Goal: Task Accomplishment & Management: Manage account settings

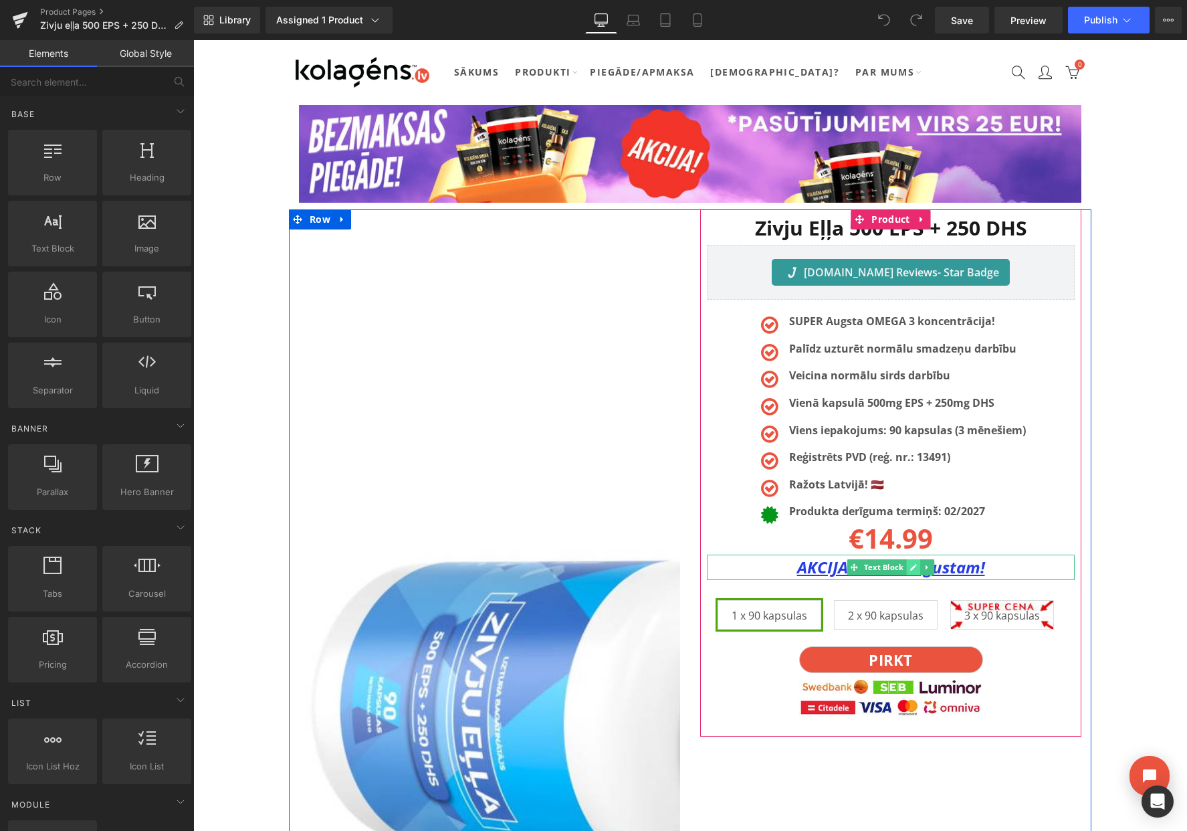
click at [910, 569] on icon at bounding box center [913, 567] width 7 height 7
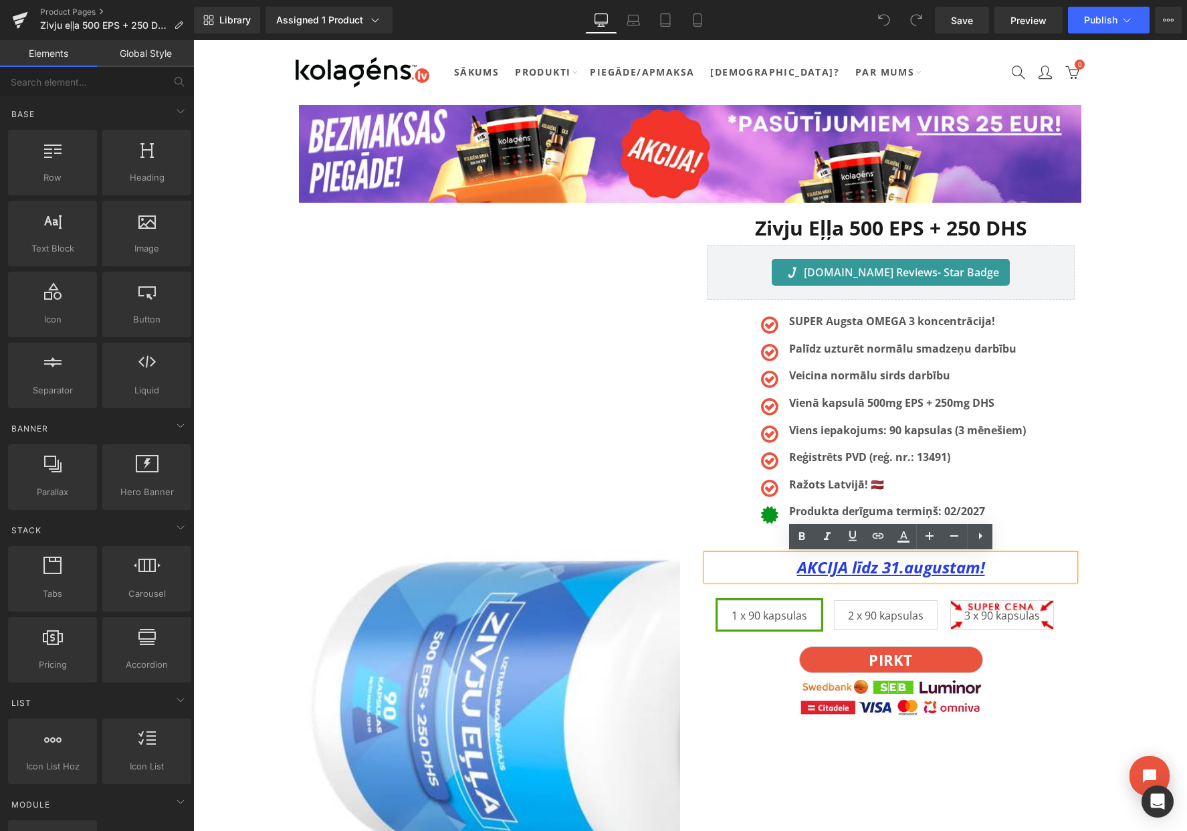
click at [897, 569] on u "AKCIJA līdz 31.augustam!" at bounding box center [891, 567] width 188 height 22
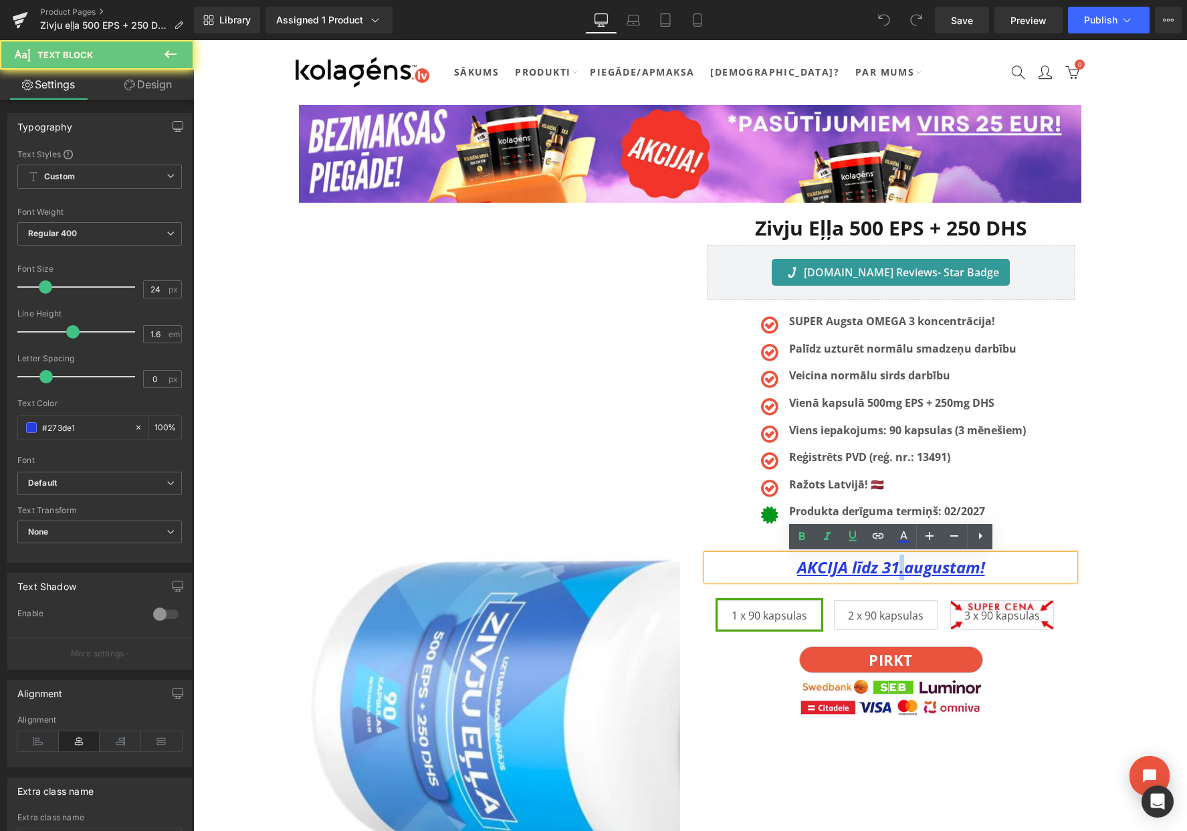
click at [897, 569] on u "AKCIJA līdz 31.augustam!" at bounding box center [891, 567] width 188 height 22
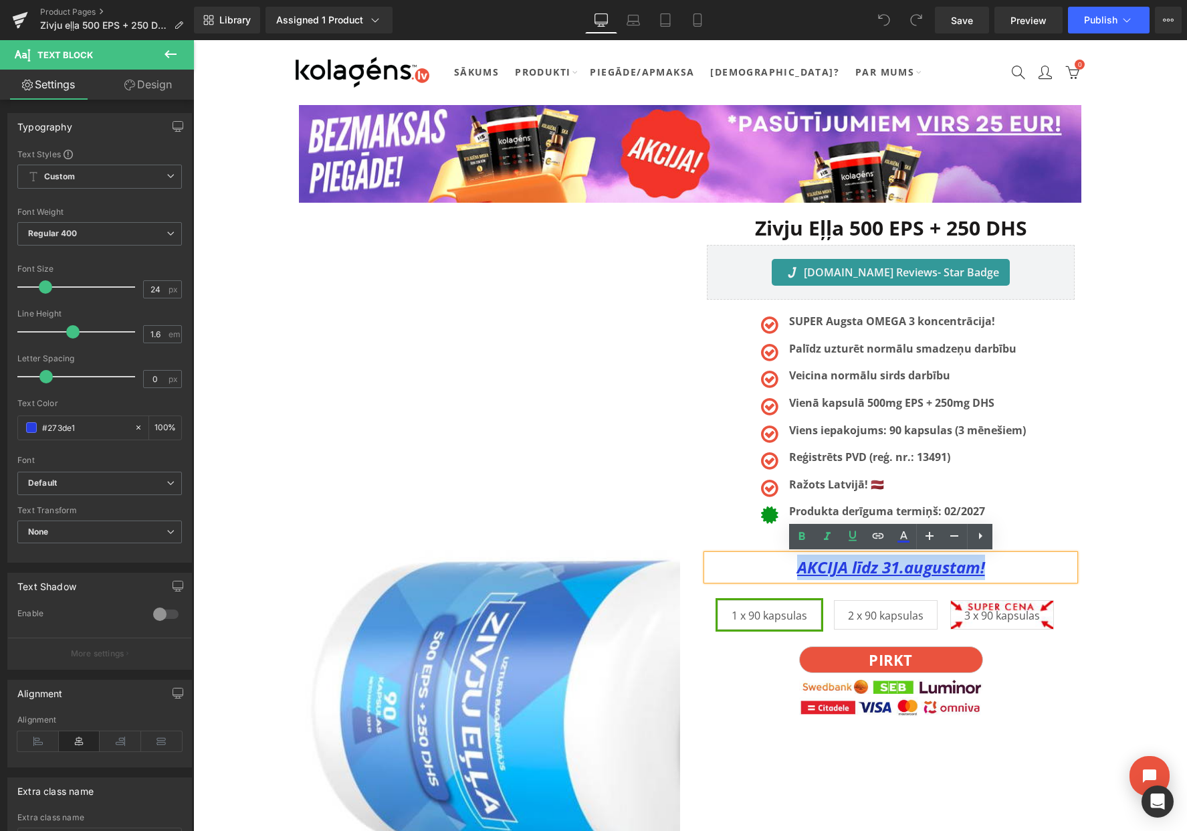
paste div
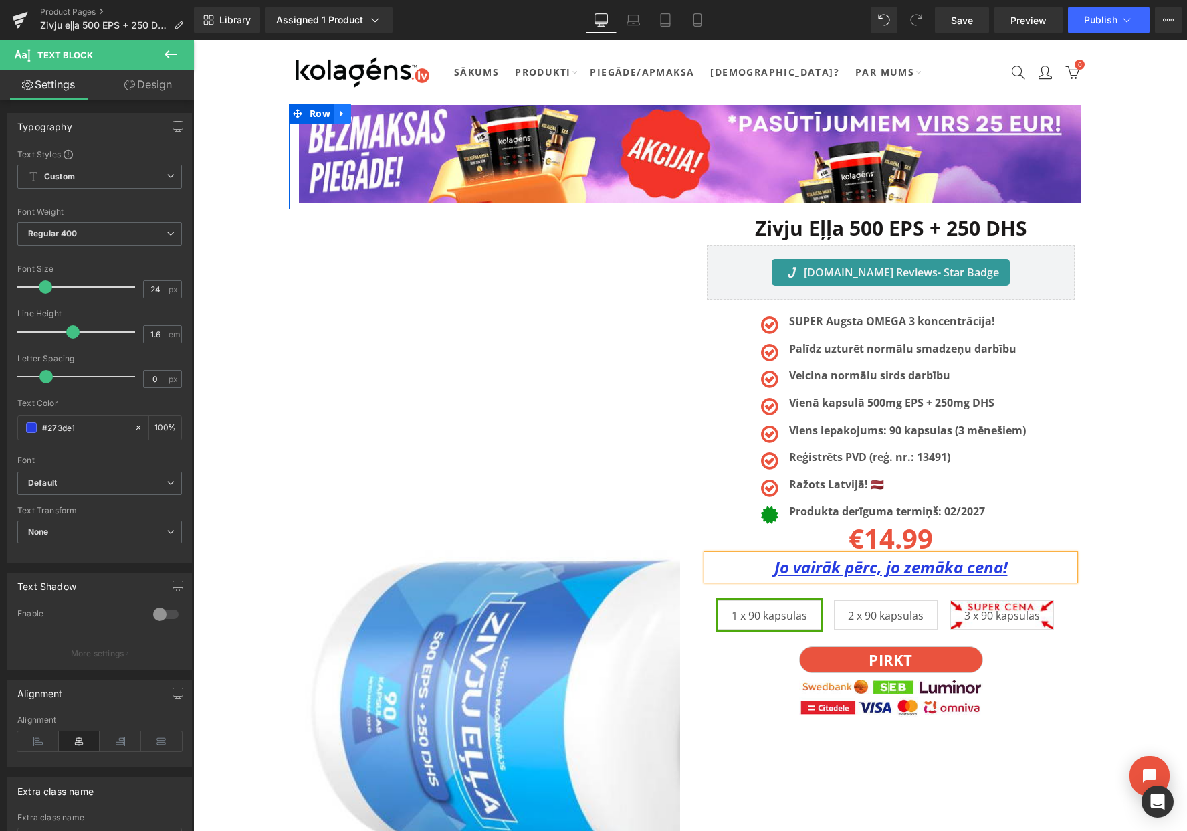
click at [341, 113] on icon at bounding box center [341, 114] width 3 height 6
click at [375, 110] on icon at bounding box center [377, 113] width 9 height 9
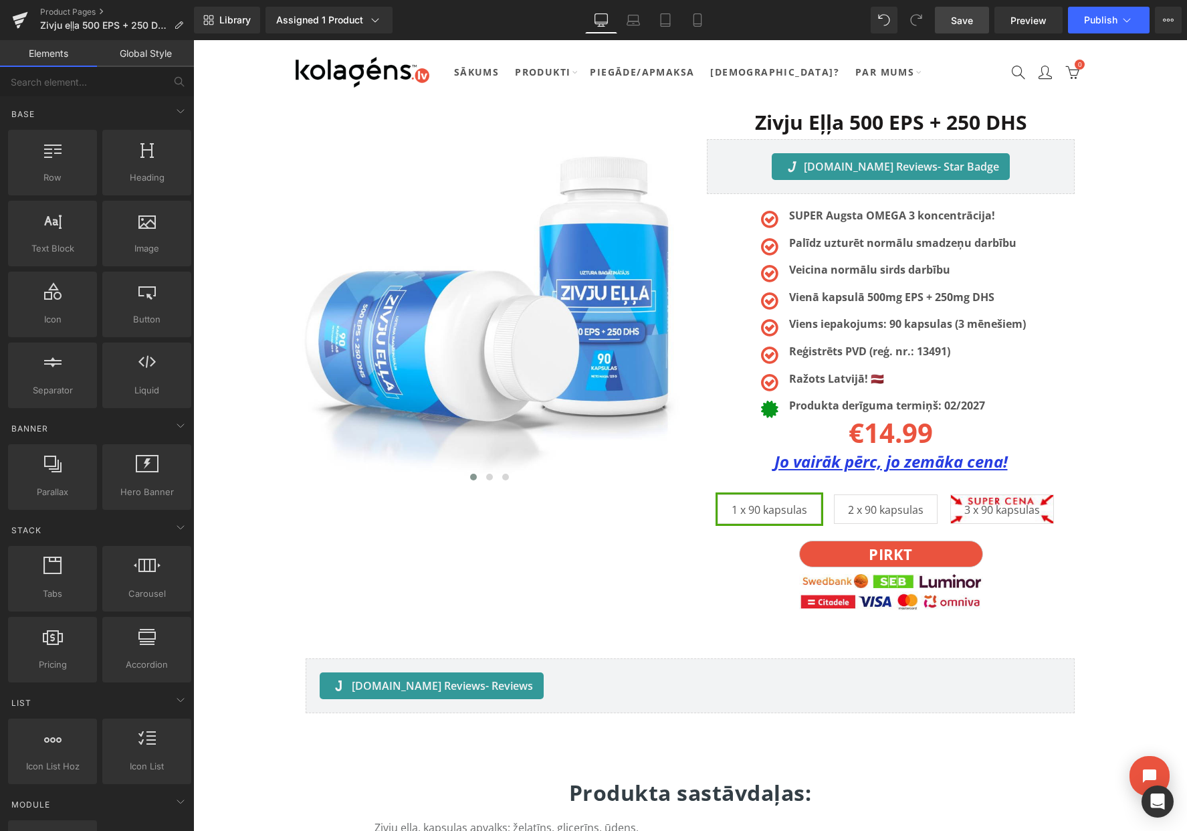
click at [961, 16] on span "Save" at bounding box center [962, 20] width 22 height 14
click at [1175, 23] on button "View Live Page View with current Template Save Template to Library Schedule Pub…" at bounding box center [1168, 20] width 27 height 27
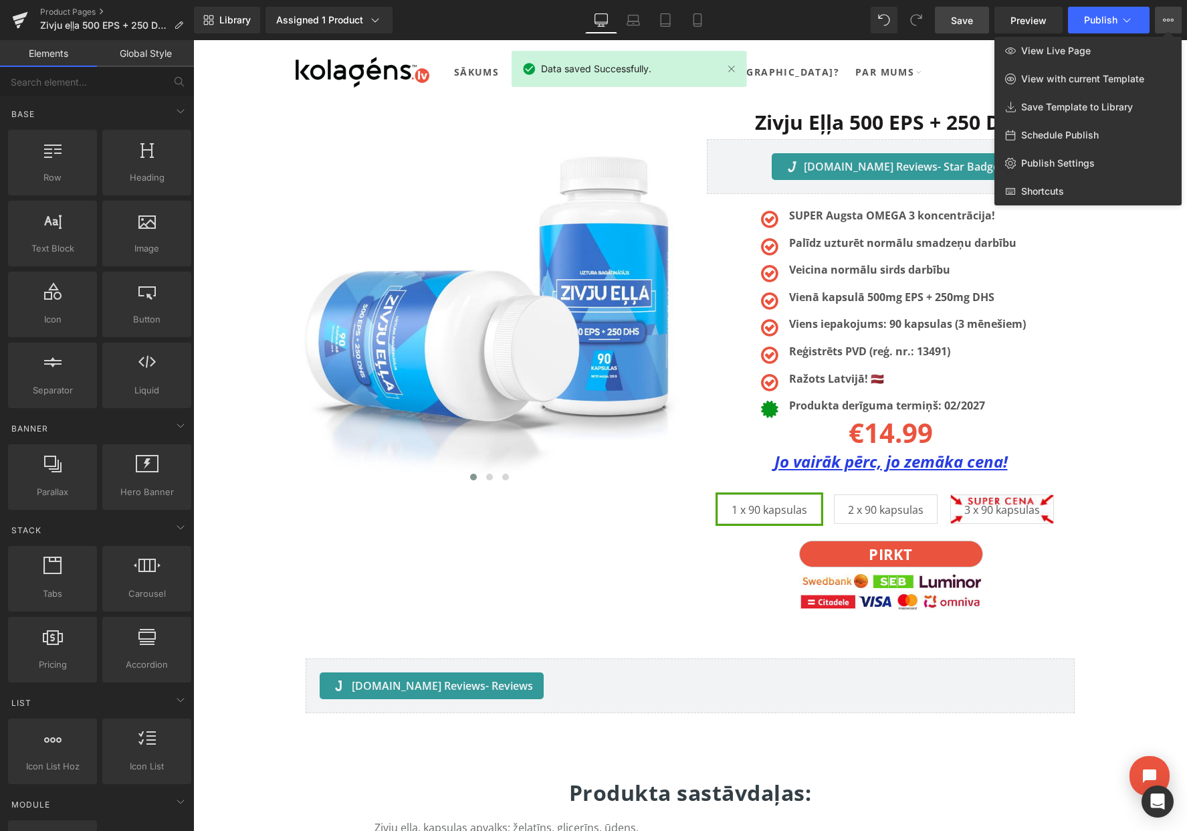
click at [1047, 137] on span "Schedule Publish" at bounding box center [1060, 135] width 78 height 12
select select
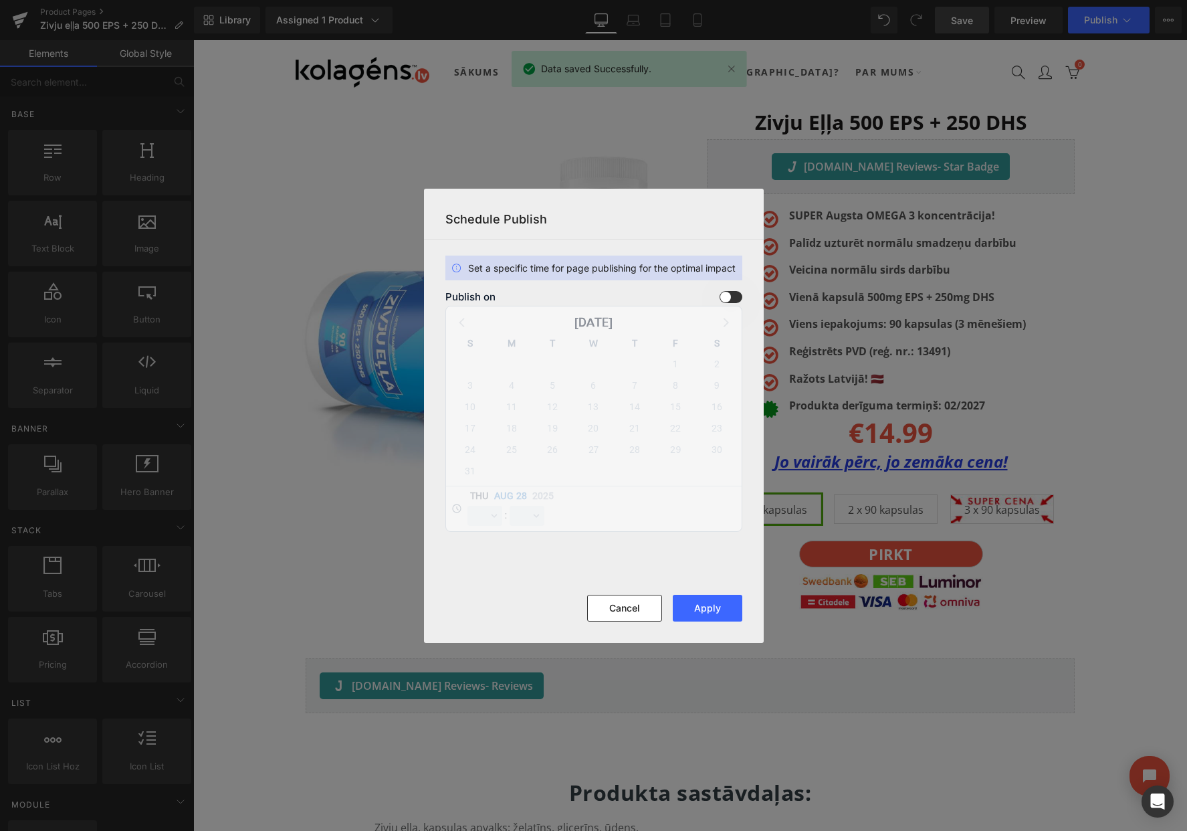
click at [726, 294] on span at bounding box center [731, 297] width 23 height 12
click at [0, 0] on input "checkbox" at bounding box center [0, 0] width 0 height 0
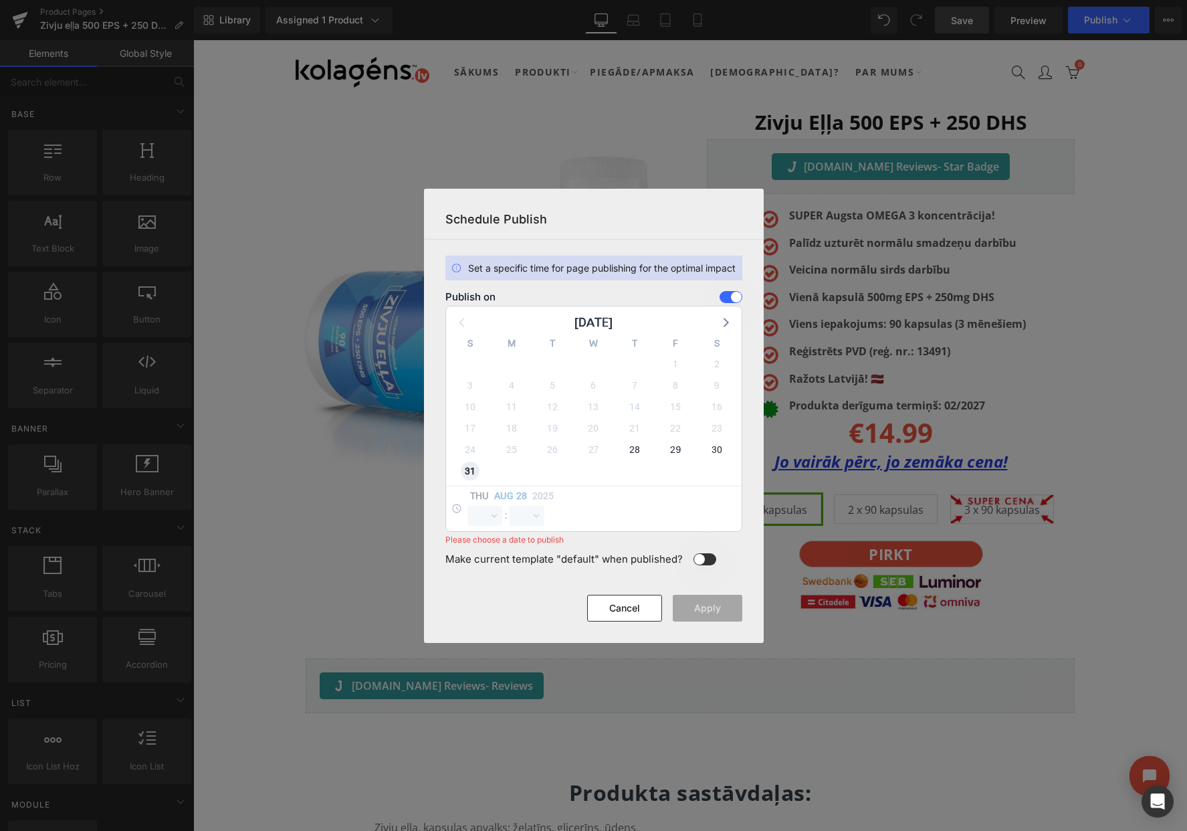
click at [476, 467] on span "31" at bounding box center [470, 471] width 19 height 19
select select "12"
select select "56"
click at [484, 511] on select "00 01 02 03 04 05 06 07 08 09 10 11 12 13 14 15 16 17 18 19 20 21 22 23" at bounding box center [485, 516] width 35 height 20
click at [468, 506] on select "00 01 02 03 04 05 06 07 08 09 10 11 12 13 14 15 16 17 18 19 20 21 22 23" at bounding box center [485, 516] width 35 height 20
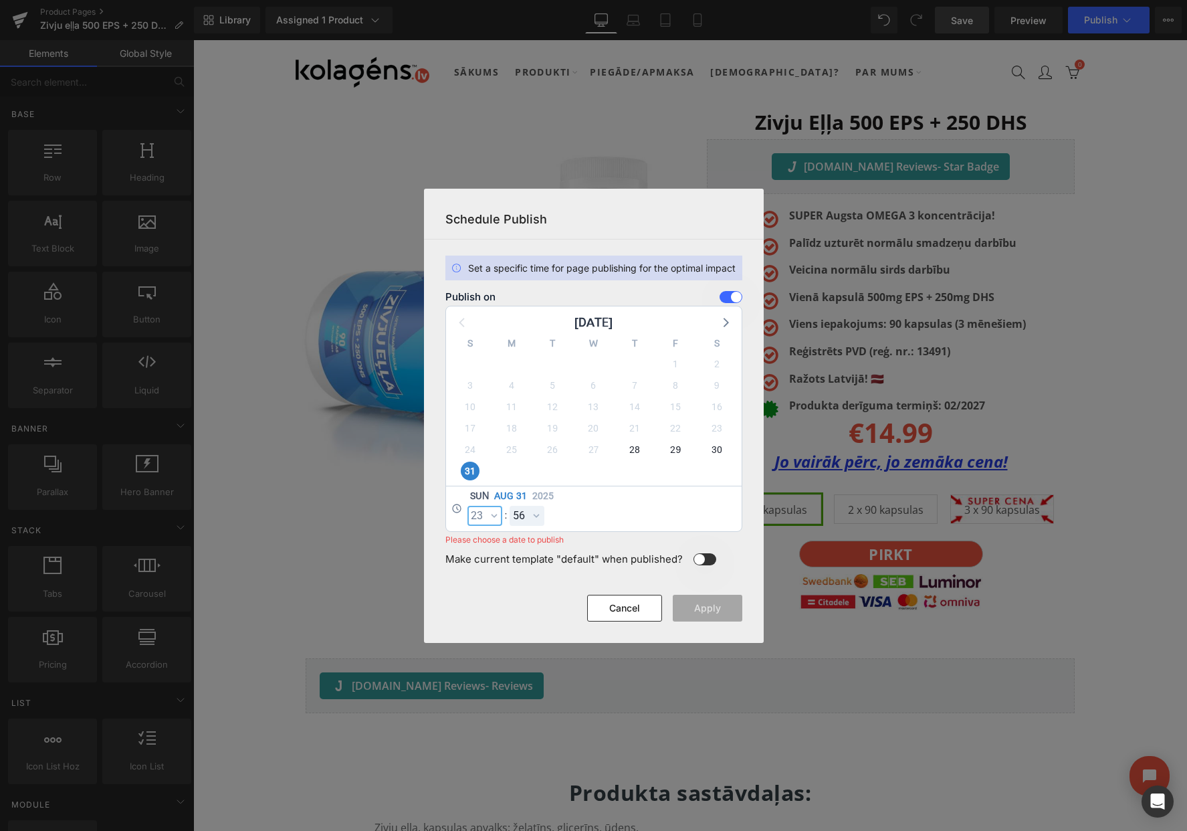
select select "23"
click at [0, 0] on select "00 01 02 03 04 05 06 07 08 09 10 11 12 13 14 15 16 17 18 19 20 21 22 23 24 25 2…" at bounding box center [0, 0] width 0 height 0
select select "59"
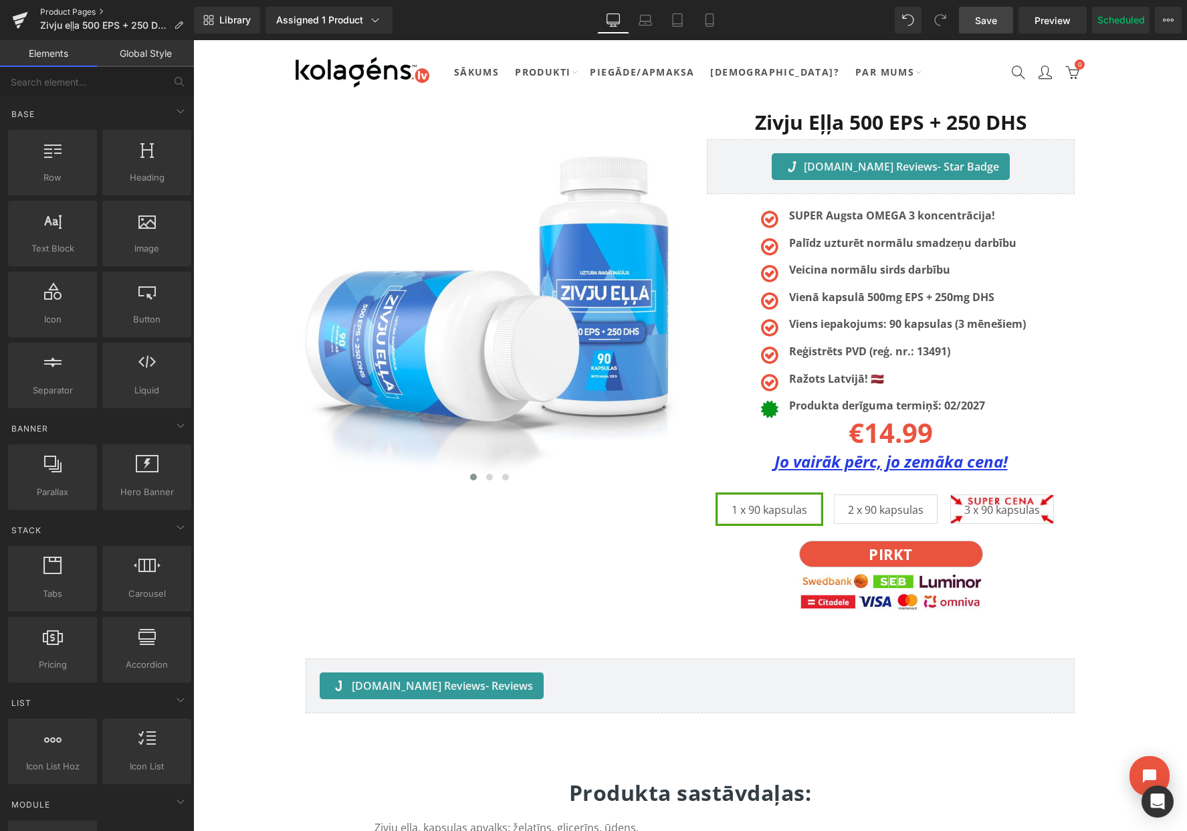
click at [63, 11] on link "Product Pages" at bounding box center [117, 12] width 154 height 11
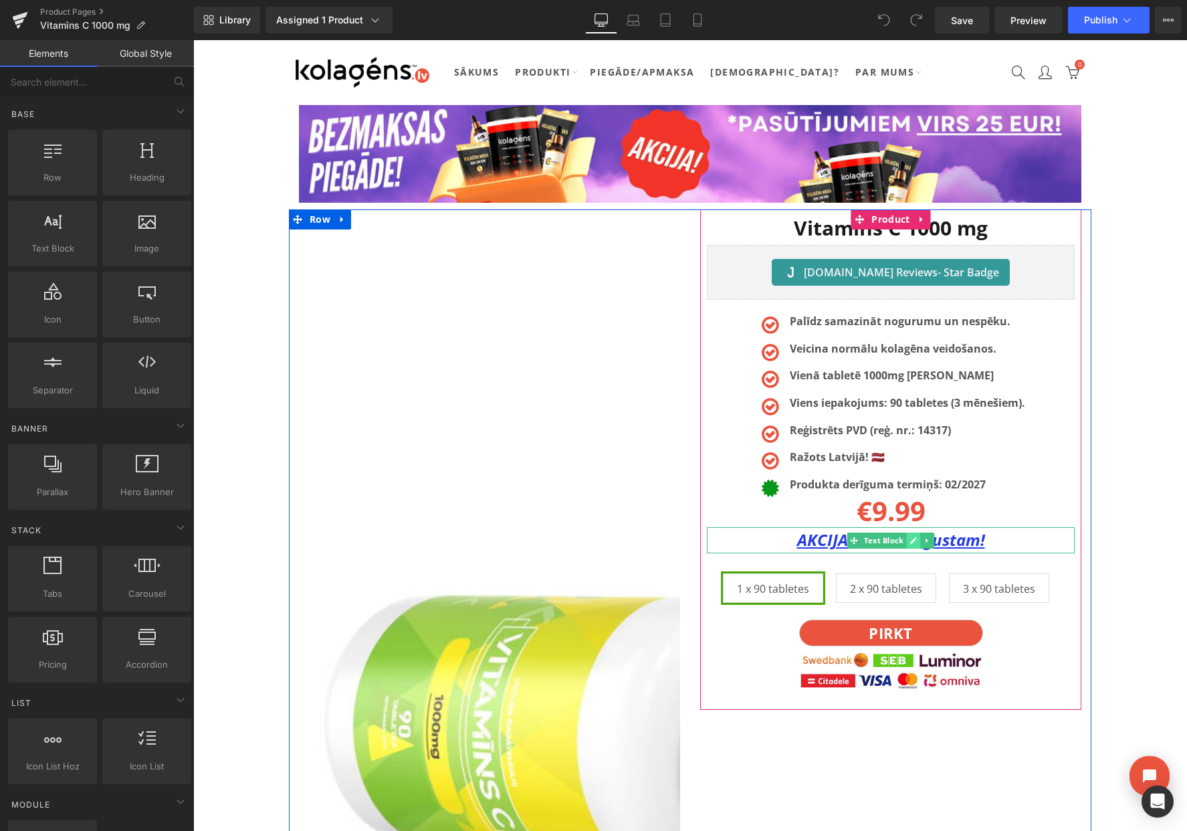
drag, startPoint x: 912, startPoint y: 541, endPoint x: 900, endPoint y: 541, distance: 12.7
click at [912, 541] on icon at bounding box center [913, 540] width 7 height 7
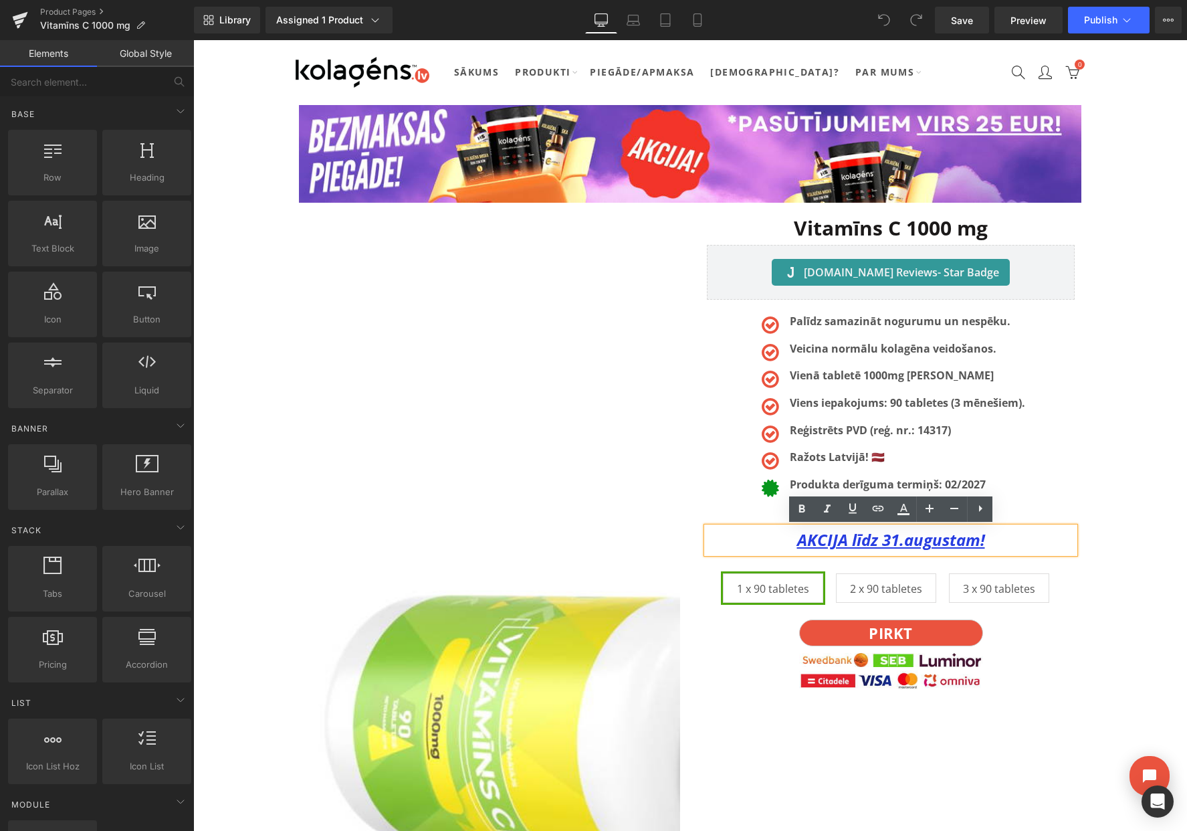
click at [900, 541] on u "AKCIJA līdz 31.augustam!" at bounding box center [891, 539] width 188 height 22
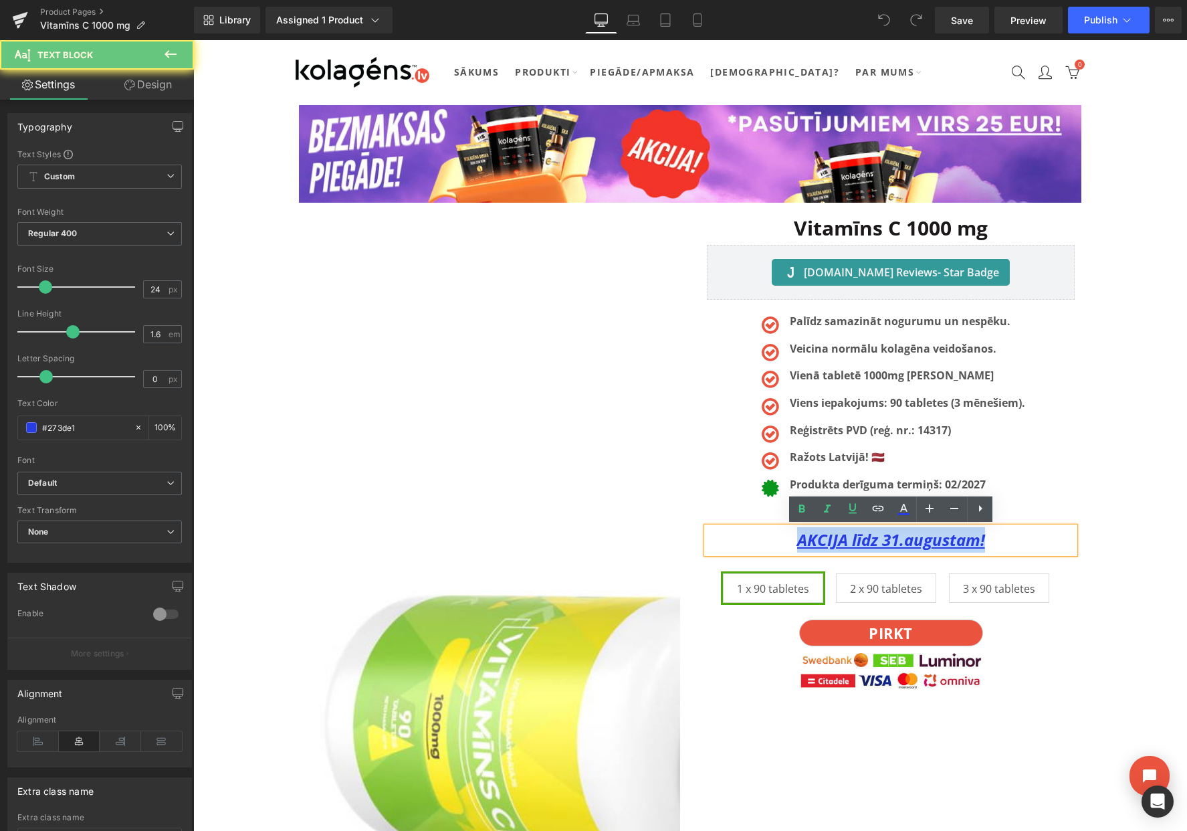
click at [900, 541] on u "AKCIJA līdz 31.augustam!" at bounding box center [891, 539] width 188 height 22
paste div
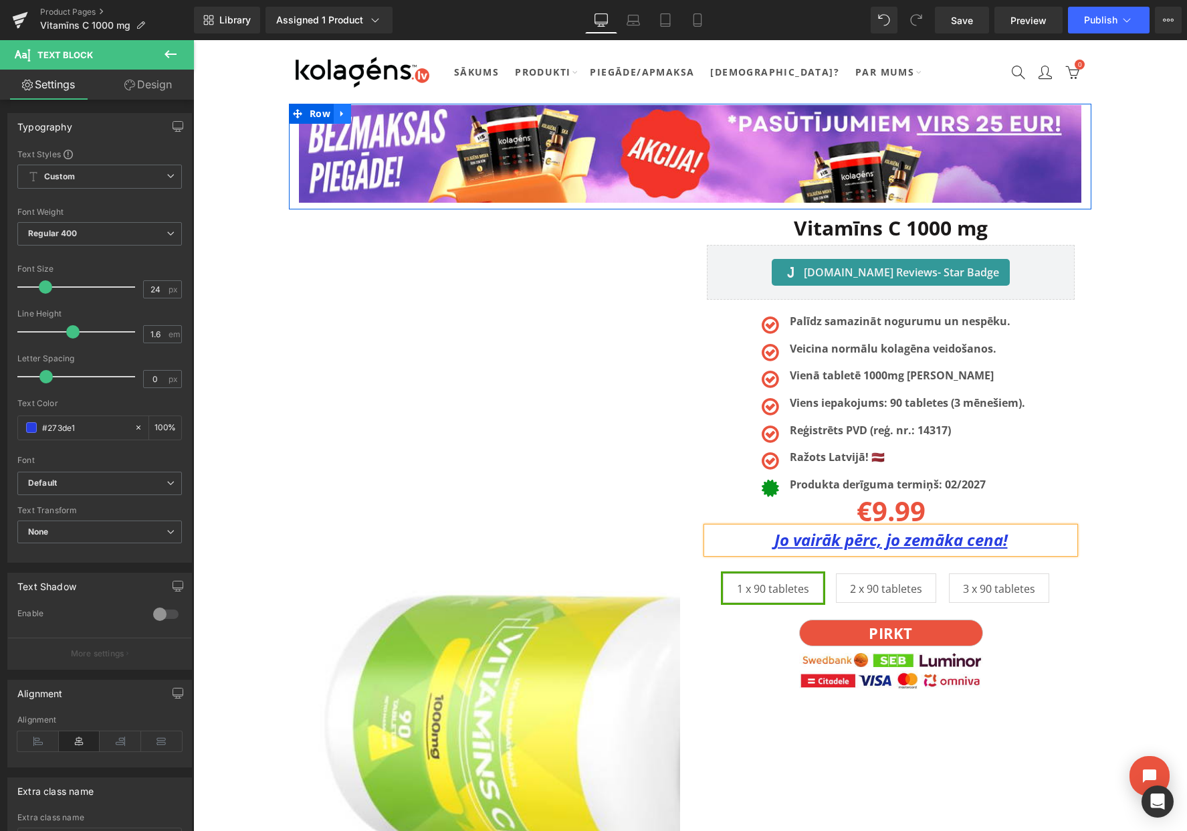
click at [346, 113] on icon at bounding box center [342, 114] width 9 height 10
click at [373, 113] on icon at bounding box center [377, 113] width 9 height 9
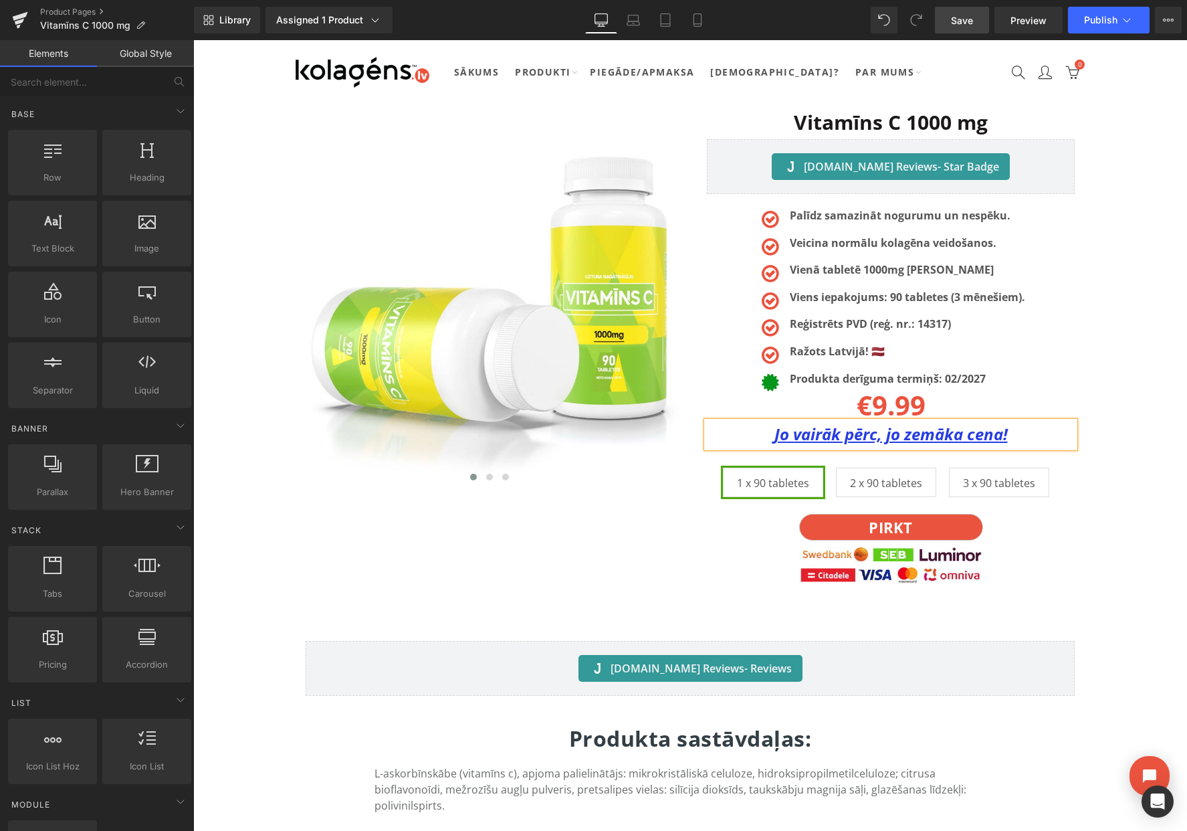
click at [962, 25] on span "Save" at bounding box center [962, 20] width 22 height 14
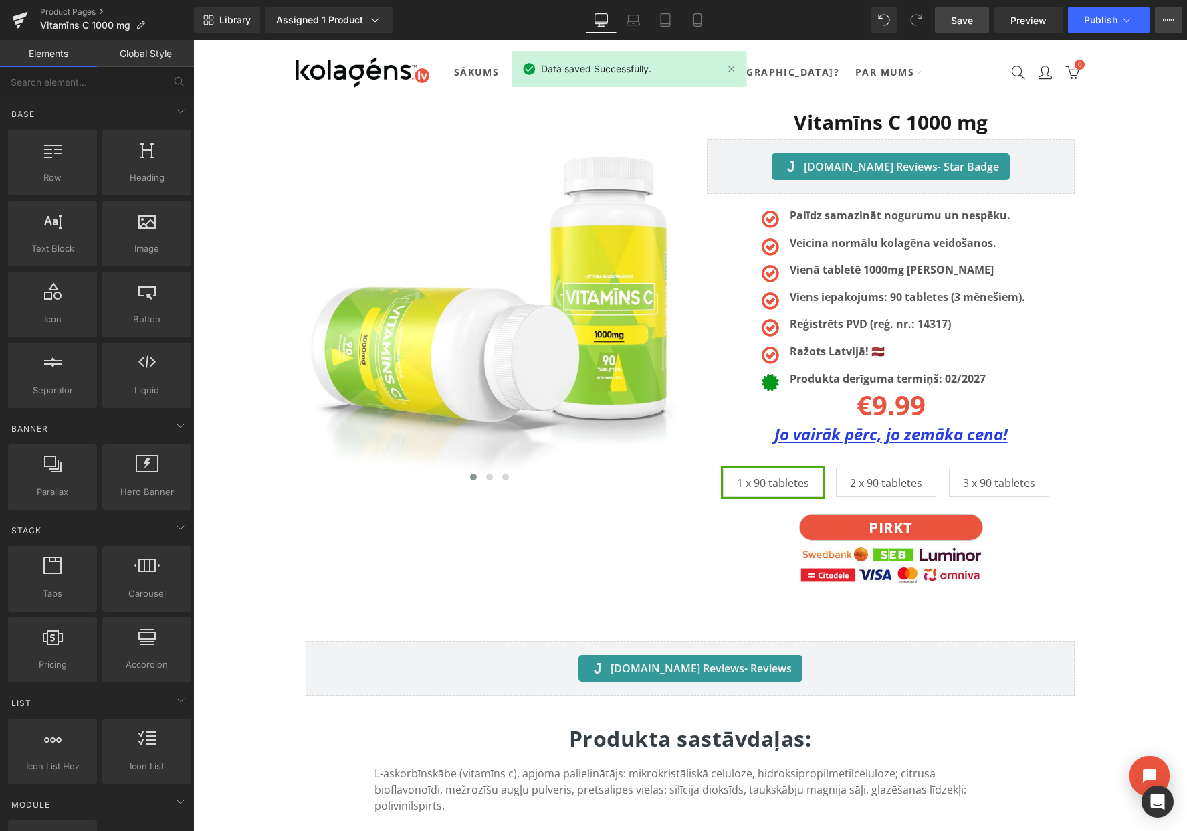
click at [1160, 13] on button "View Live Page View with current Template Save Template to Library Schedule Pub…" at bounding box center [1168, 20] width 27 height 27
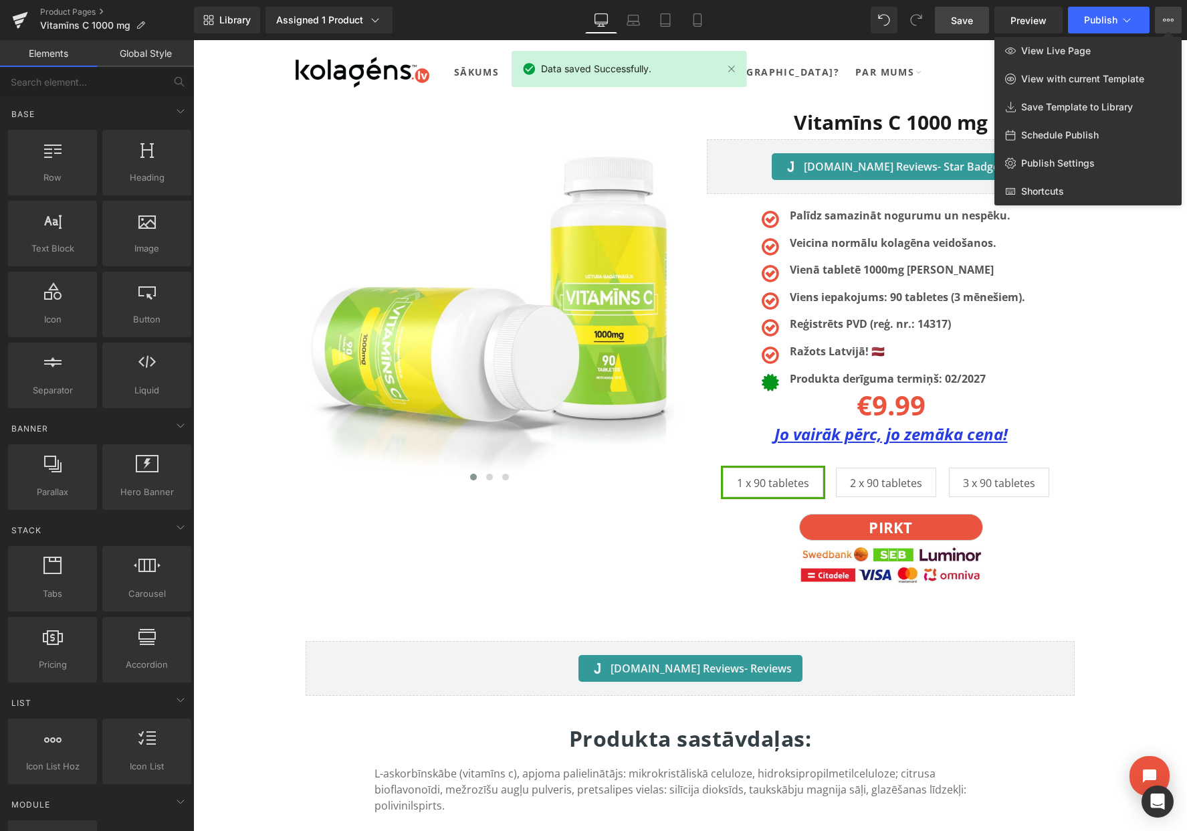
click at [1053, 134] on span "Schedule Publish" at bounding box center [1060, 135] width 78 height 12
select select
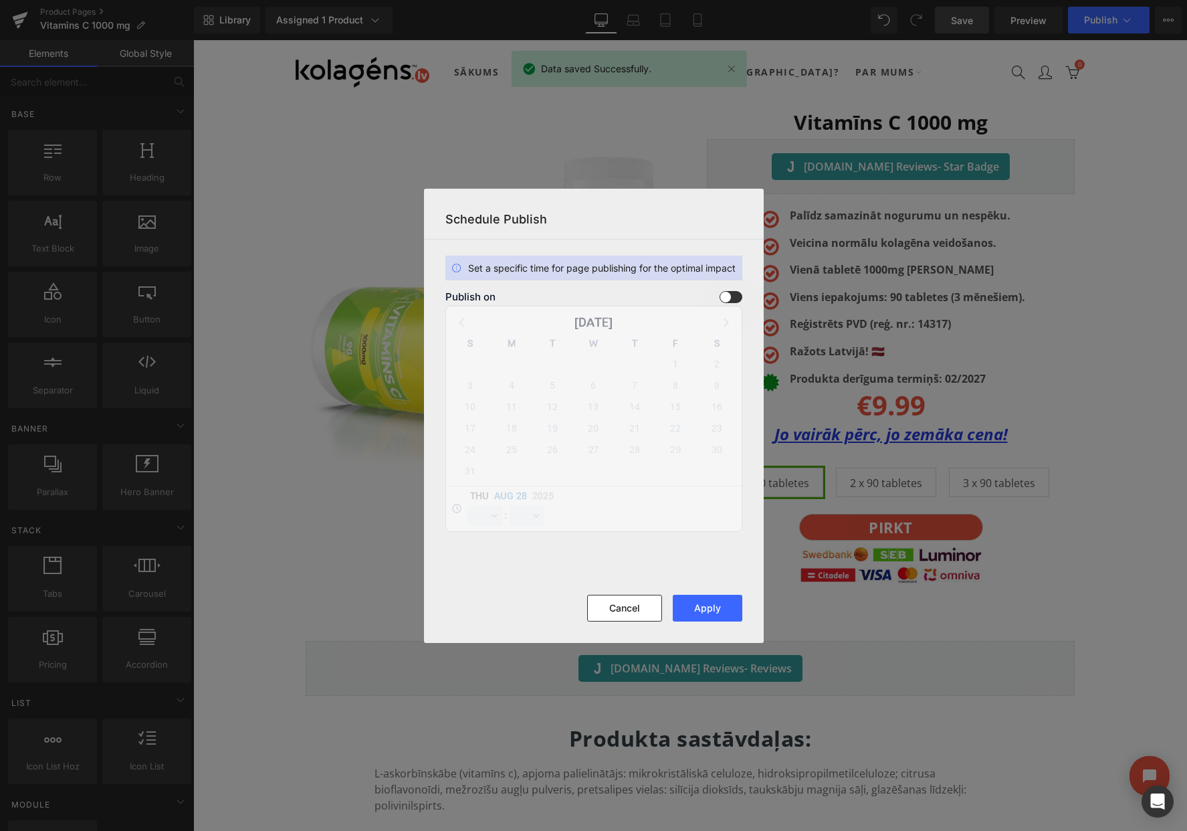
click at [726, 292] on span at bounding box center [731, 297] width 23 height 12
click at [0, 0] on input "checkbox" at bounding box center [0, 0] width 0 height 0
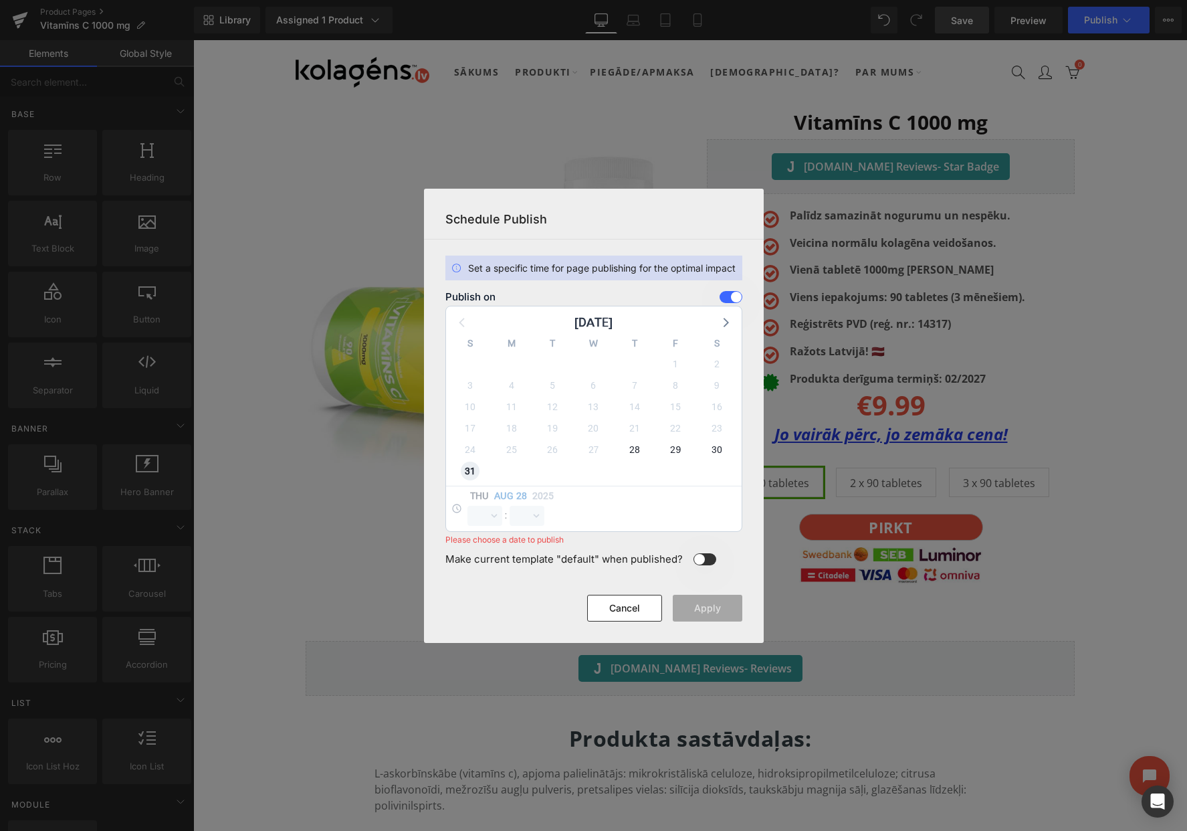
click at [0, 0] on span "31" at bounding box center [0, 0] width 0 height 0
select select "12"
select select "56"
click at [0, 0] on select "00 01 02 03 04 05 06 07 08 09 10 11 12 13 14 15 16 17 18 19 20 21 22 23" at bounding box center [0, 0] width 0 height 0
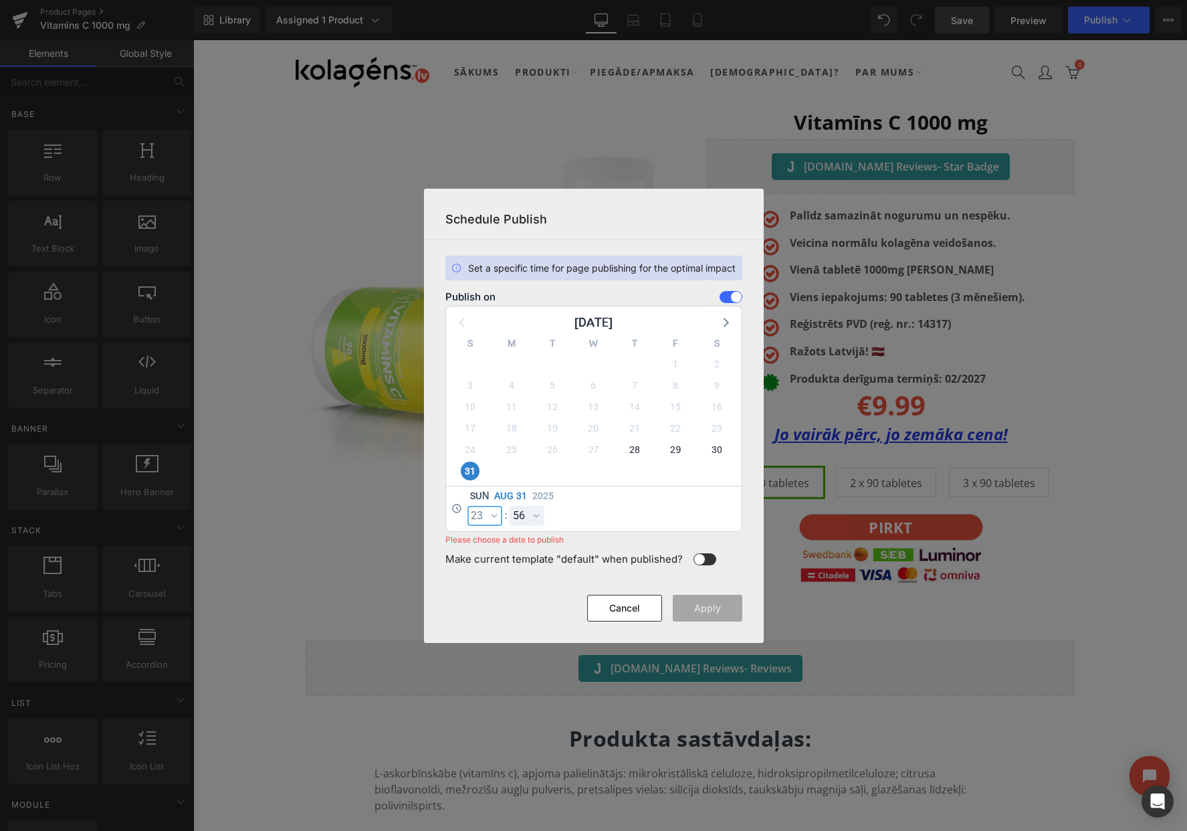
select select "23"
click at [0, 0] on select "00 01 02 03 04 05 06 07 08 09 10 11 12 13 14 15 16 17 18 19 20 21 22 23 24 25 2…" at bounding box center [0, 0] width 0 height 0
select select "59"
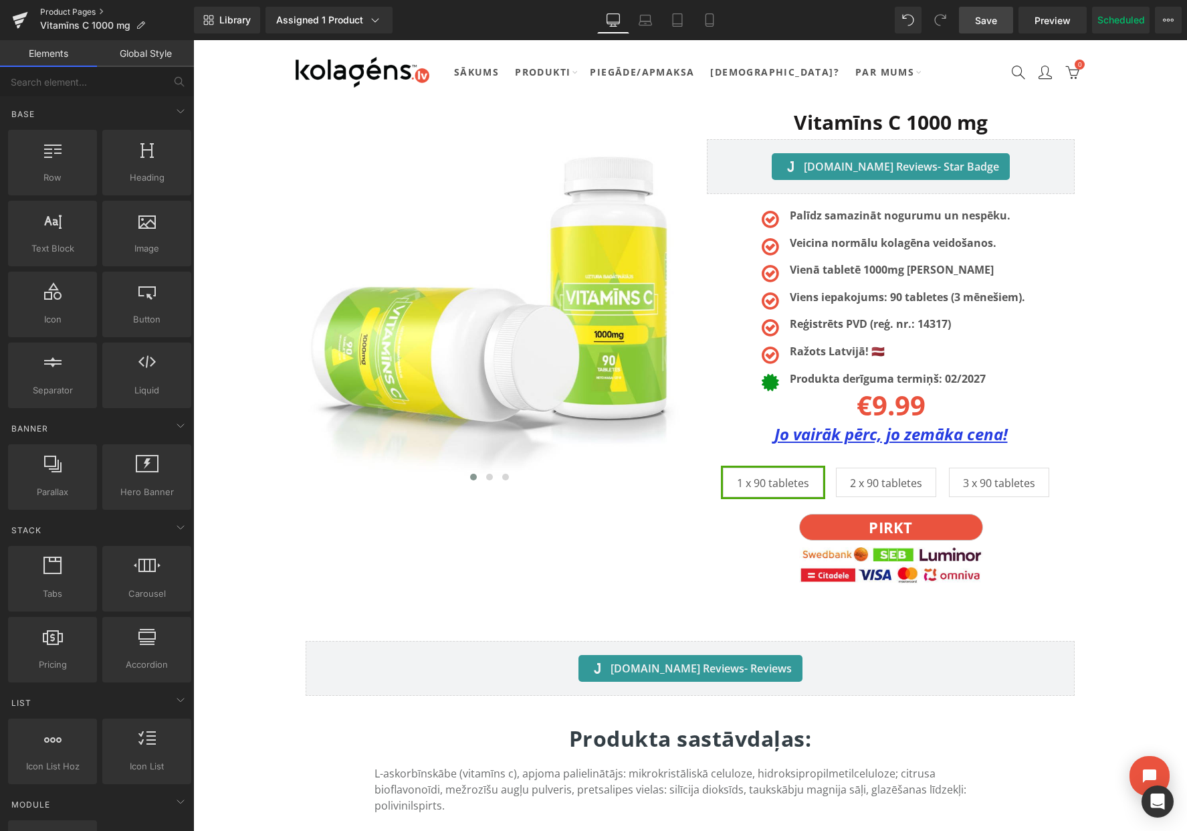
click at [76, 9] on link "Product Pages" at bounding box center [117, 12] width 154 height 11
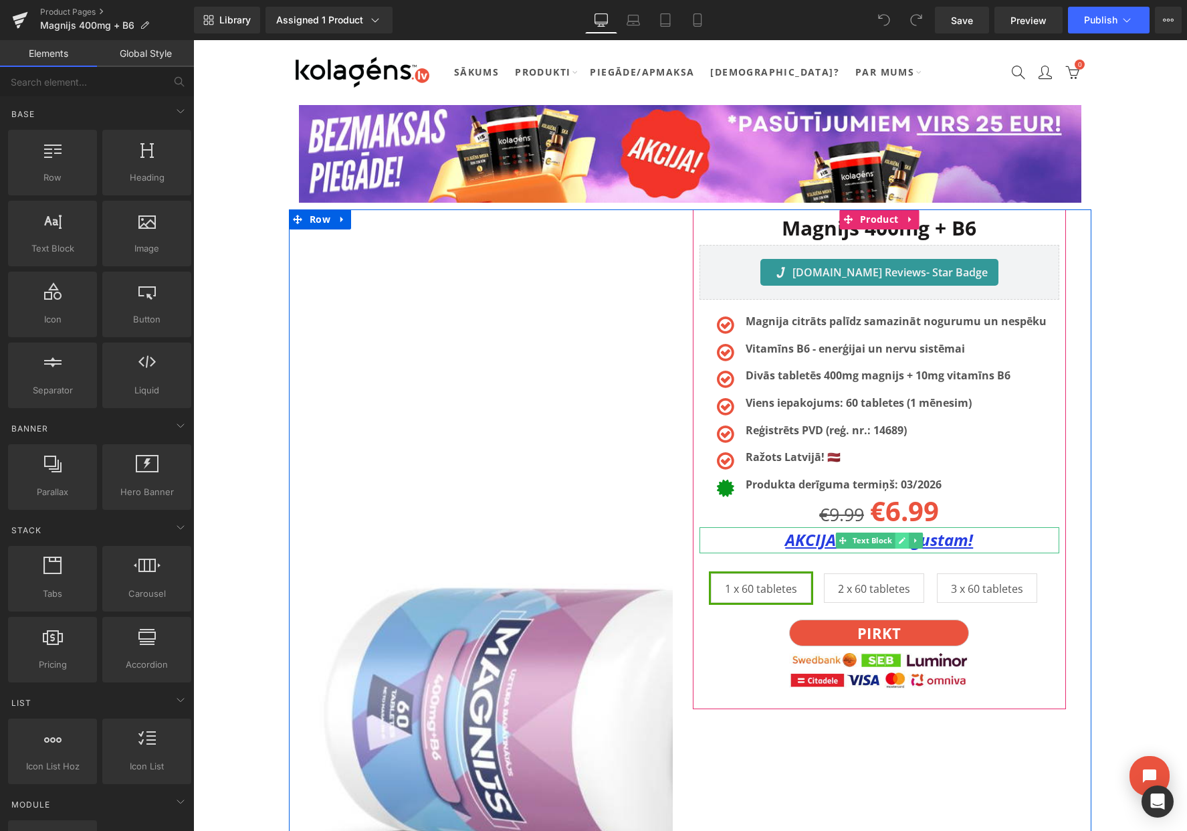
click at [897, 540] on link at bounding box center [902, 540] width 14 height 16
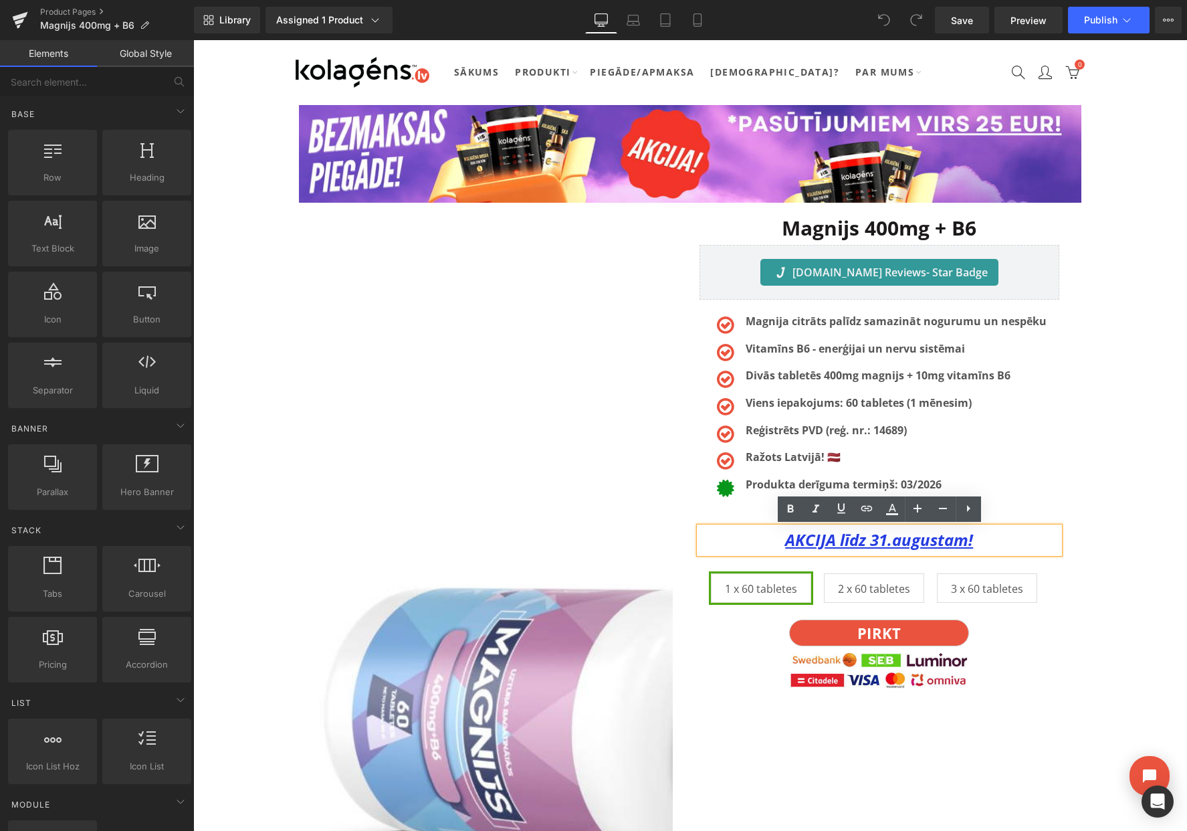
click at [886, 542] on u "AKCIJA līdz 31.augustam!" at bounding box center [879, 539] width 188 height 22
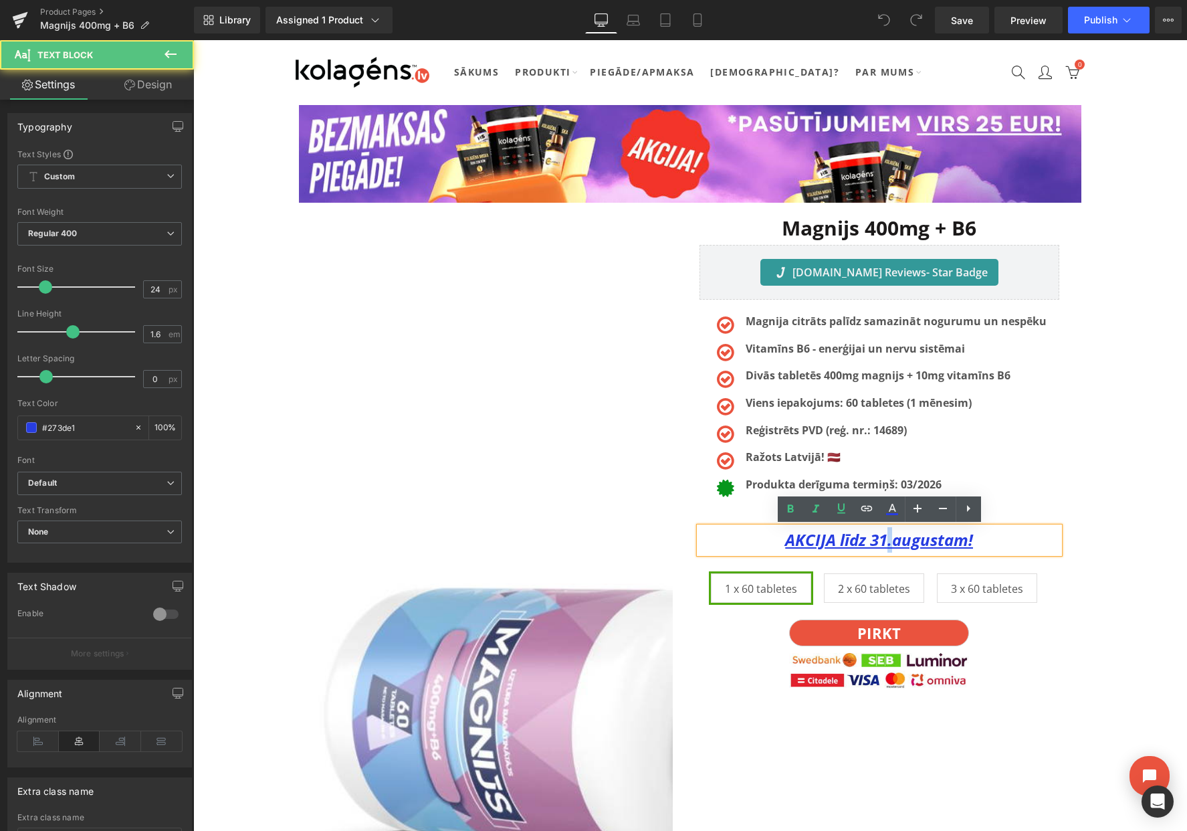
click at [886, 542] on u "AKCIJA līdz 31.augustam!" at bounding box center [879, 539] width 188 height 22
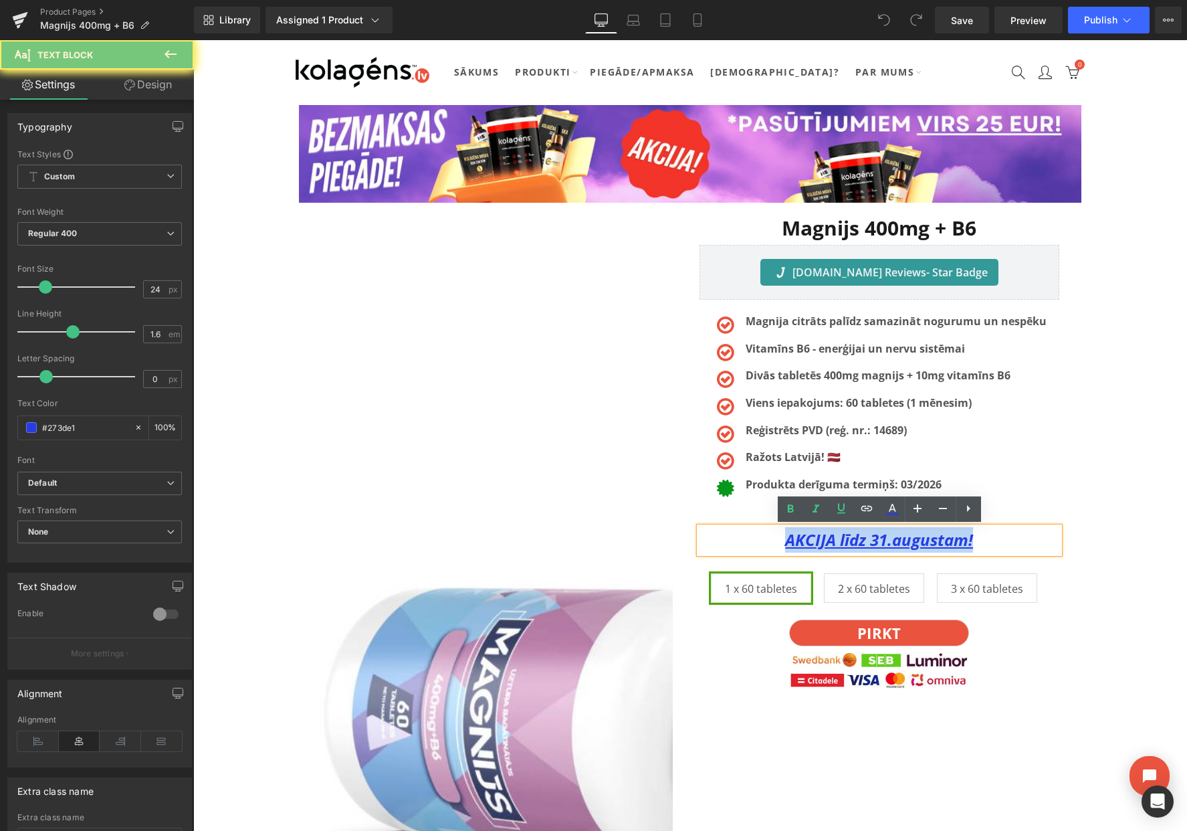
click at [886, 542] on u "AKCIJA līdz 31.augustam!" at bounding box center [879, 539] width 188 height 22
paste div
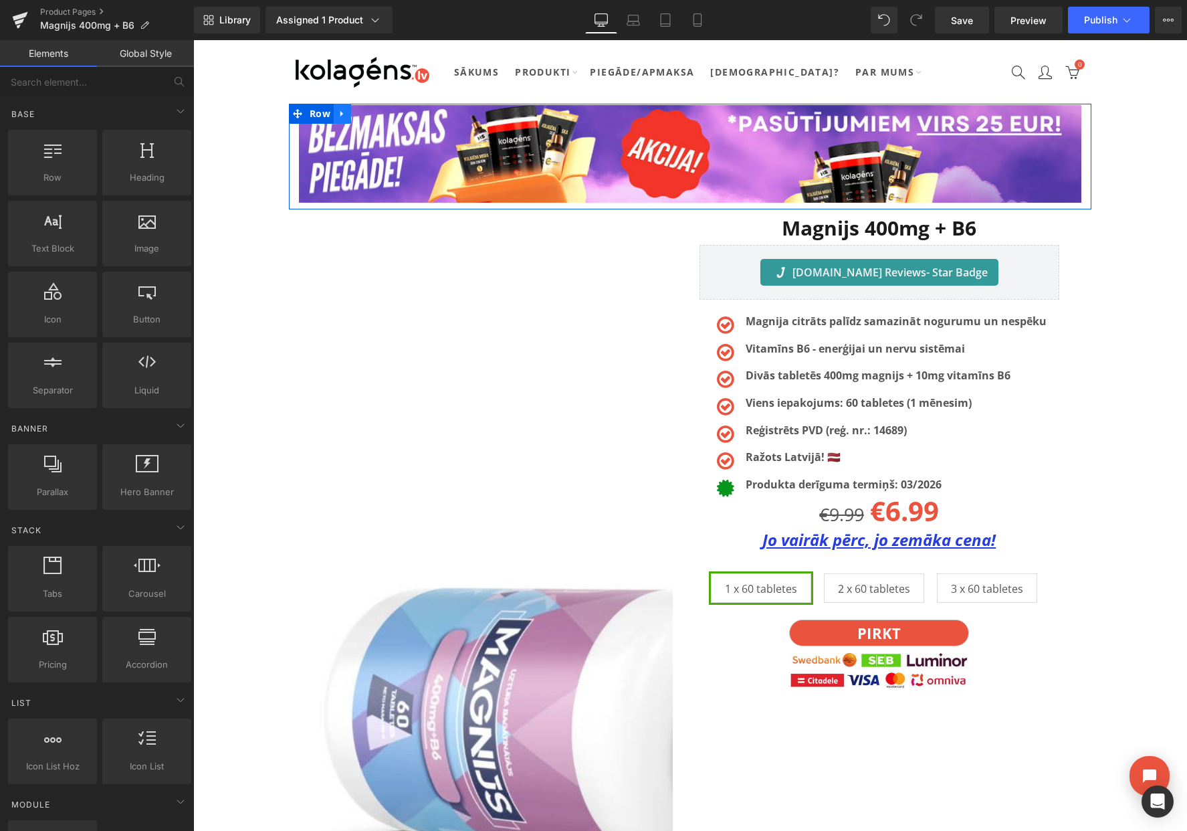
click at [339, 112] on icon at bounding box center [342, 114] width 9 height 10
click at [373, 110] on icon at bounding box center [377, 113] width 9 height 9
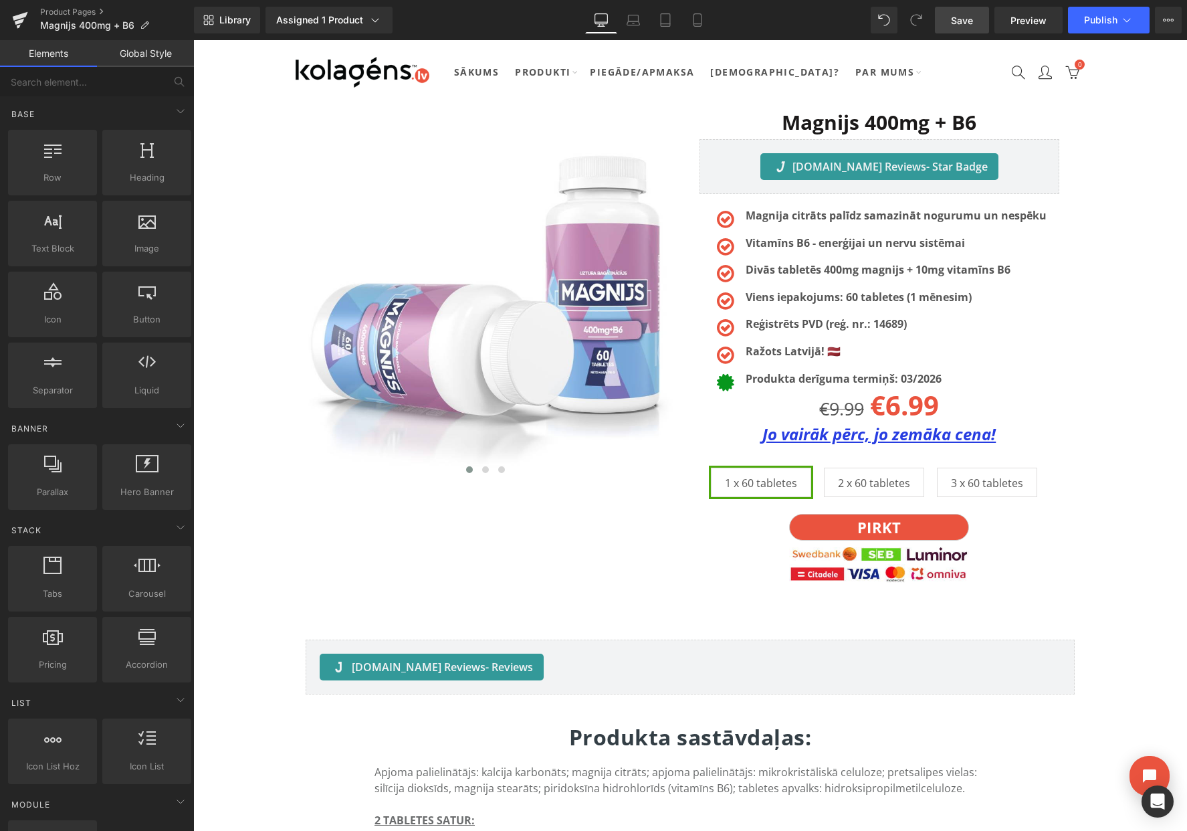
click at [967, 27] on link "Save" at bounding box center [962, 20] width 54 height 27
click at [1175, 23] on button "View Live Page View with current Template Save Template to Library Schedule Pub…" at bounding box center [1168, 20] width 27 height 27
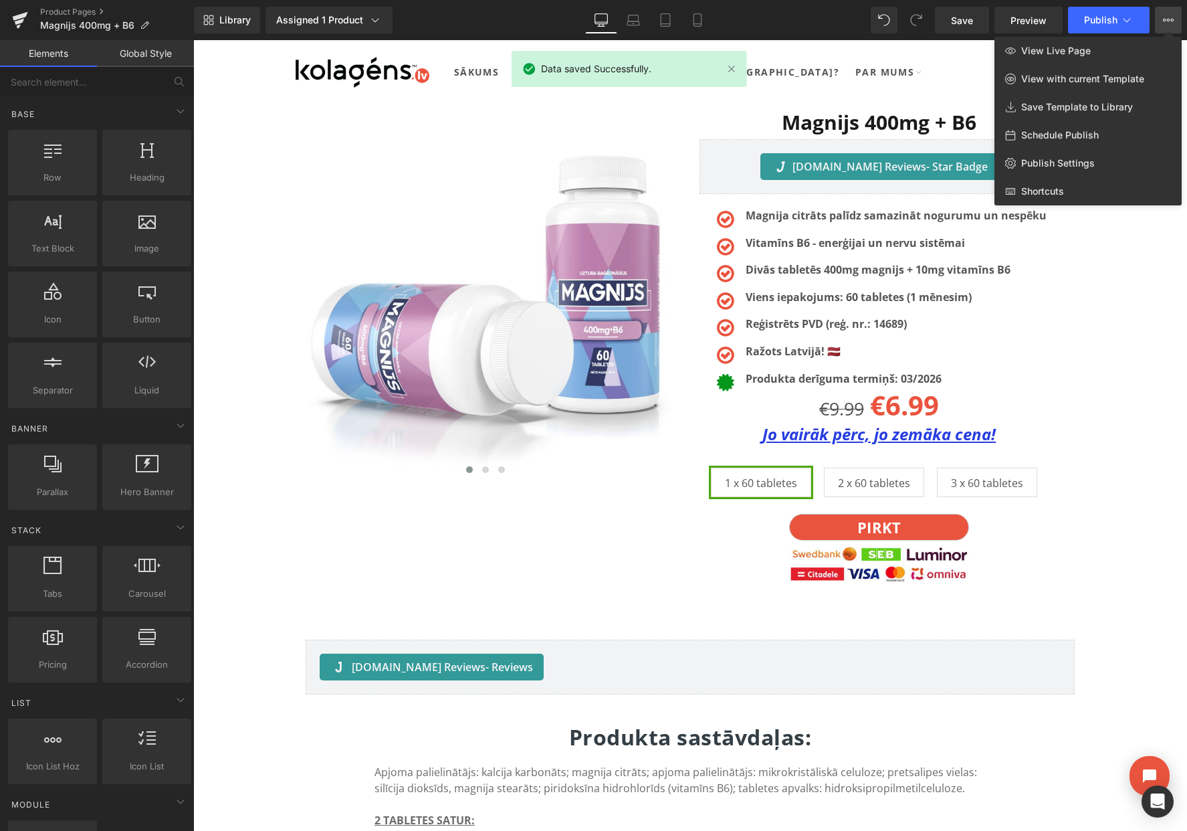
click at [1067, 131] on span "Schedule Publish" at bounding box center [1060, 135] width 78 height 12
select select
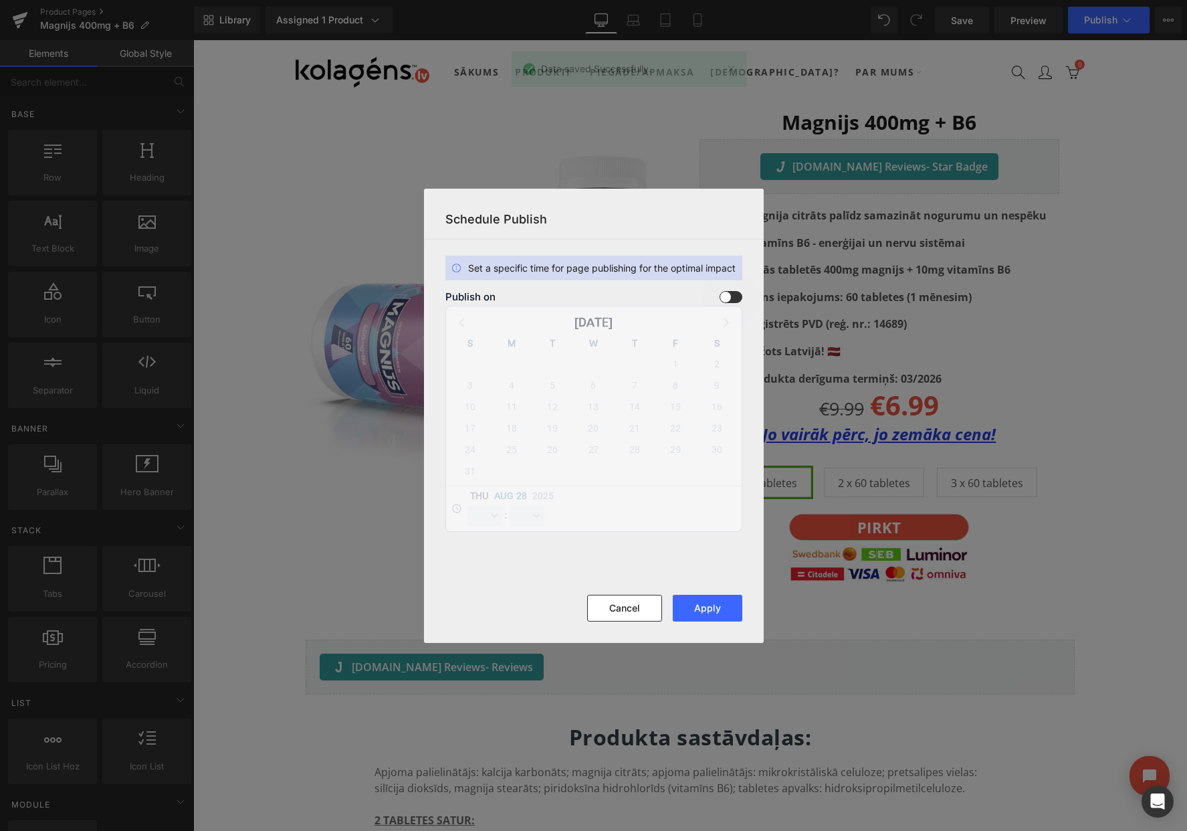
click at [733, 300] on span at bounding box center [731, 297] width 23 height 12
click at [0, 0] on input "checkbox" at bounding box center [0, 0] width 0 height 0
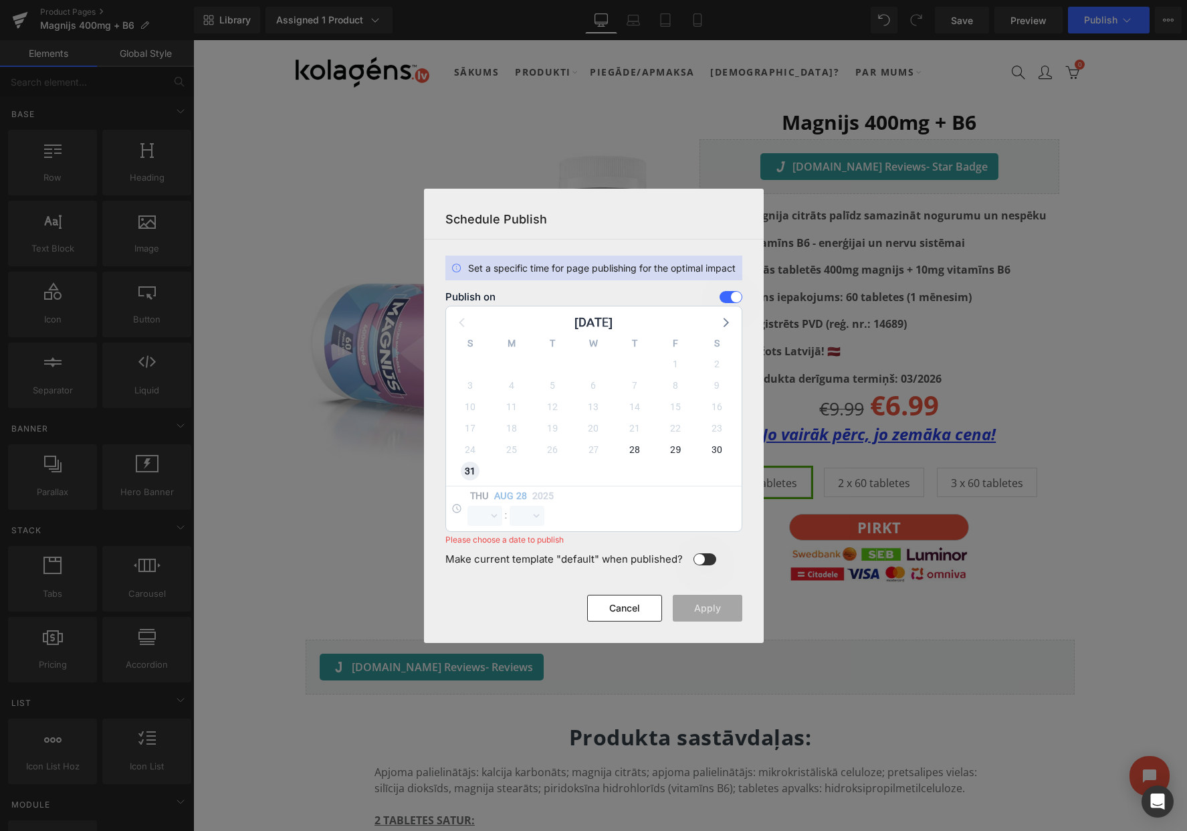
select select "12"
select select "57"
click at [472, 511] on select "00 01 02 03 04 05 06 07 08 09 10 11 12 13 14 15 16 17 18 19 20 21 22 23" at bounding box center [485, 516] width 35 height 20
click at [468, 506] on select "00 01 02 03 04 05 06 07 08 09 10 11 12 13 14 15 16 17 18 19 20 21 22 23" at bounding box center [485, 516] width 35 height 20
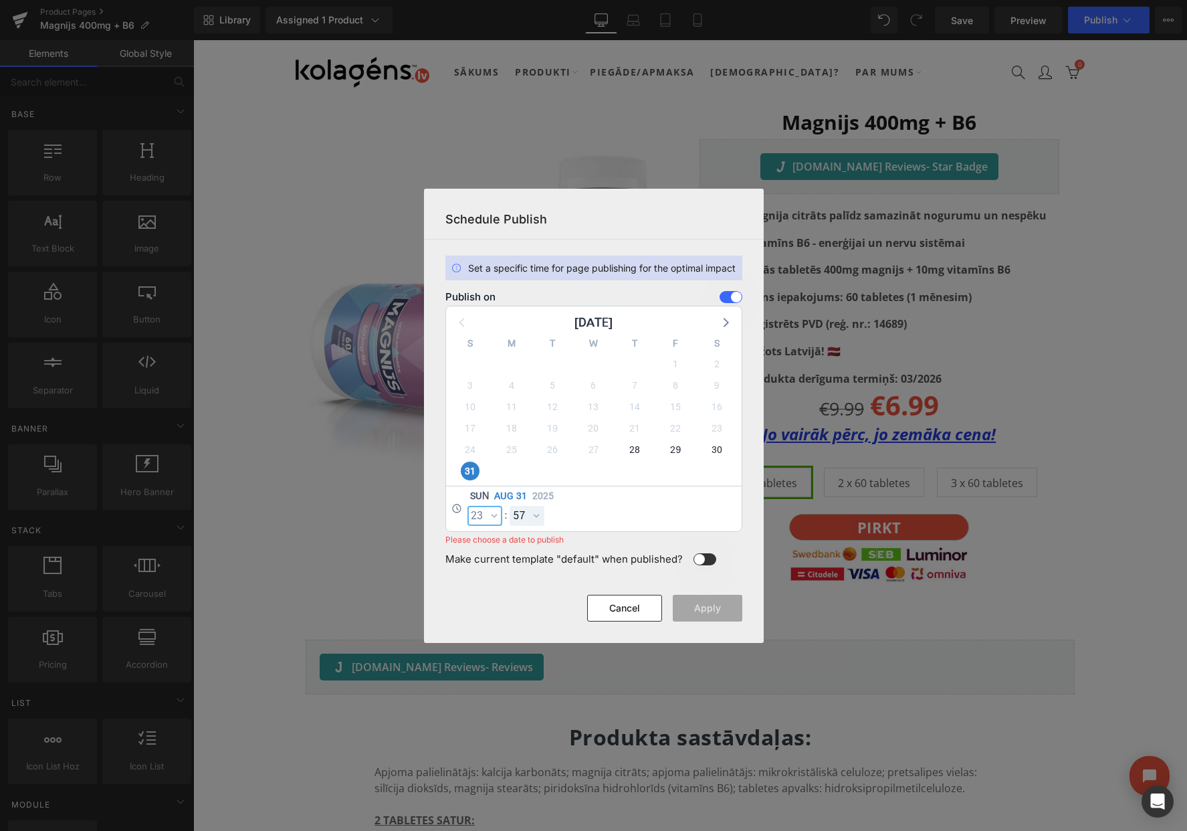
select select "23"
click at [520, 512] on select "00 01 02 03 04 05 06 07 08 09 10 11 12 13 14 15 16 17 18 19 20 21 22 23 24 25 2…" at bounding box center [527, 516] width 35 height 20
click at [510, 506] on select "00 01 02 03 04 05 06 07 08 09 10 11 12 13 14 15 16 17 18 19 20 21 22 23 24 25 2…" at bounding box center [527, 516] width 35 height 20
select select "59"
click at [695, 605] on button "Apply" at bounding box center [708, 608] width 70 height 27
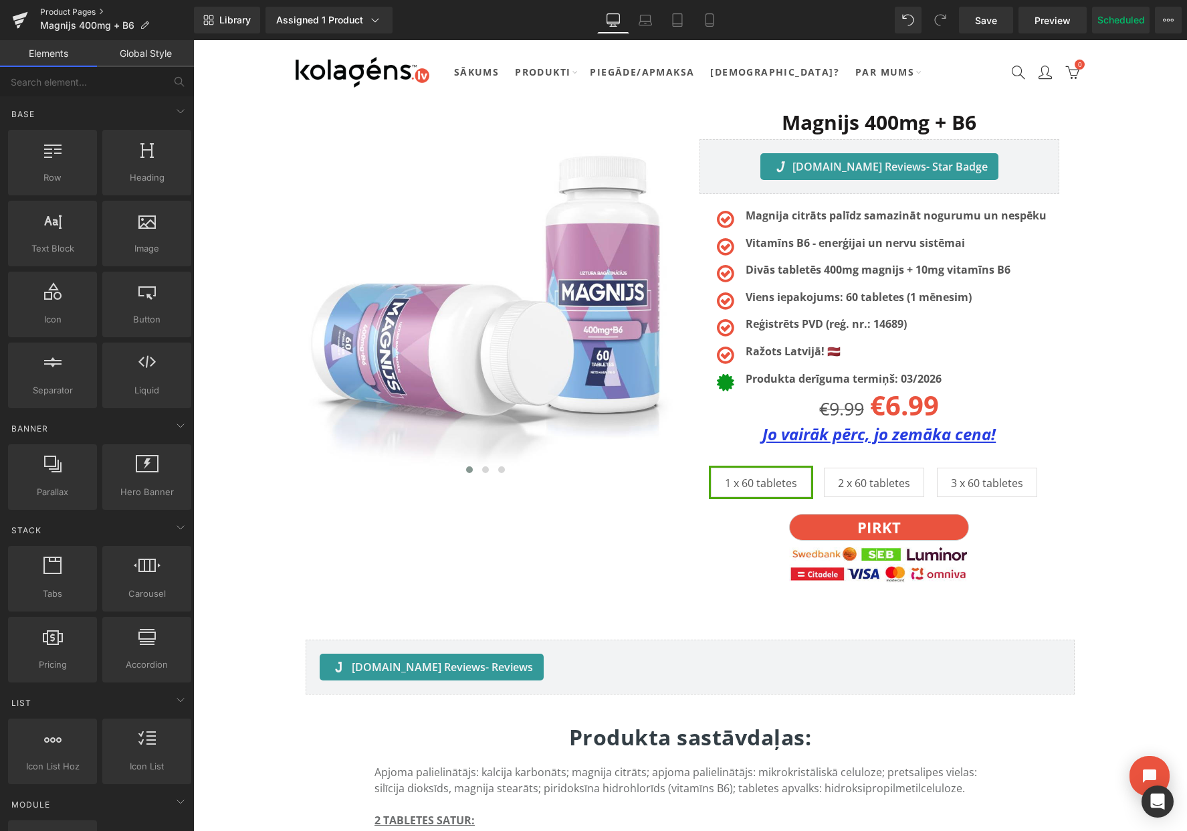
click at [88, 13] on link "Product Pages" at bounding box center [117, 12] width 154 height 11
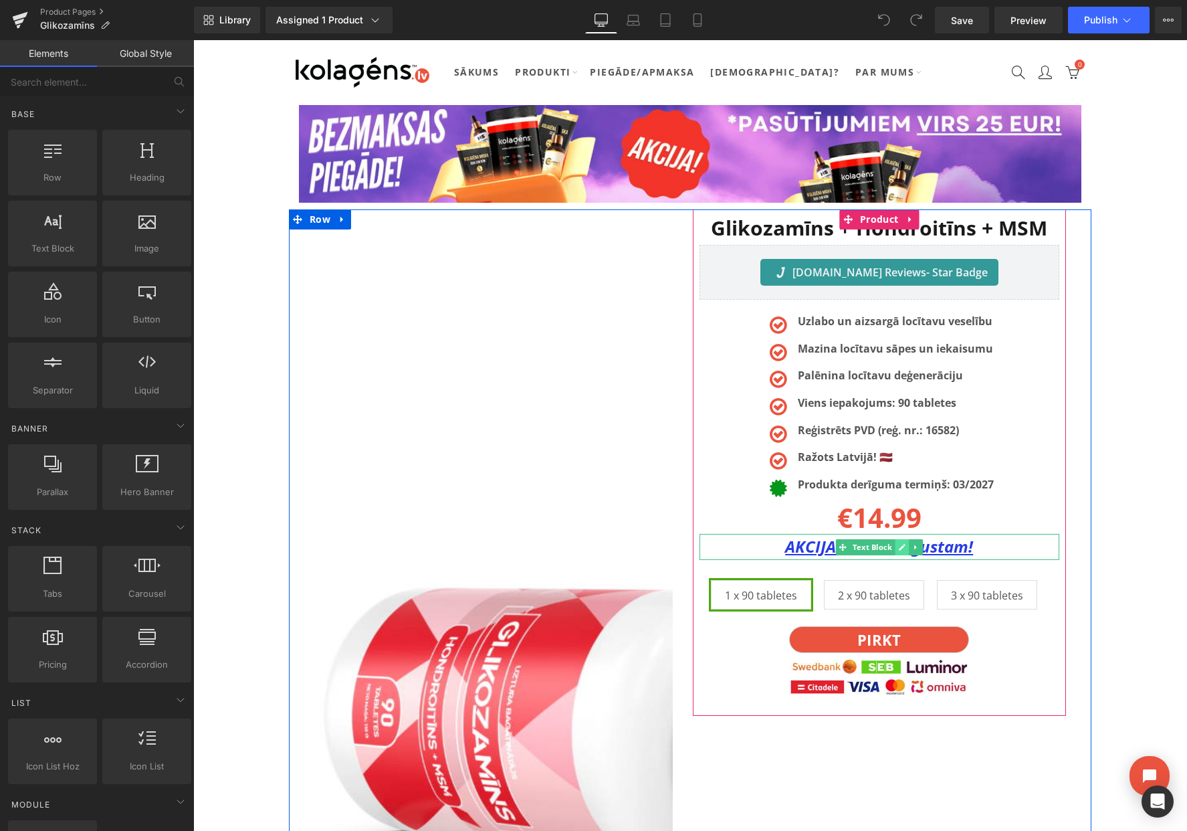
click at [903, 548] on icon at bounding box center [901, 547] width 7 height 8
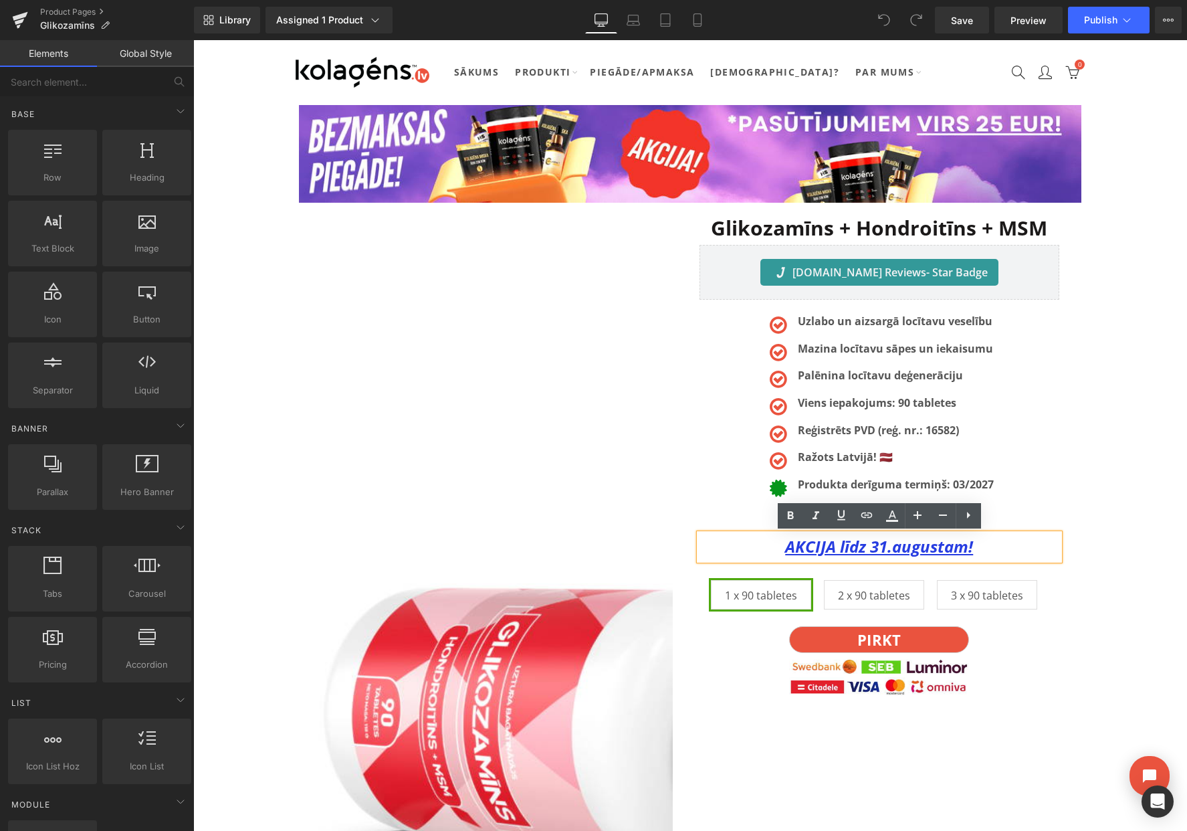
click at [892, 549] on u "AKCIJA līdz 31.augustam!" at bounding box center [879, 546] width 188 height 22
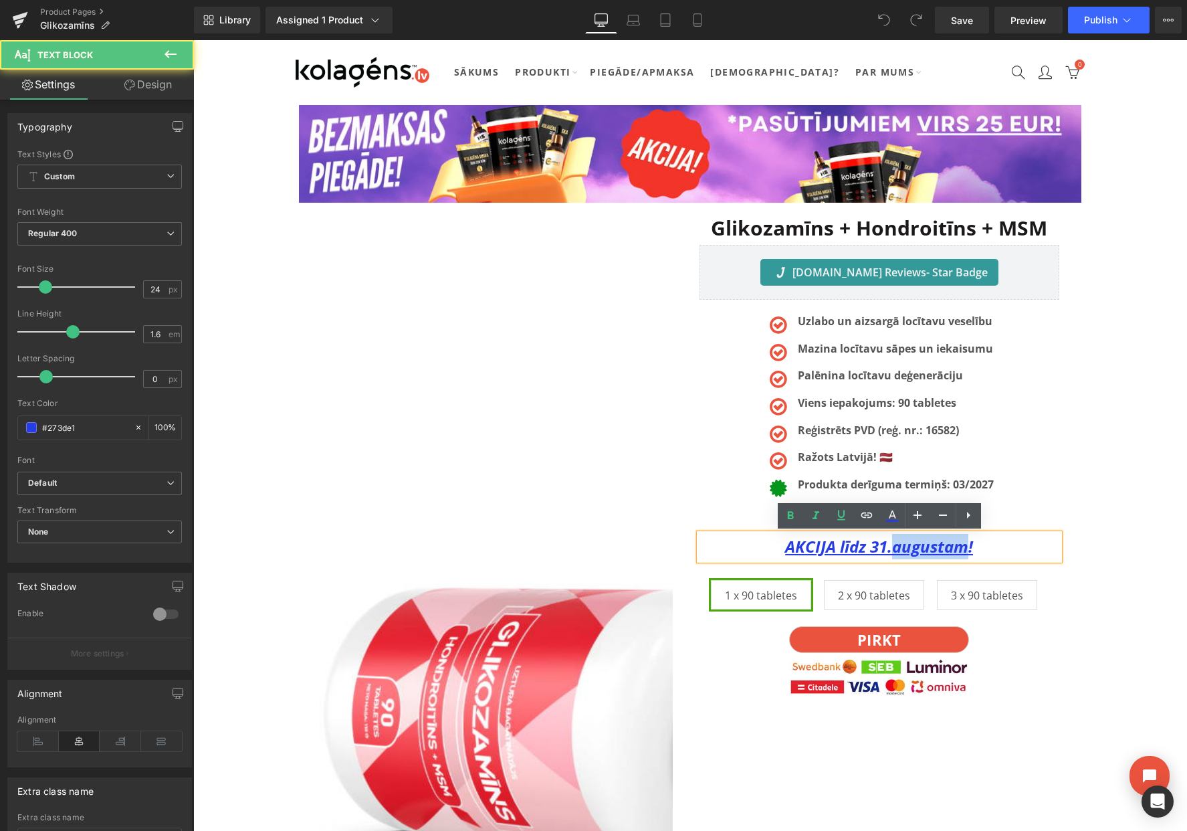
click at [892, 549] on u "AKCIJA līdz 31.augustam!" at bounding box center [879, 546] width 188 height 22
paste div
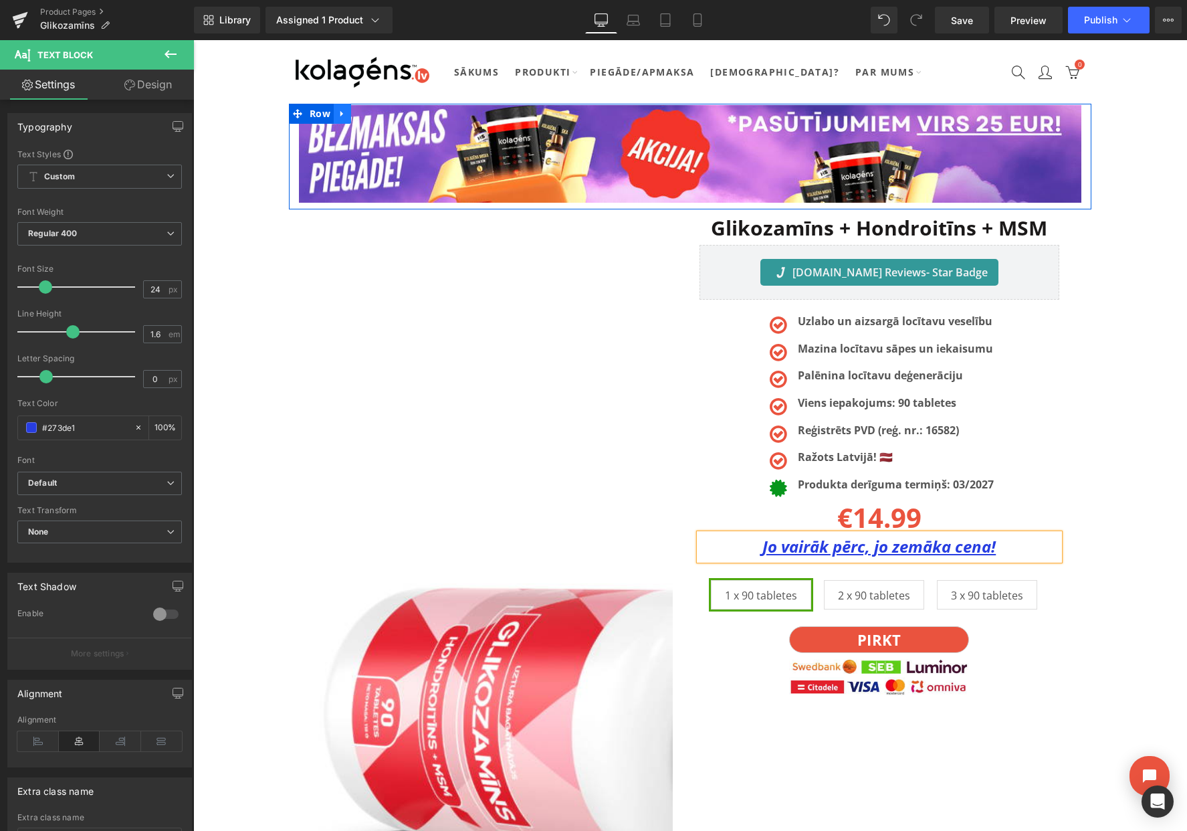
click at [343, 112] on icon at bounding box center [342, 114] width 9 height 10
click at [373, 114] on icon at bounding box center [377, 113] width 9 height 9
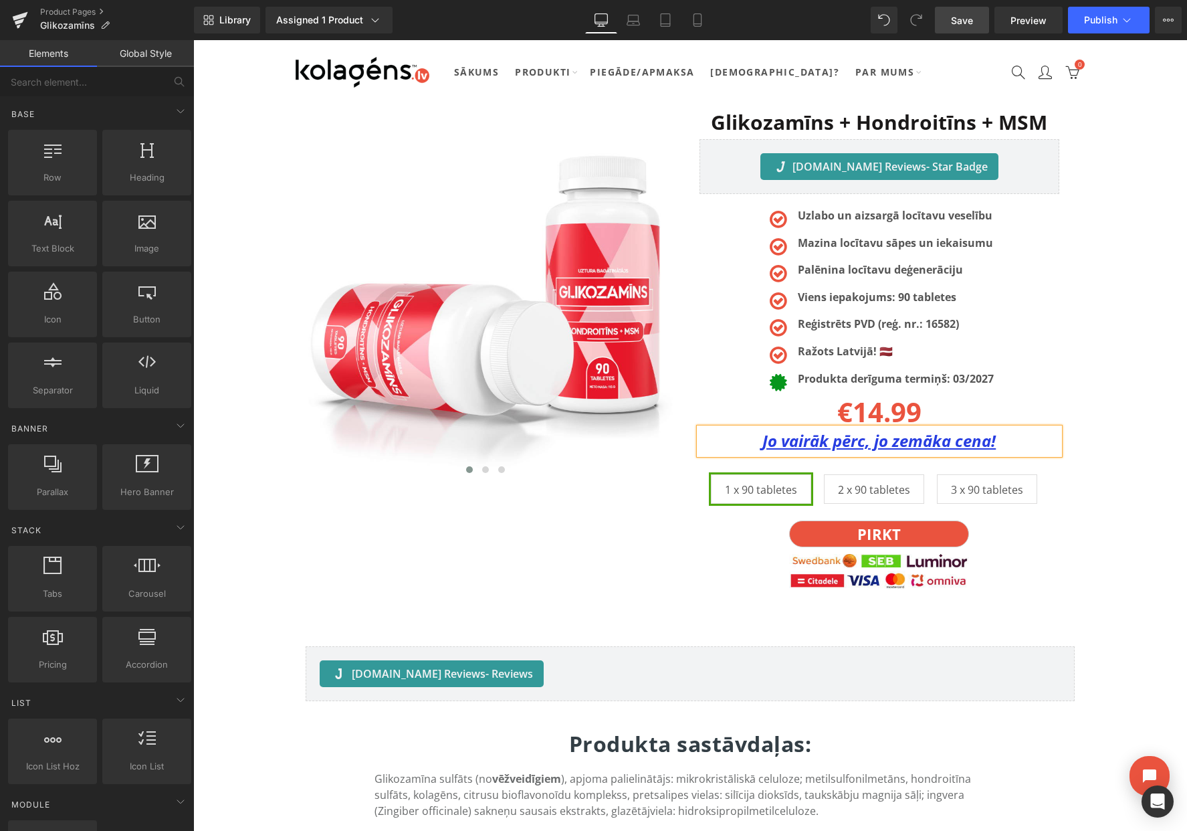
click at [962, 28] on link "Save" at bounding box center [962, 20] width 54 height 27
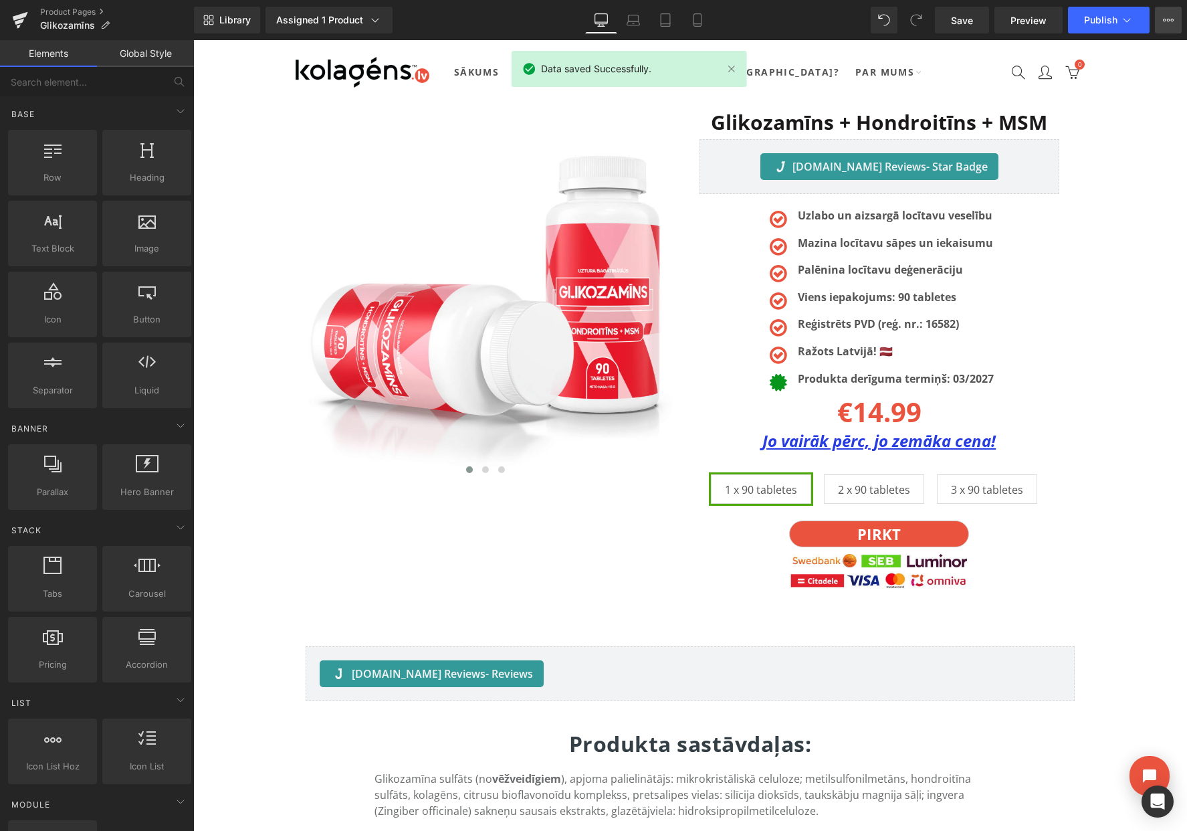
click at [1165, 21] on icon at bounding box center [1168, 20] width 11 height 11
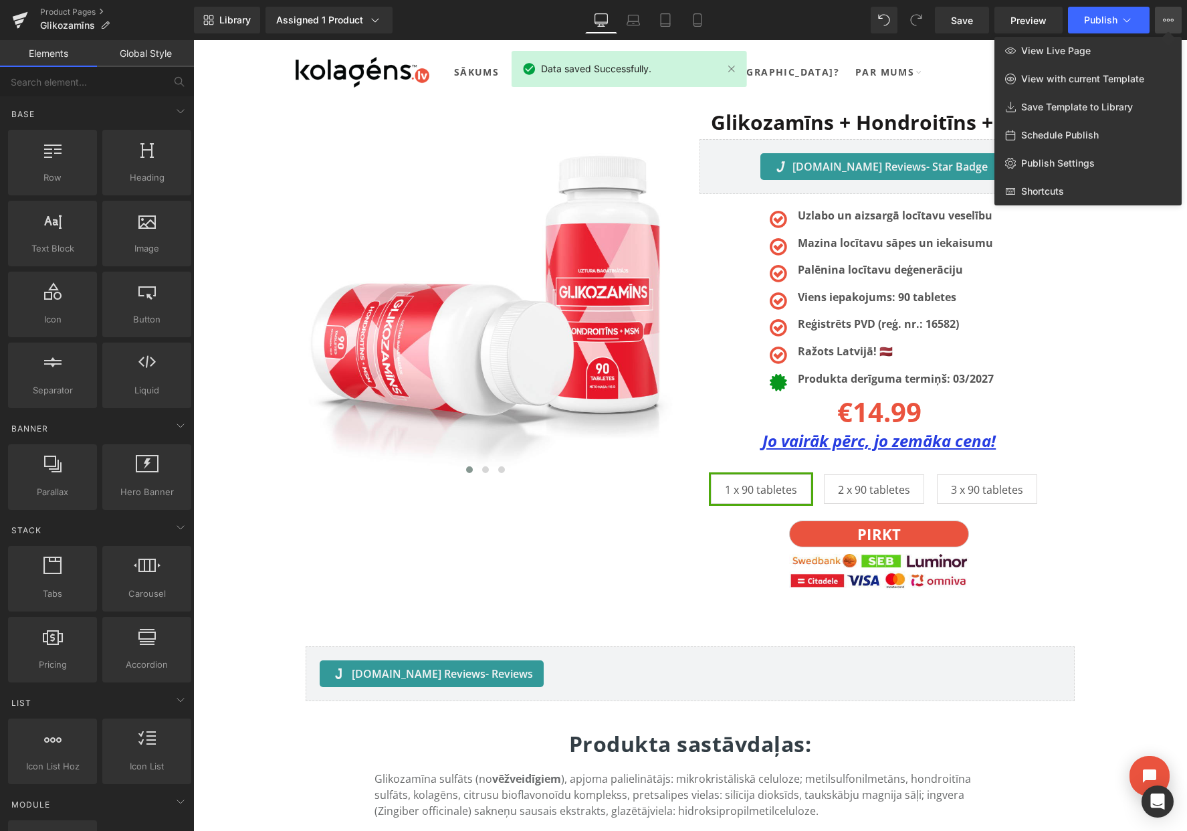
click at [1055, 132] on span "Schedule Publish" at bounding box center [1060, 135] width 78 height 12
select select
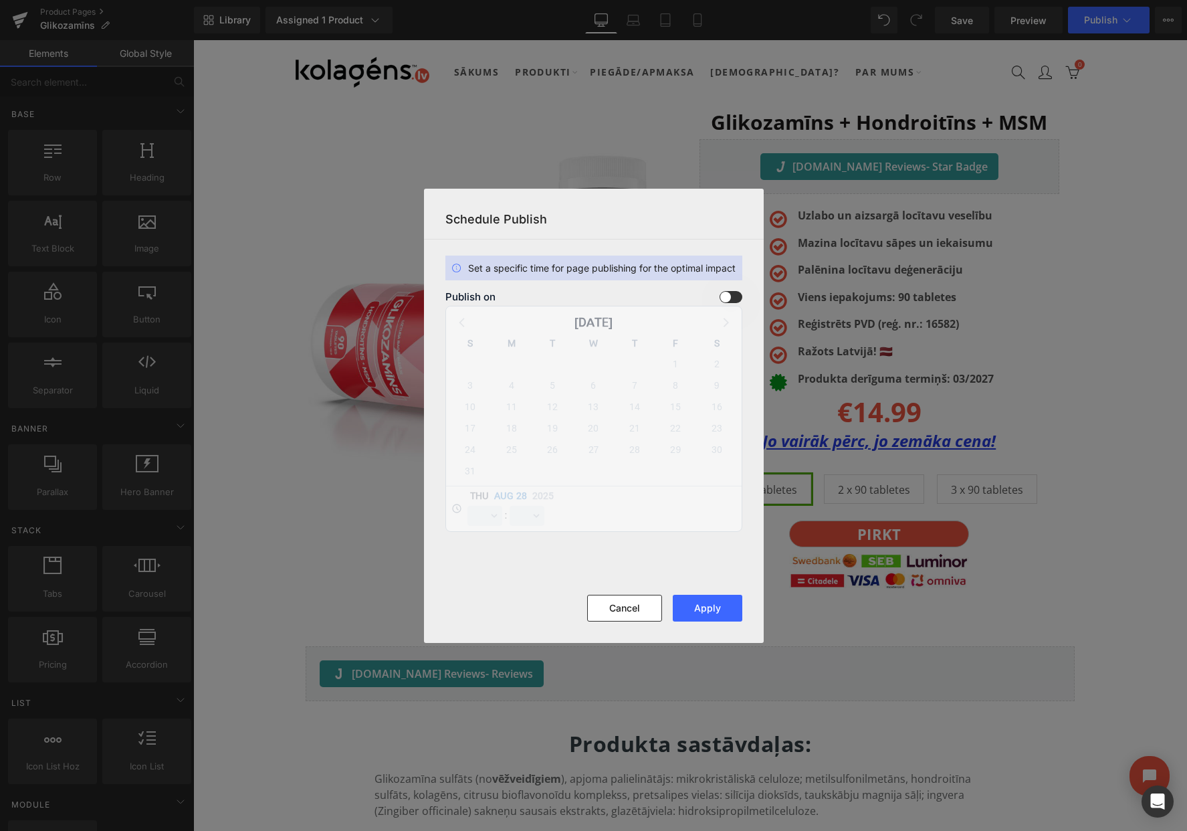
click at [736, 291] on span at bounding box center [731, 297] width 23 height 12
click at [0, 0] on input "checkbox" at bounding box center [0, 0] width 0 height 0
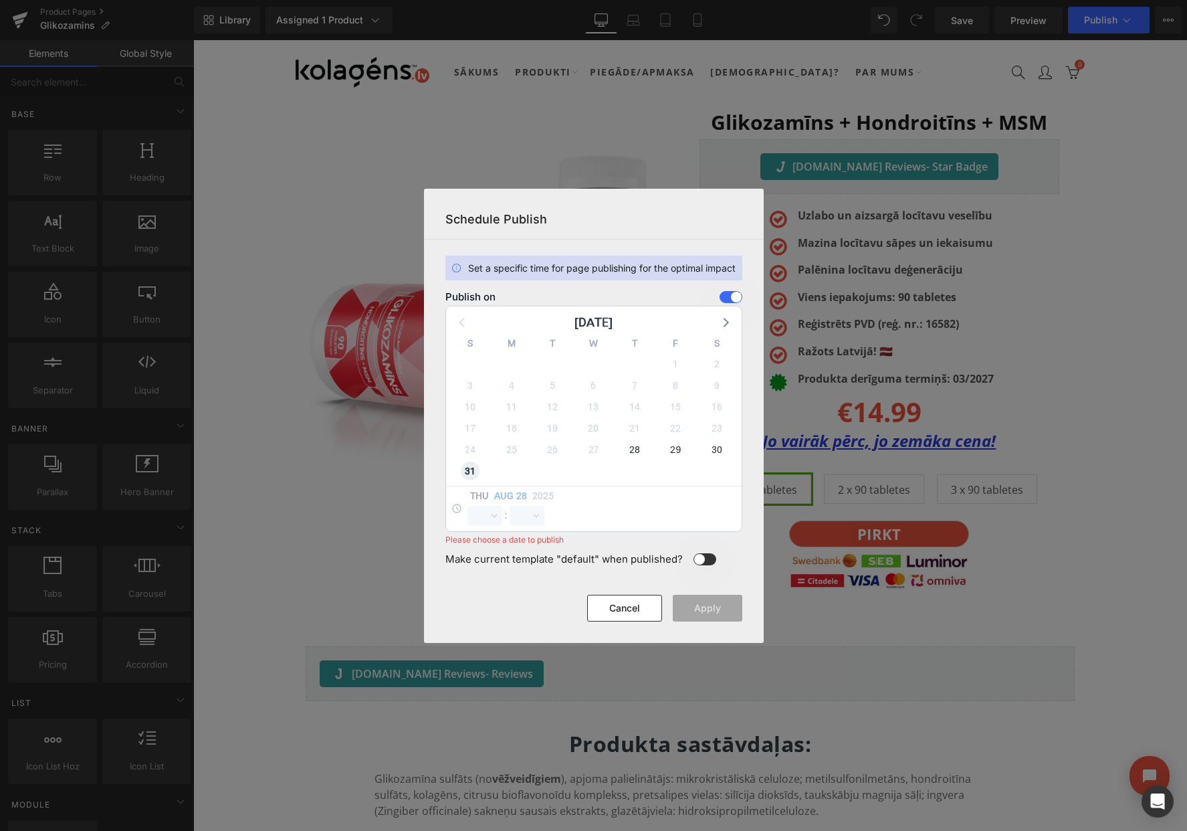
click at [468, 470] on span "31" at bounding box center [470, 471] width 19 height 19
select select "12"
select select "57"
click at [478, 512] on select "00 01 02 03 04 05 06 07 08 09 10 11 12 13 14 15 16 17 18 19 20 21 22 23" at bounding box center [485, 516] width 35 height 20
click at [468, 506] on select "00 01 02 03 04 05 06 07 08 09 10 11 12 13 14 15 16 17 18 19 20 21 22 23" at bounding box center [485, 516] width 35 height 20
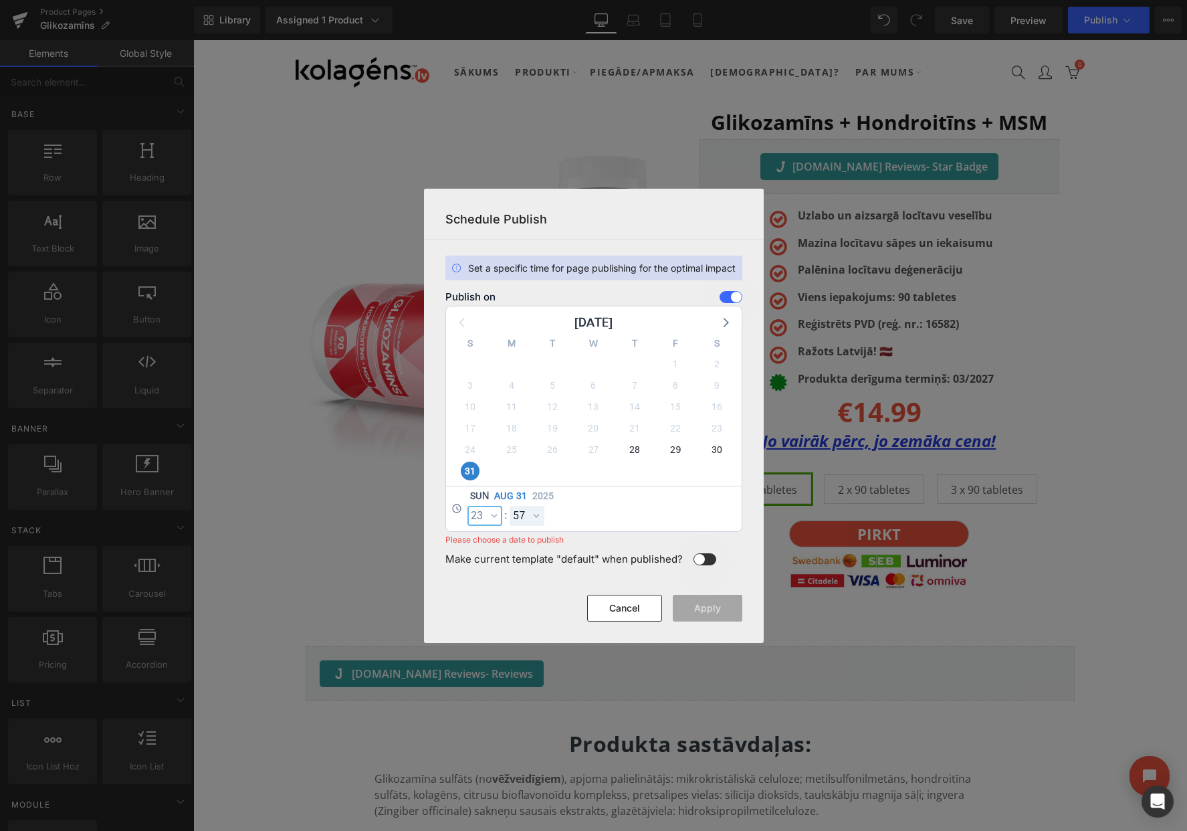
select select "23"
click at [524, 518] on select "00 01 02 03 04 05 06 07 08 09 10 11 12 13 14 15 16 17 18 19 20 21 22 23 24 25 2…" at bounding box center [527, 516] width 35 height 20
click at [510, 506] on select "00 01 02 03 04 05 06 07 08 09 10 11 12 13 14 15 16 17 18 19 20 21 22 23 24 25 2…" at bounding box center [527, 516] width 35 height 20
select select "59"
click at [716, 611] on button "Apply" at bounding box center [708, 608] width 70 height 27
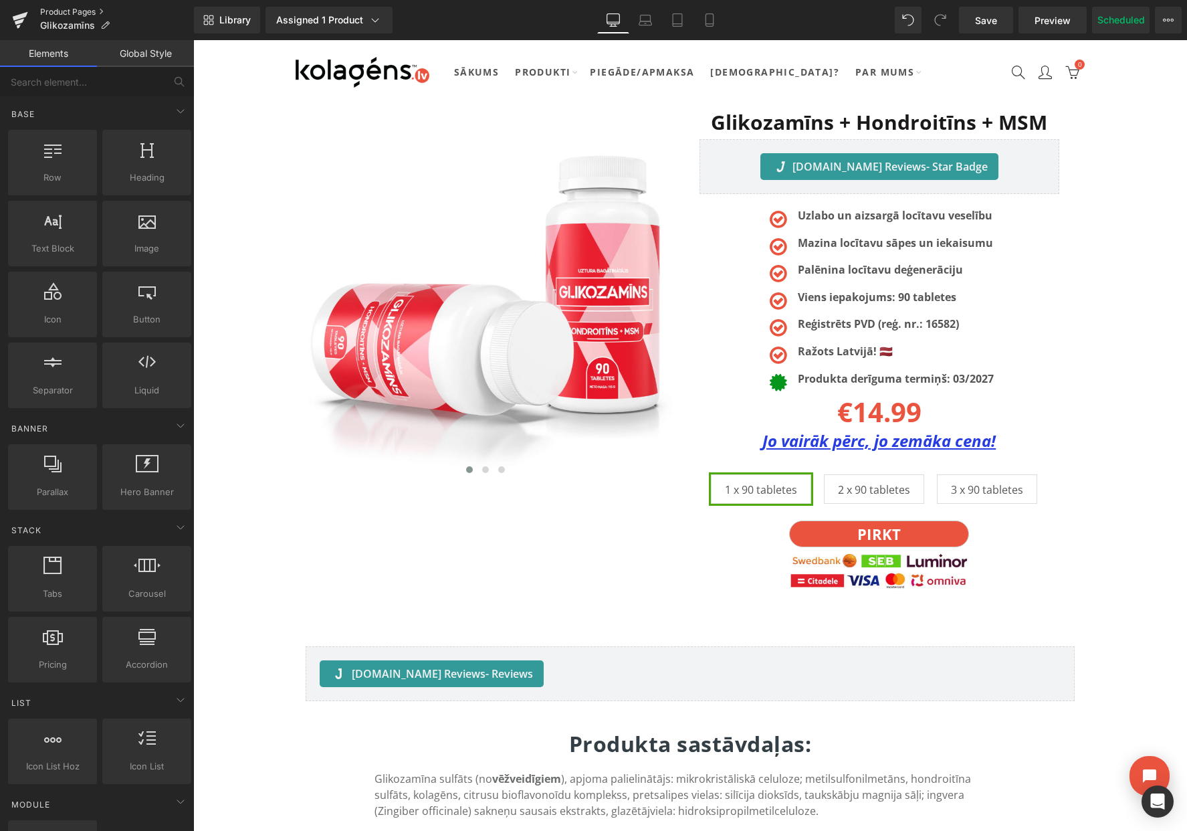
click at [77, 13] on link "Product Pages" at bounding box center [117, 12] width 154 height 11
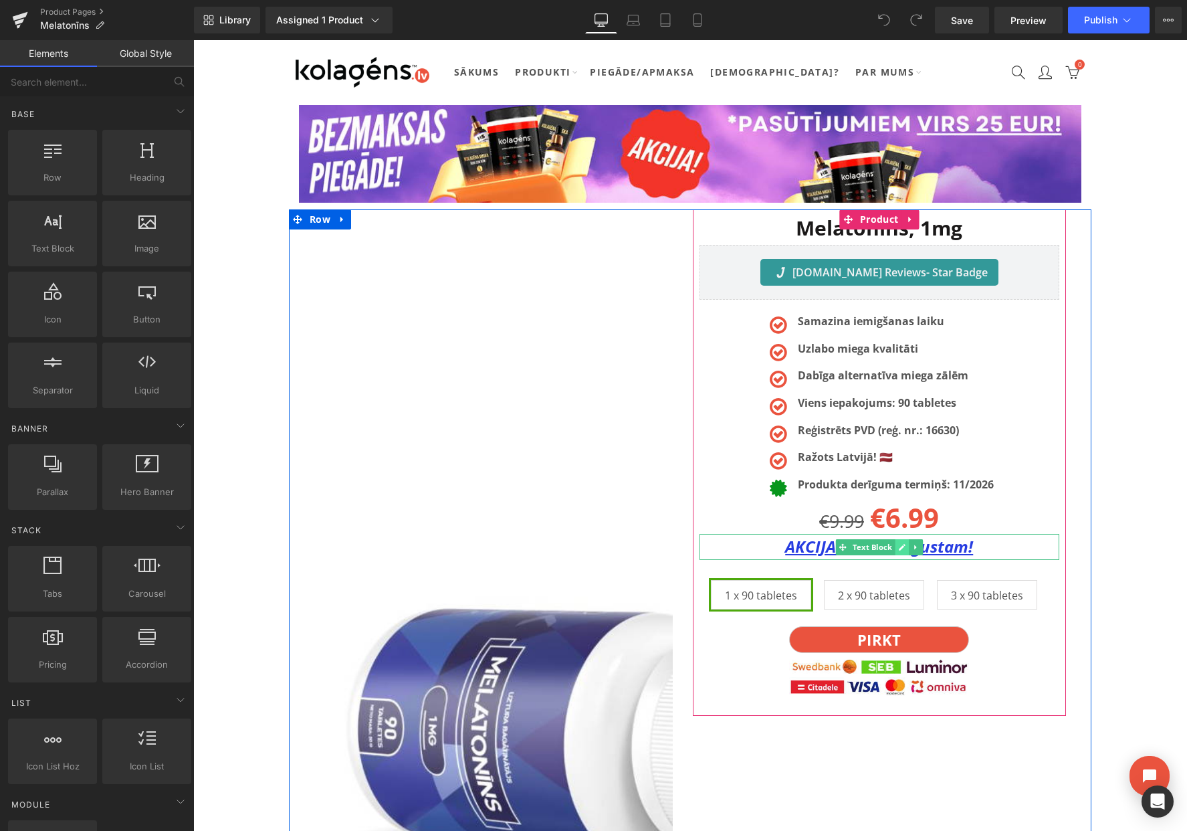
click at [896, 544] on link at bounding box center [902, 547] width 14 height 16
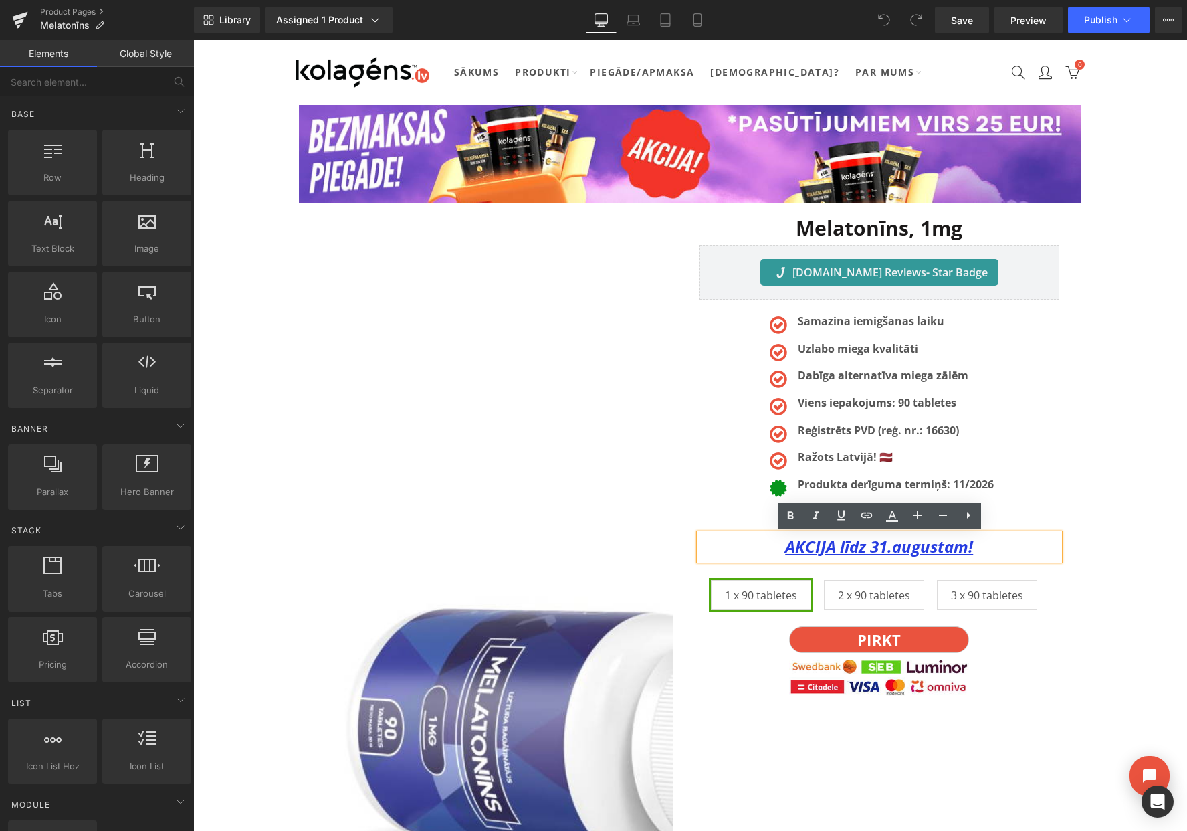
click at [882, 546] on u "AKCIJA līdz 31.augustam!" at bounding box center [879, 546] width 188 height 22
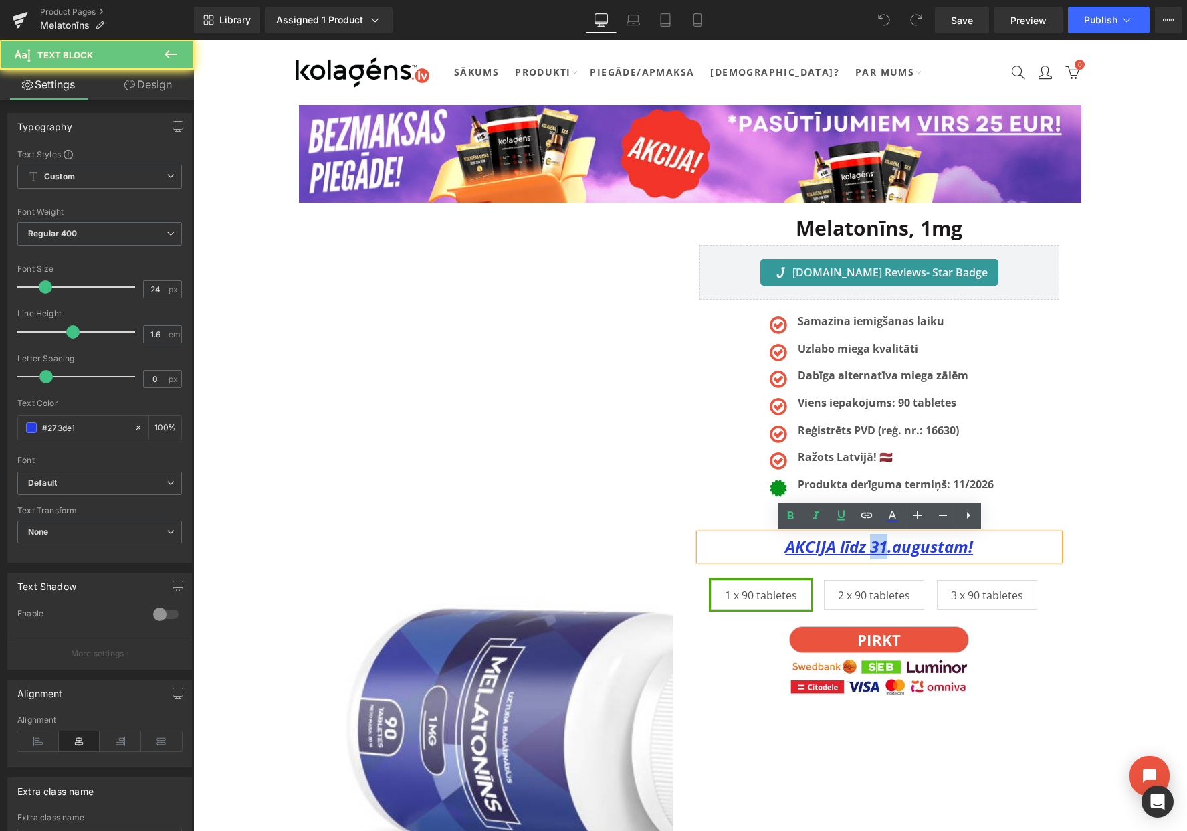
click at [882, 546] on u "AKCIJA līdz 31.augustam!" at bounding box center [879, 546] width 188 height 22
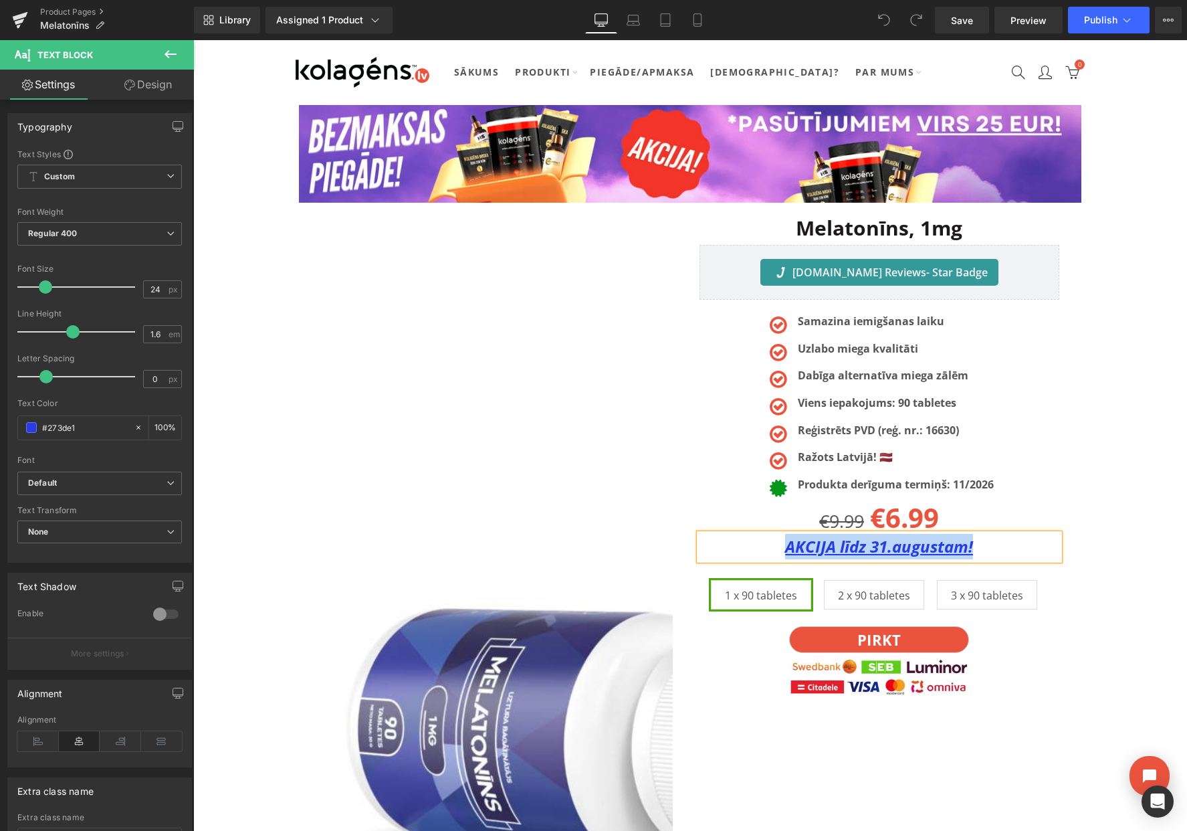
paste div
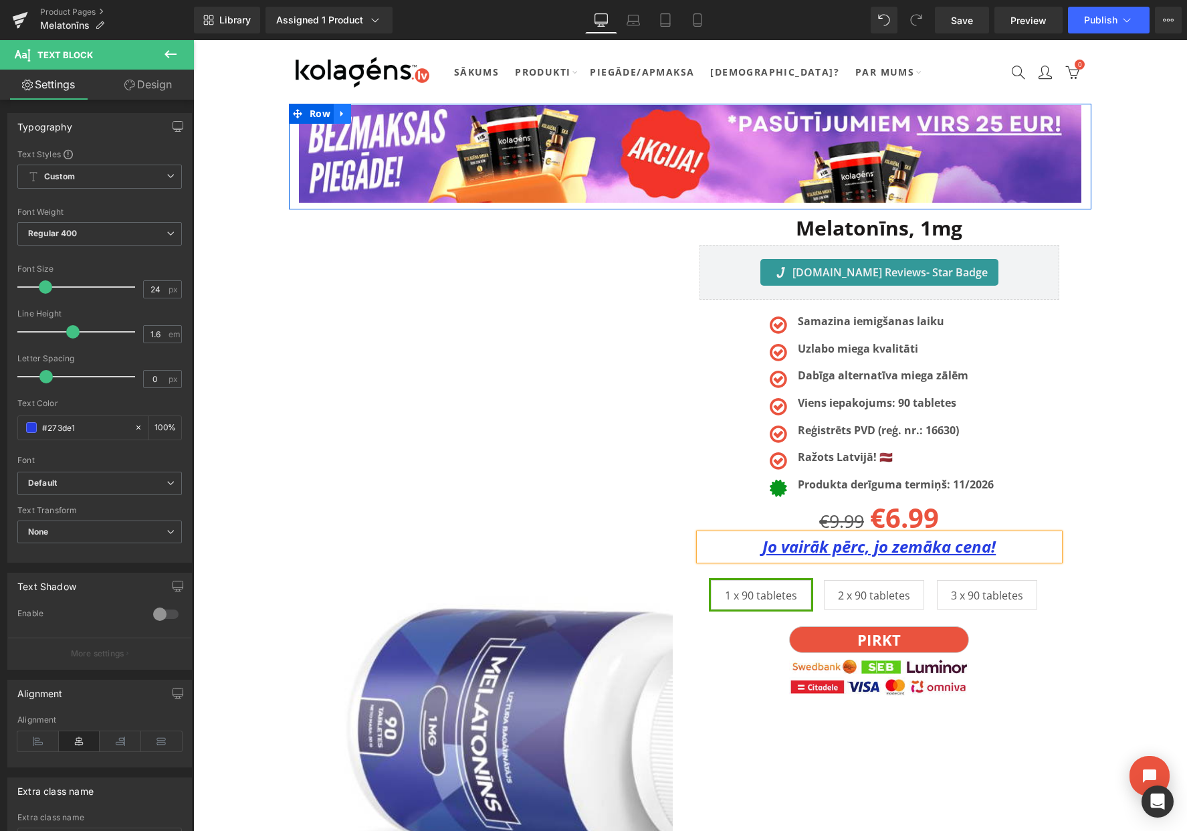
click at [346, 114] on icon at bounding box center [342, 114] width 9 height 10
click at [377, 113] on icon at bounding box center [377, 114] width 9 height 10
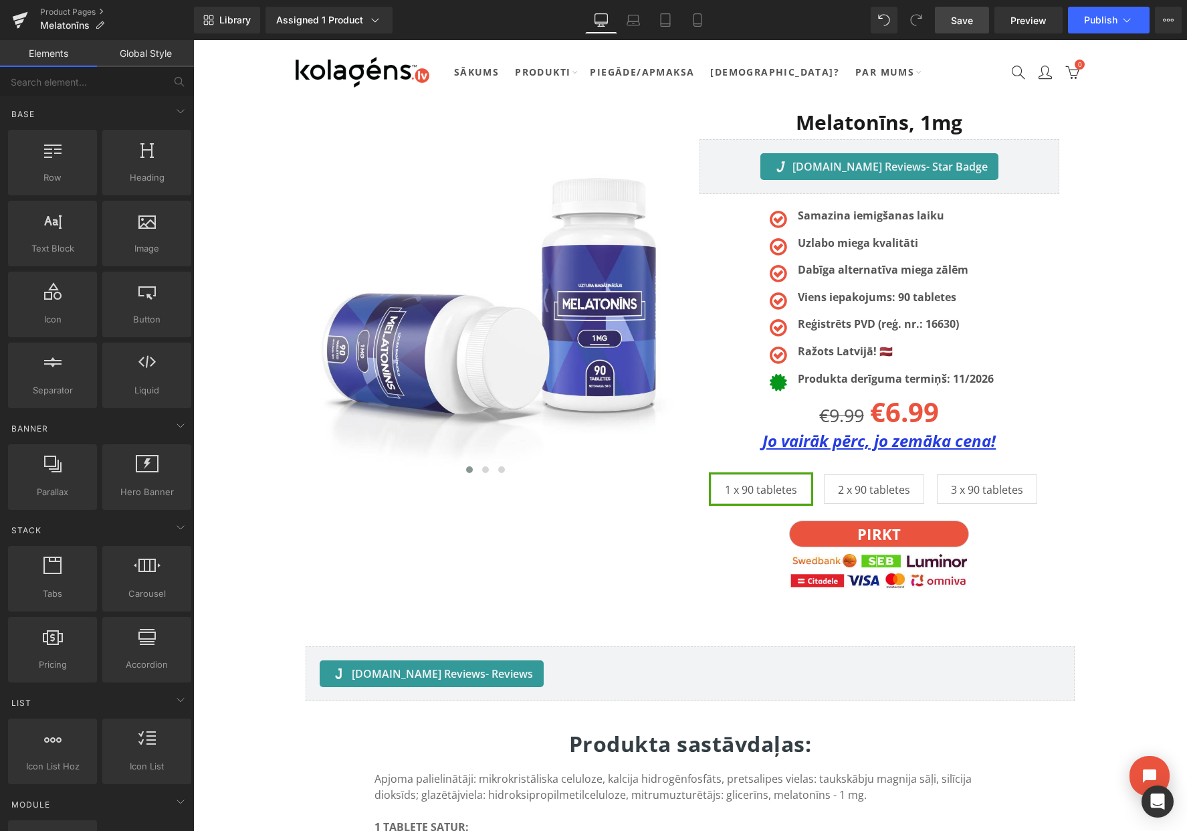
click at [957, 21] on span "Save" at bounding box center [962, 20] width 22 height 14
click at [1160, 25] on button "View Live Page View with current Template Save Template to Library Schedule Pub…" at bounding box center [1168, 20] width 27 height 27
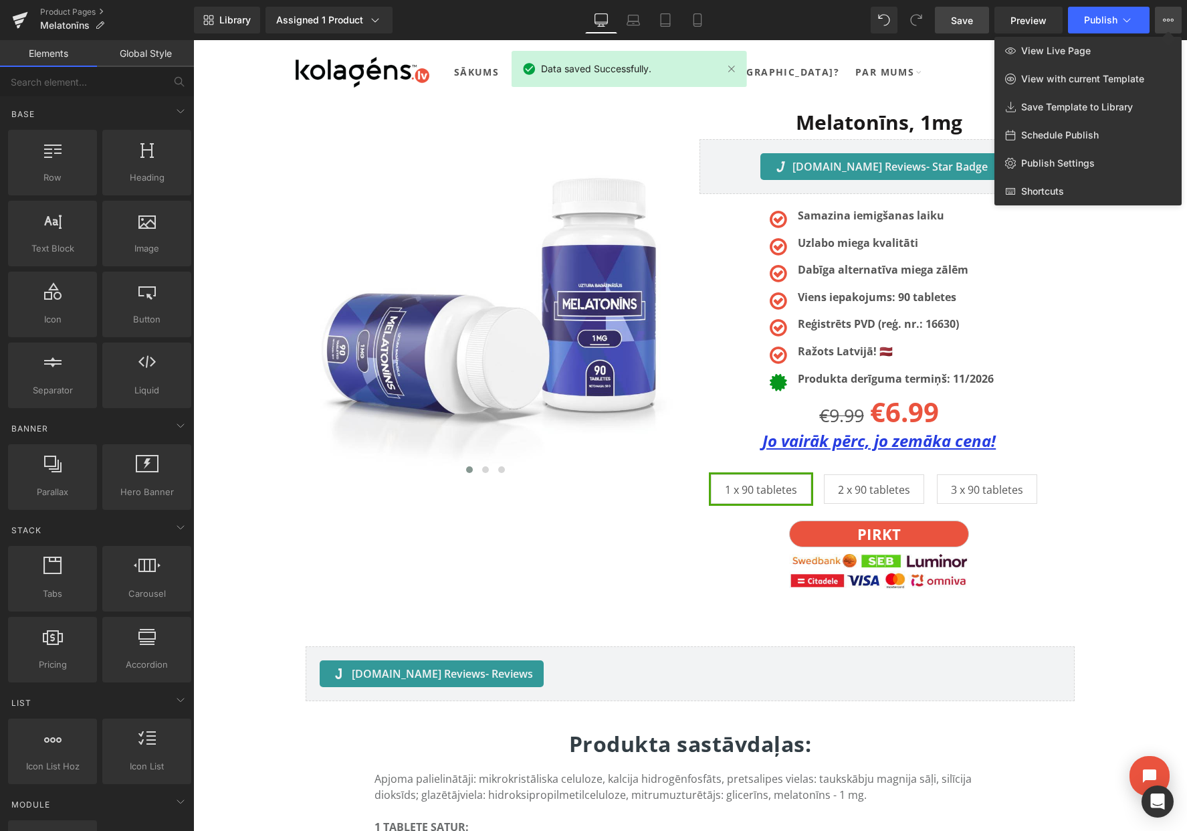
click at [1059, 132] on span "Schedule Publish" at bounding box center [1060, 135] width 78 height 12
select select
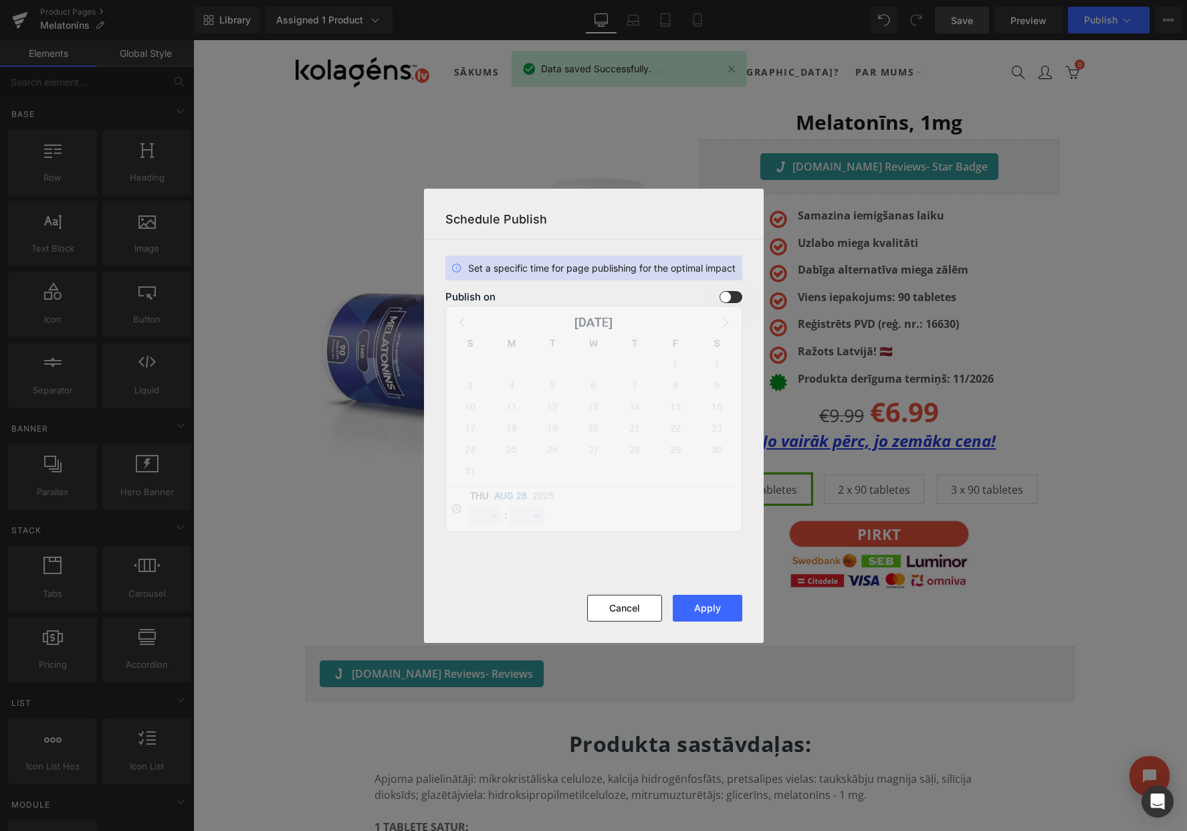
click at [733, 295] on span at bounding box center [731, 297] width 23 height 12
click at [0, 0] on input "checkbox" at bounding box center [0, 0] width 0 height 0
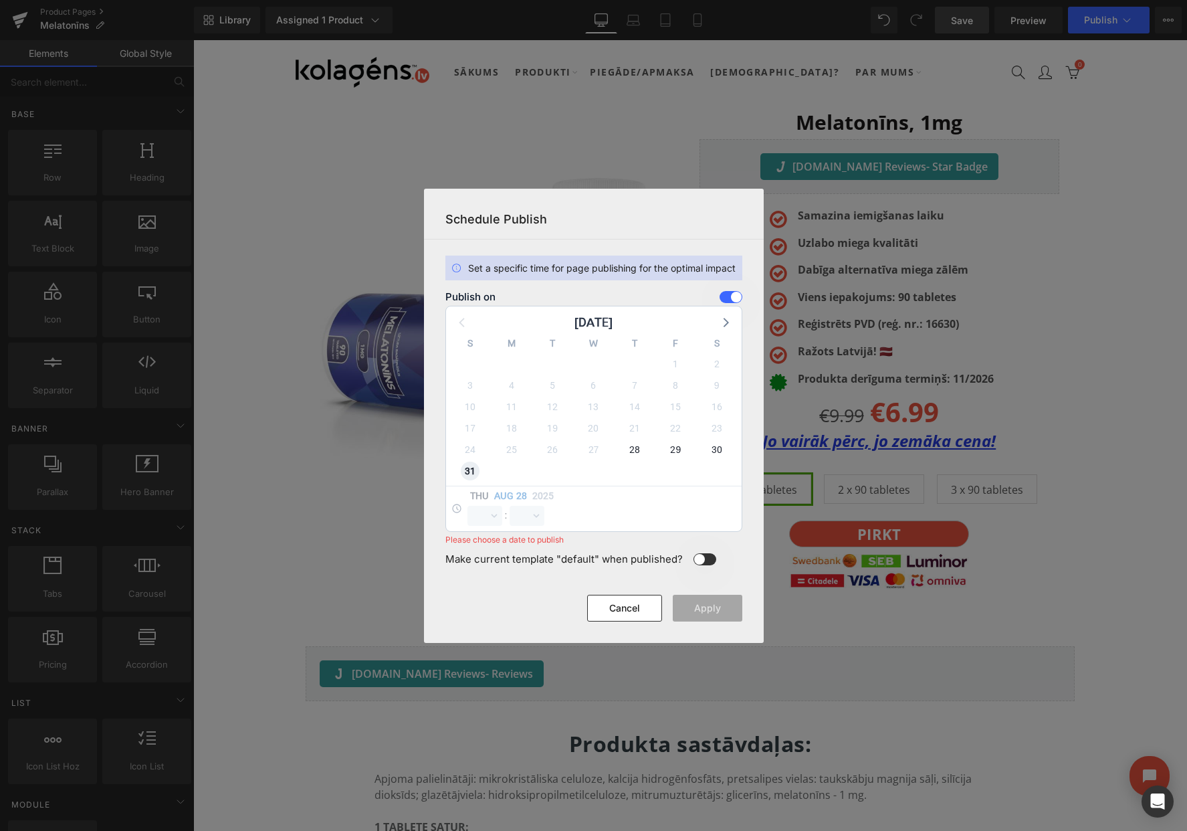
click at [470, 471] on span "31" at bounding box center [470, 471] width 19 height 19
select select "12"
select select "58"
click at [474, 518] on select "00 01 02 03 04 05 06 07 08 09 10 11 12 13 14 15 16 17 18 19 20 21 22 23" at bounding box center [485, 516] width 35 height 20
click at [468, 506] on select "00 01 02 03 04 05 06 07 08 09 10 11 12 13 14 15 16 17 18 19 20 21 22 23" at bounding box center [485, 516] width 35 height 20
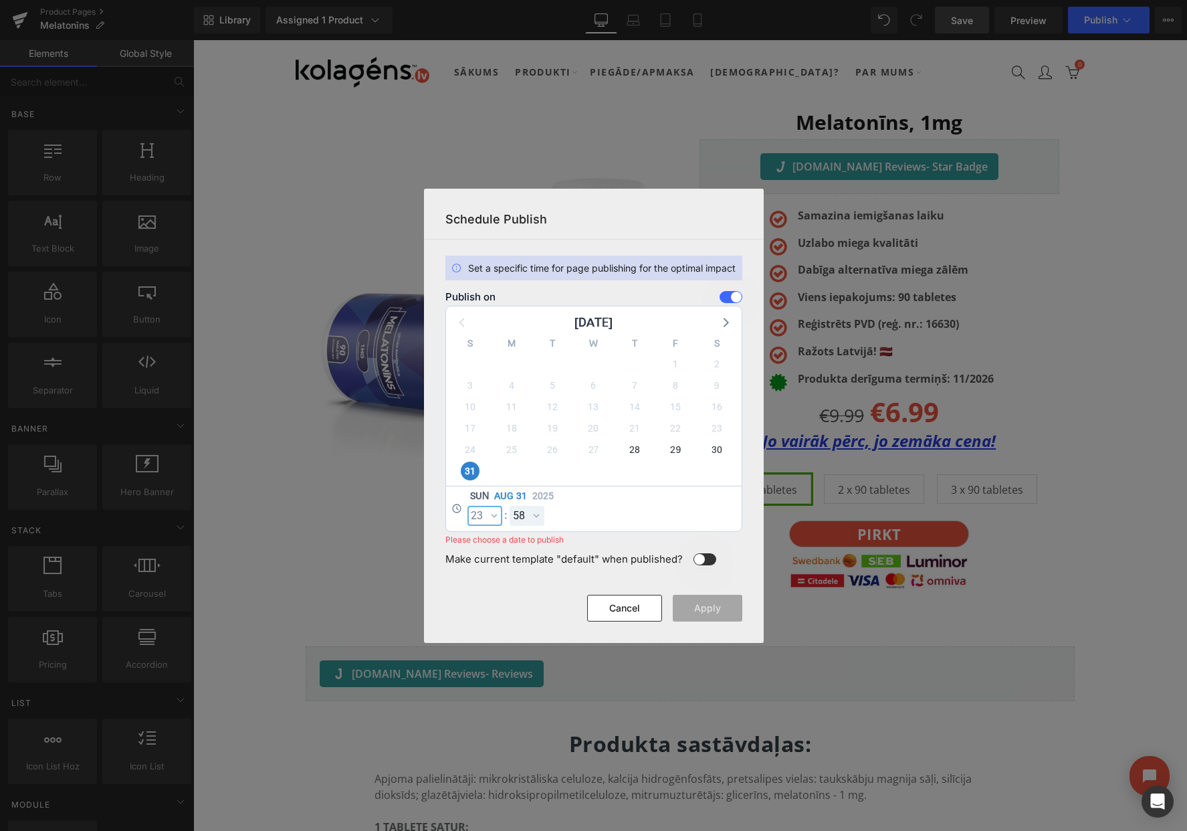
select select "23"
click at [525, 523] on select "00 01 02 03 04 05 06 07 08 09 10 11 12 13 14 15 16 17 18 19 20 21 22 23 24 25 2…" at bounding box center [527, 516] width 35 height 20
click at [510, 506] on select "00 01 02 03 04 05 06 07 08 09 10 11 12 13 14 15 16 17 18 19 20 21 22 23 24 25 2…" at bounding box center [527, 516] width 35 height 20
select select "59"
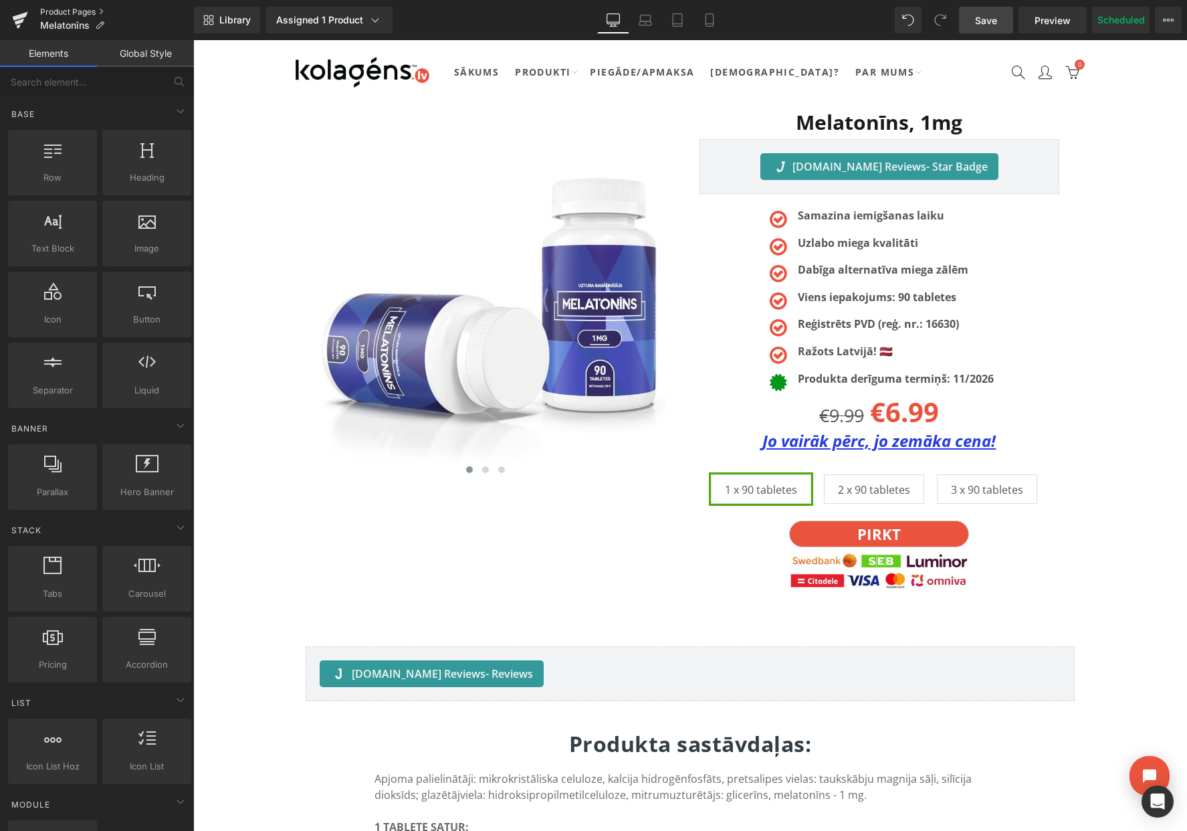
click at [71, 8] on link "Product Pages" at bounding box center [117, 12] width 154 height 11
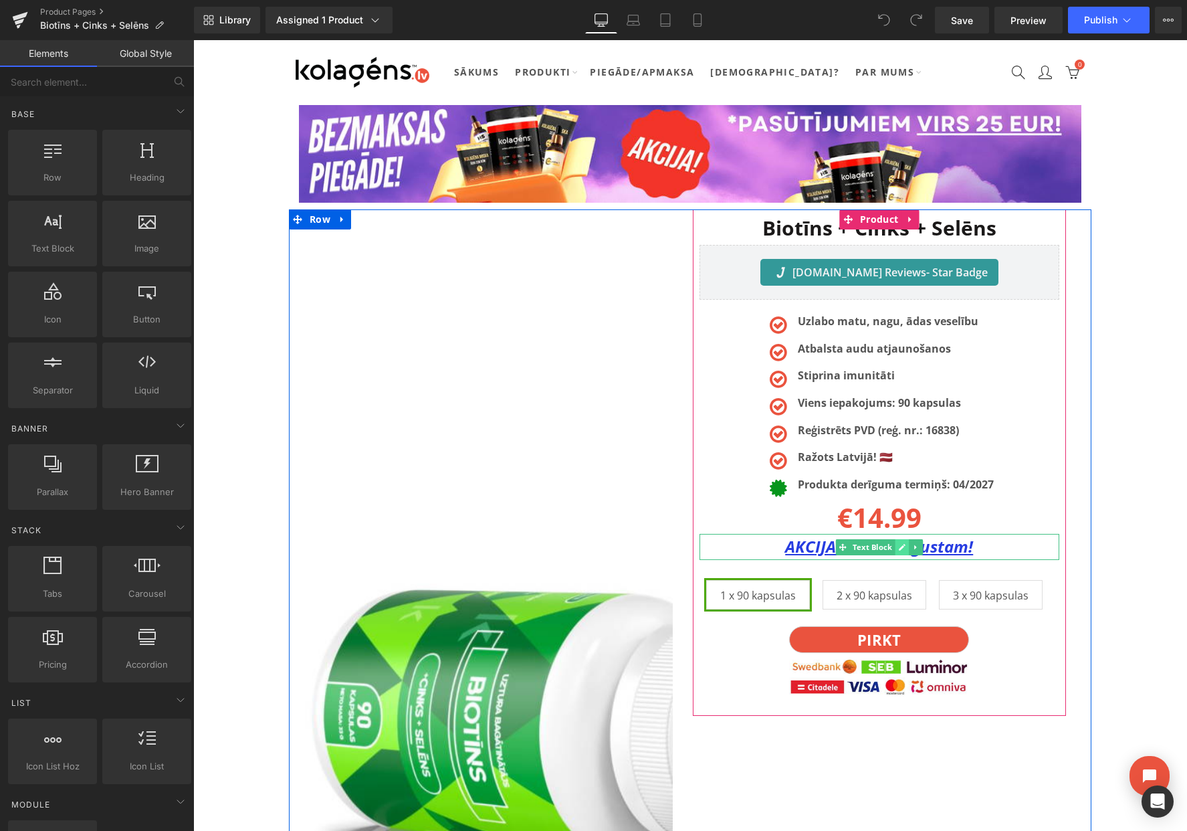
click at [904, 550] on icon at bounding box center [901, 547] width 7 height 8
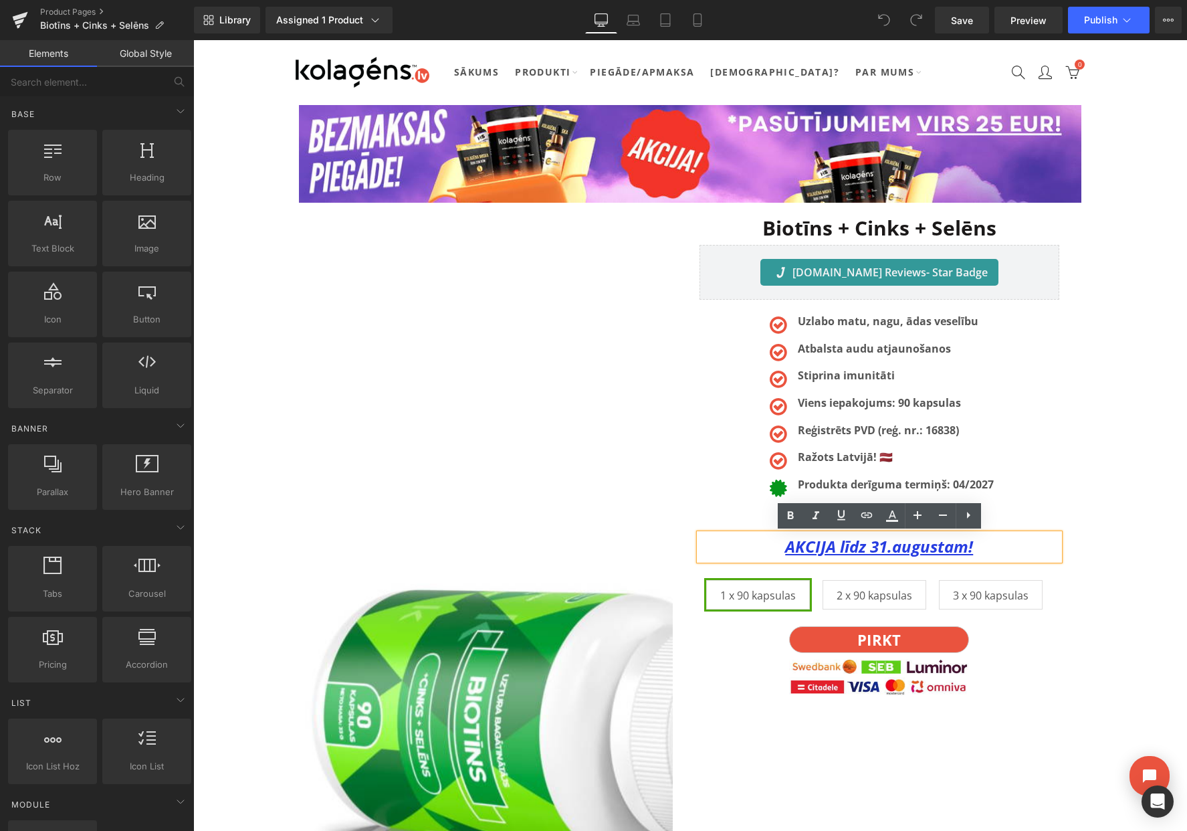
click at [904, 550] on u "AKCIJA līdz 31.augustam!" at bounding box center [879, 546] width 188 height 22
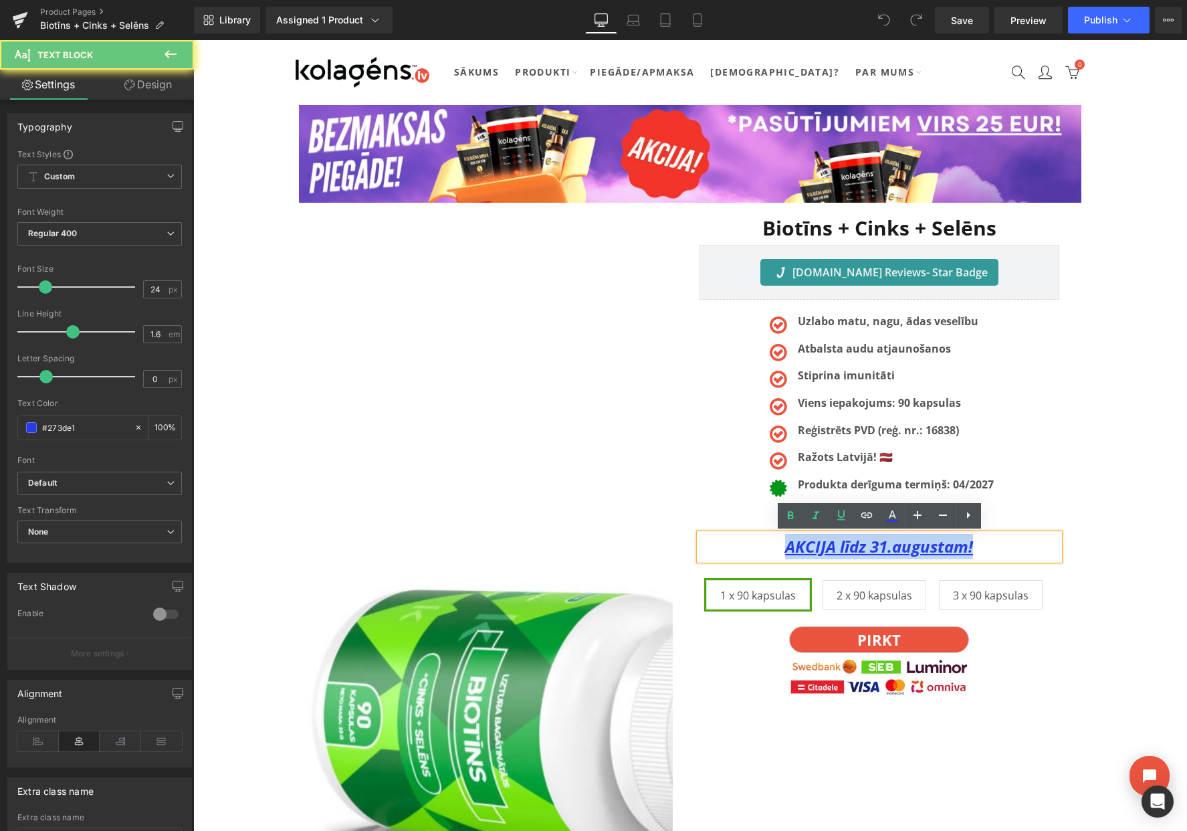
click at [904, 550] on u "AKCIJA līdz 31.augustam!" at bounding box center [879, 546] width 188 height 22
paste div
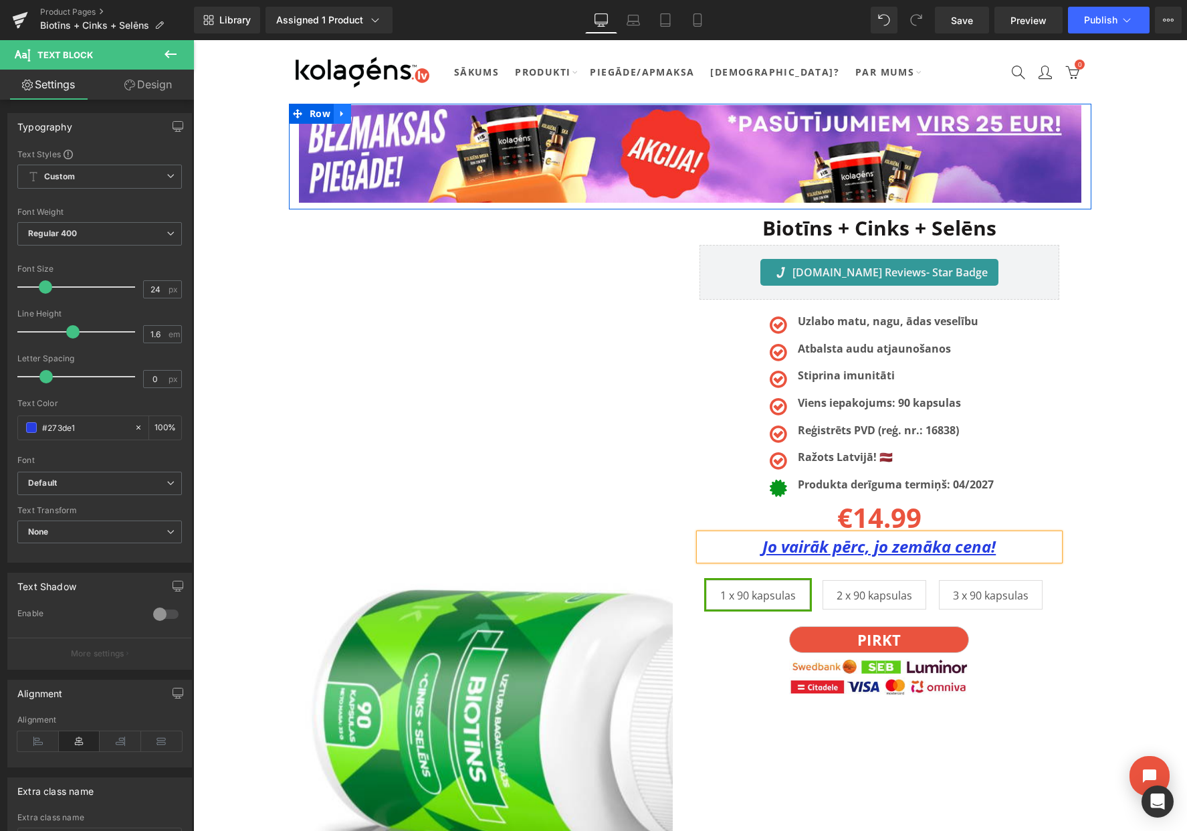
click at [344, 112] on icon at bounding box center [342, 114] width 9 height 10
click at [371, 112] on link at bounding box center [377, 114] width 17 height 20
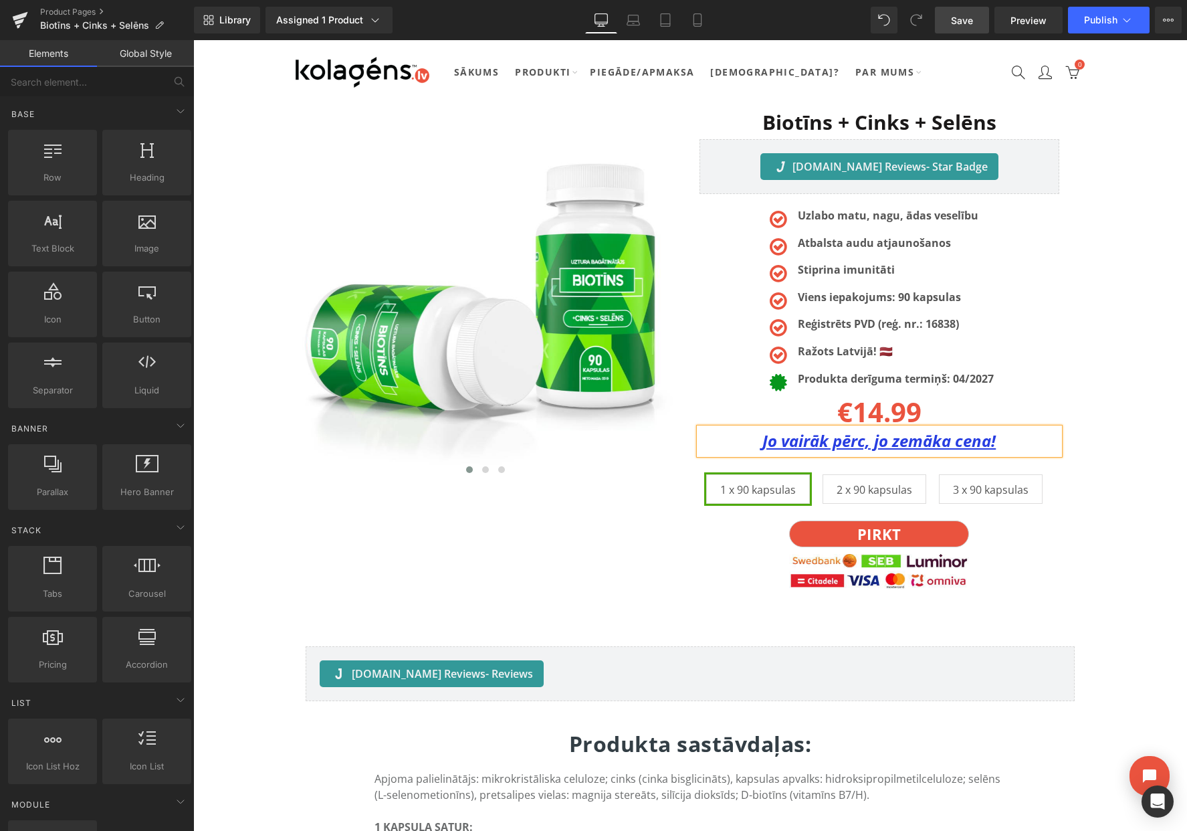
click at [965, 23] on span "Save" at bounding box center [962, 20] width 22 height 14
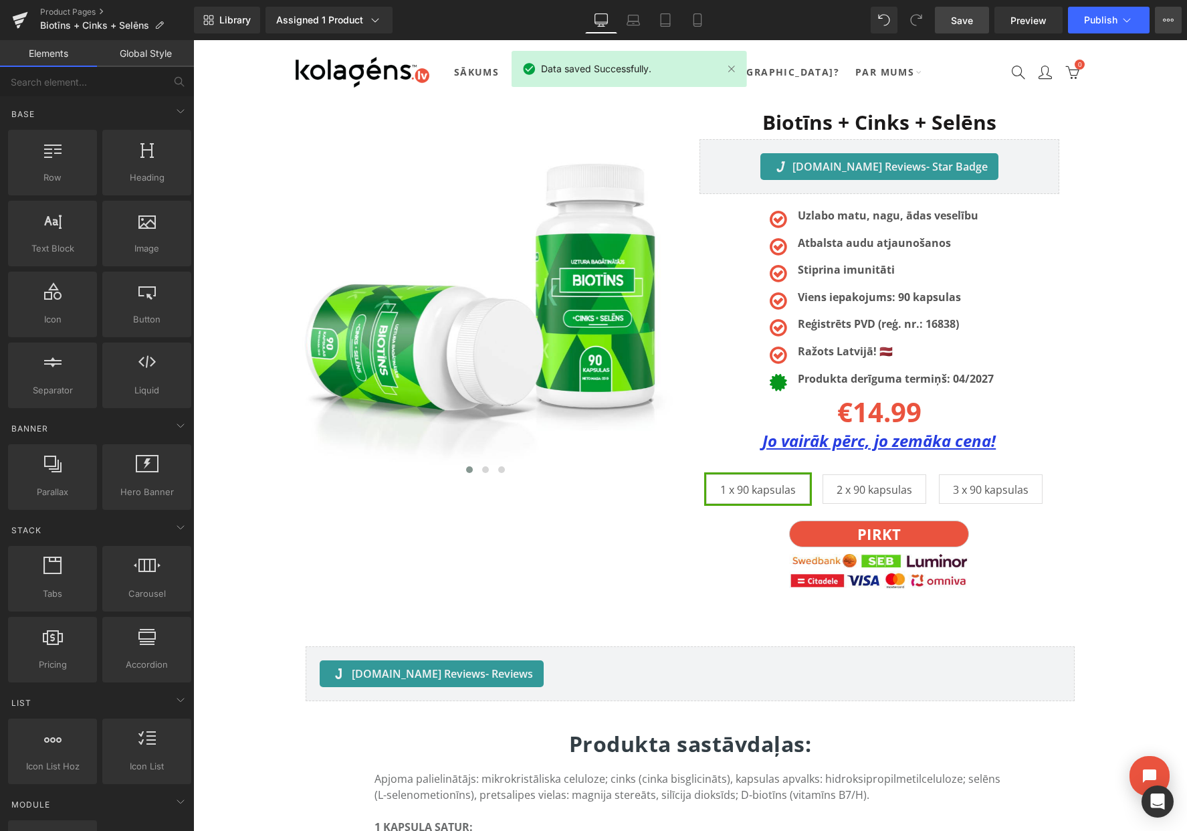
click at [1167, 15] on icon at bounding box center [1168, 20] width 11 height 11
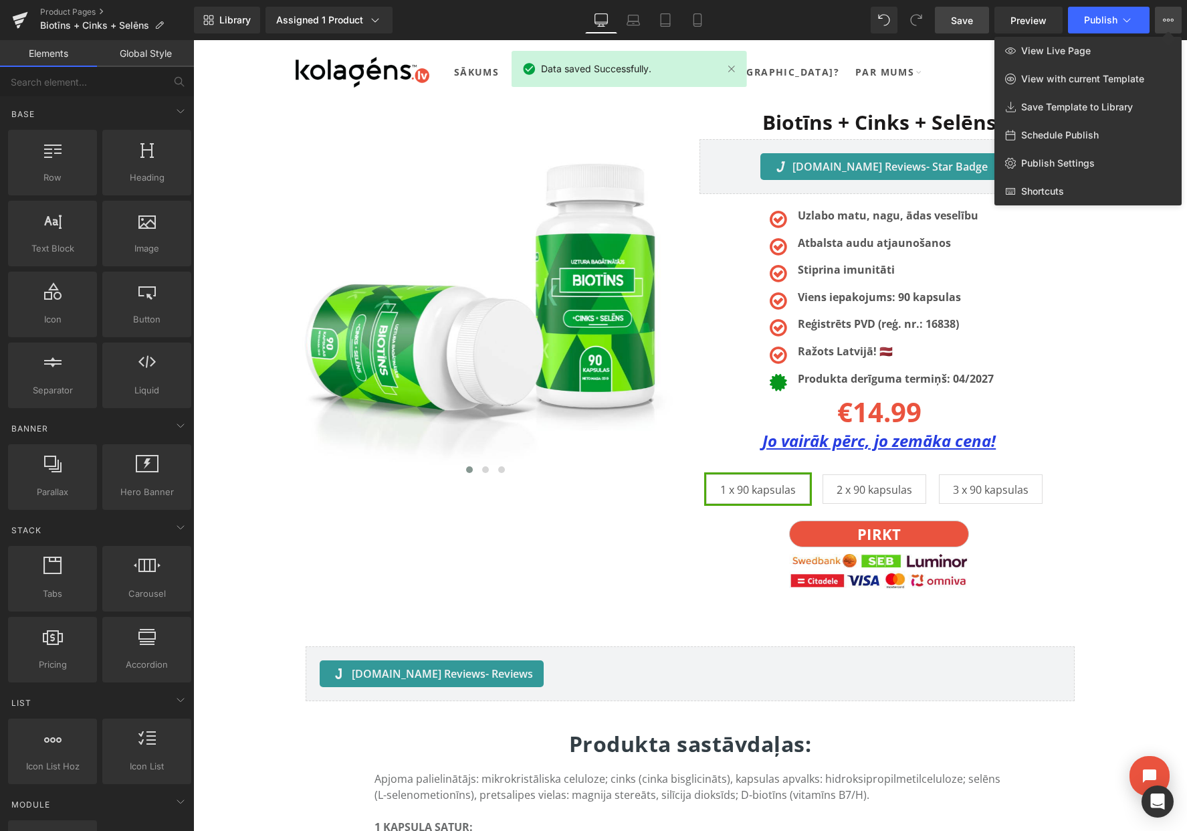
click at [1064, 134] on span "Schedule Publish" at bounding box center [1060, 135] width 78 height 12
select select
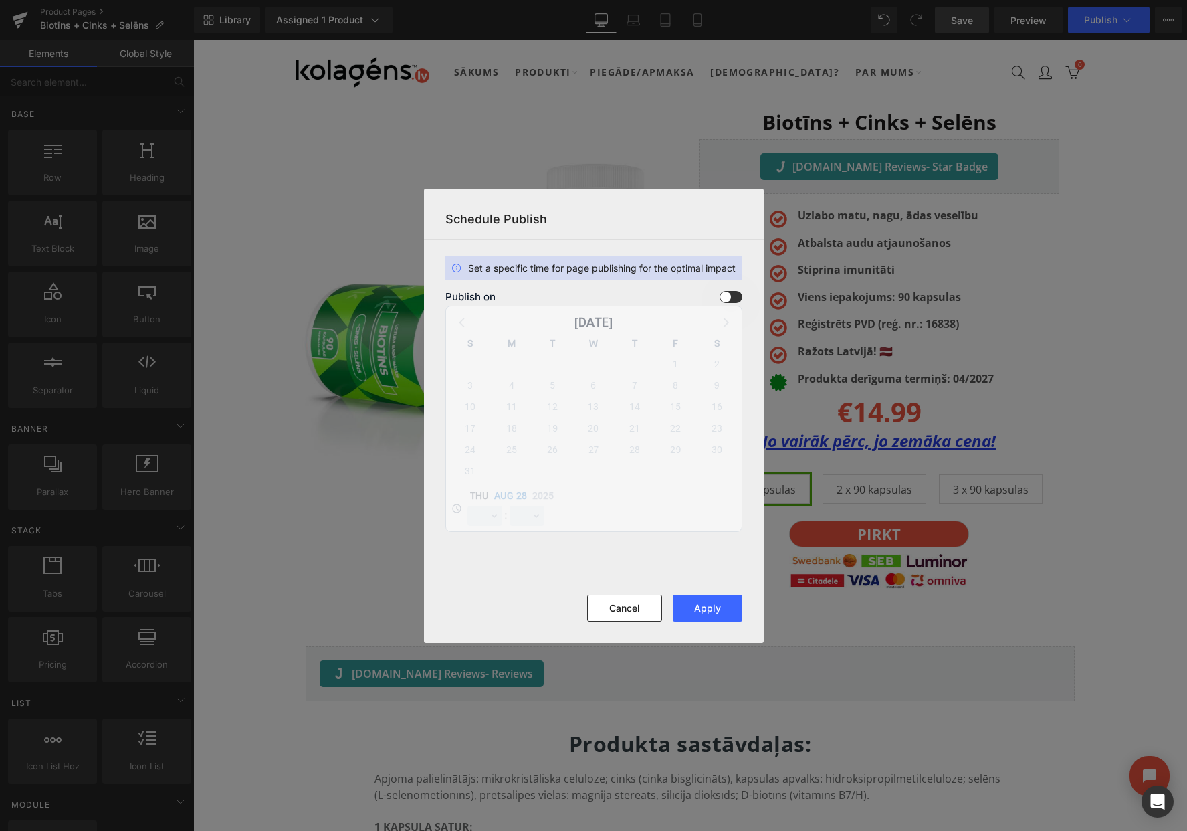
click at [734, 298] on span at bounding box center [731, 297] width 23 height 12
click at [0, 0] on input "checkbox" at bounding box center [0, 0] width 0 height 0
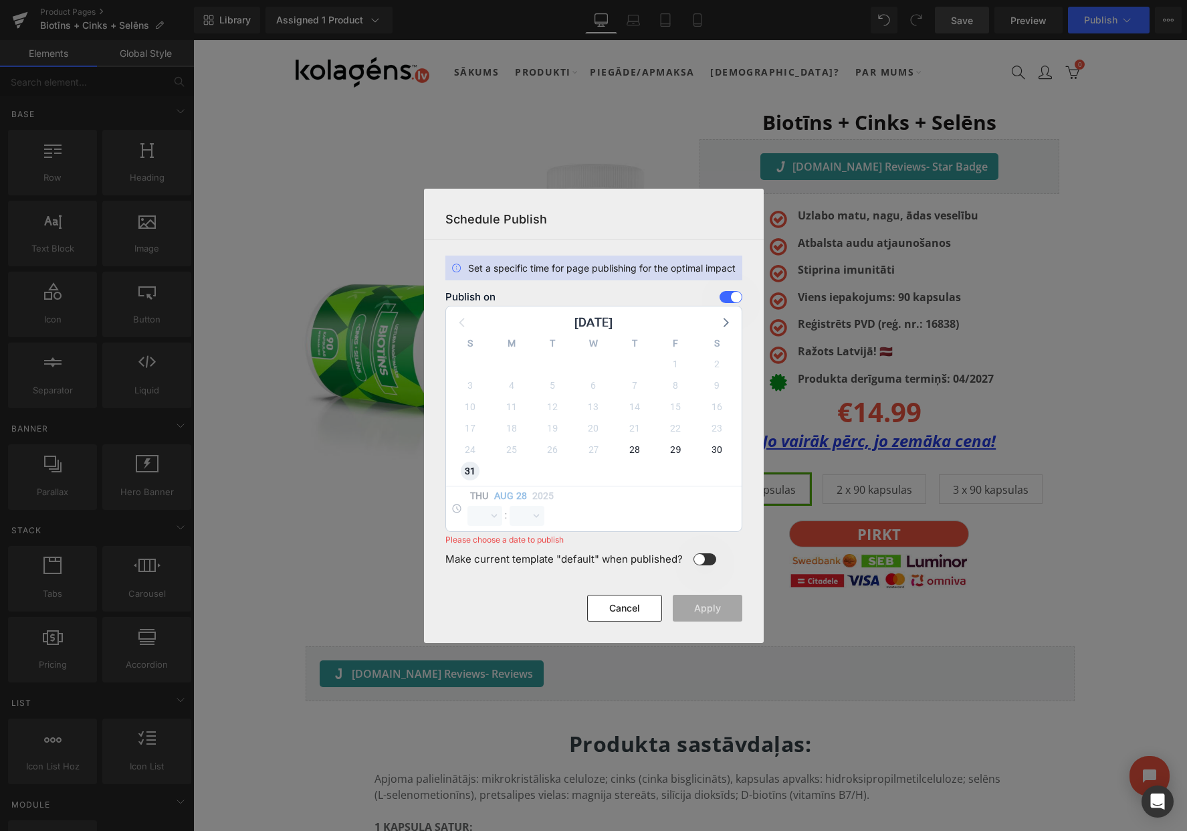
click at [465, 472] on span "31" at bounding box center [470, 471] width 19 height 19
select select "12"
select select "58"
click at [479, 518] on select "00 01 02 03 04 05 06 07 08 09 10 11 12 13 14 15 16 17 18 19 20 21 22 23" at bounding box center [485, 516] width 35 height 20
click at [468, 506] on select "00 01 02 03 04 05 06 07 08 09 10 11 12 13 14 15 16 17 18 19 20 21 22 23" at bounding box center [485, 516] width 35 height 20
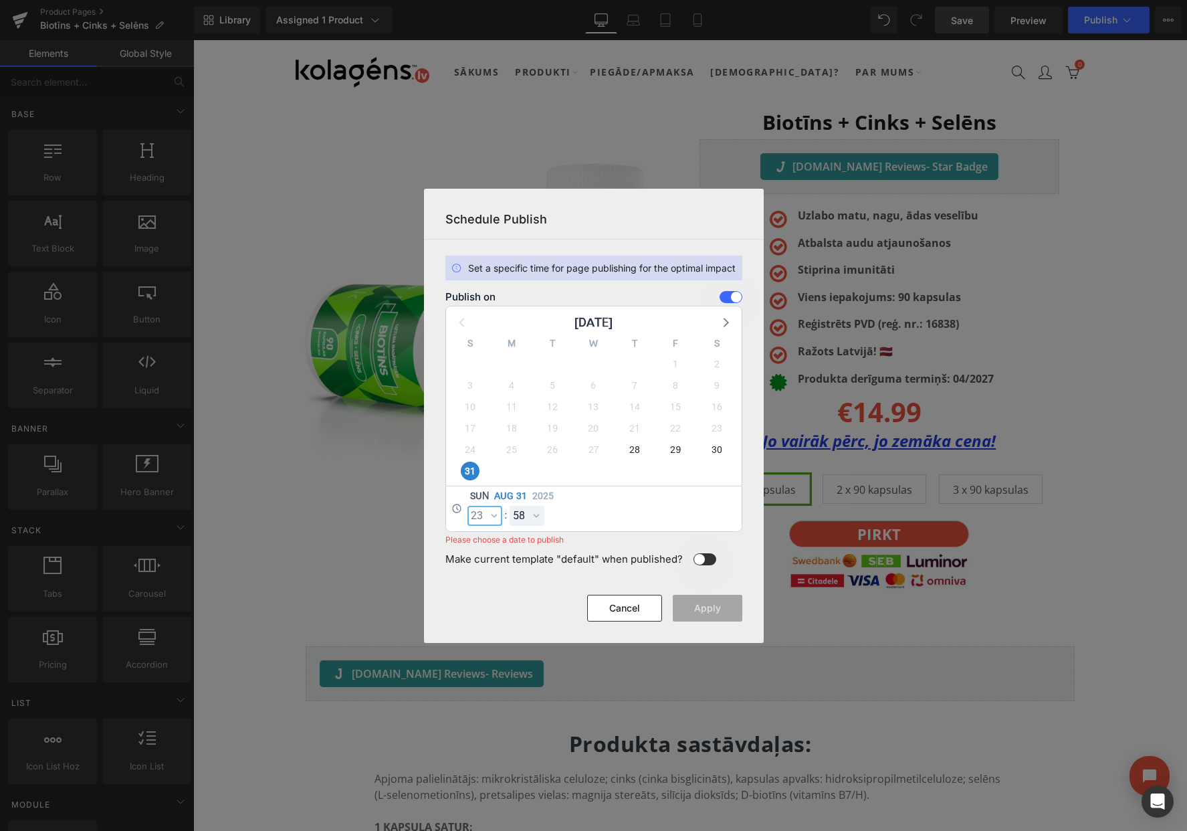
select select "23"
click at [520, 522] on select "00 01 02 03 04 05 06 07 08 09 10 11 12 13 14 15 16 17 18 19 20 21 22 23 24 25 2…" at bounding box center [527, 516] width 35 height 20
click at [510, 506] on select "00 01 02 03 04 05 06 07 08 09 10 11 12 13 14 15 16 17 18 19 20 21 22 23 24 25 2…" at bounding box center [527, 516] width 35 height 20
select select "59"
click at [688, 603] on button "Apply" at bounding box center [708, 608] width 70 height 27
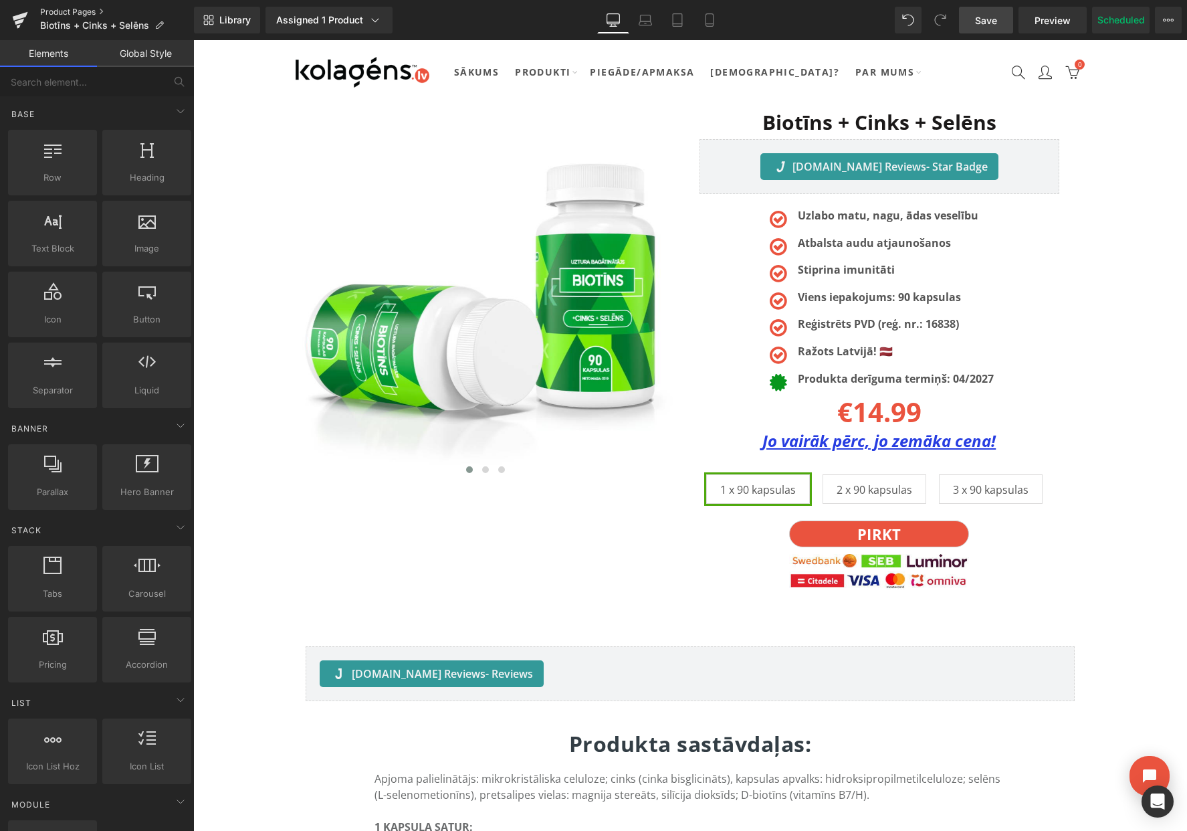
click at [86, 9] on link "Product Pages" at bounding box center [117, 12] width 154 height 11
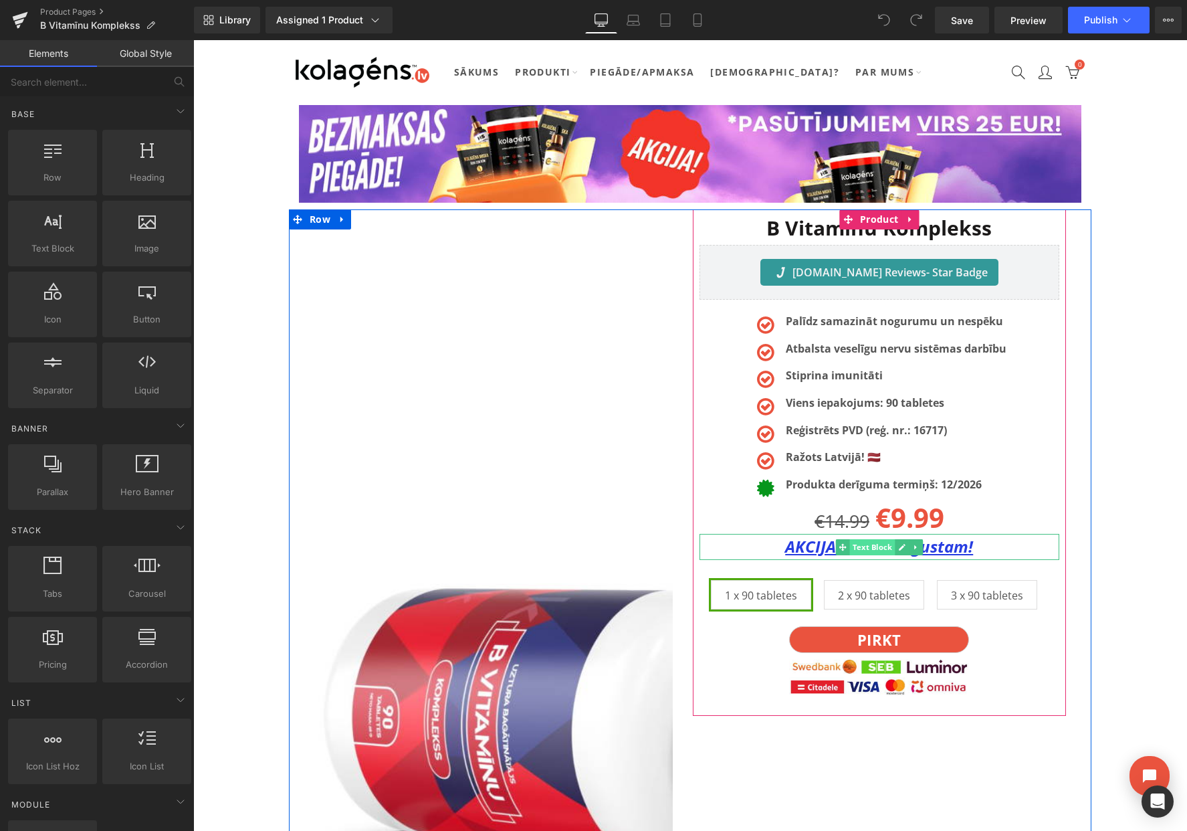
drag, startPoint x: 904, startPoint y: 553, endPoint x: 884, endPoint y: 552, distance: 20.1
click at [900, 553] on link at bounding box center [902, 547] width 14 height 16
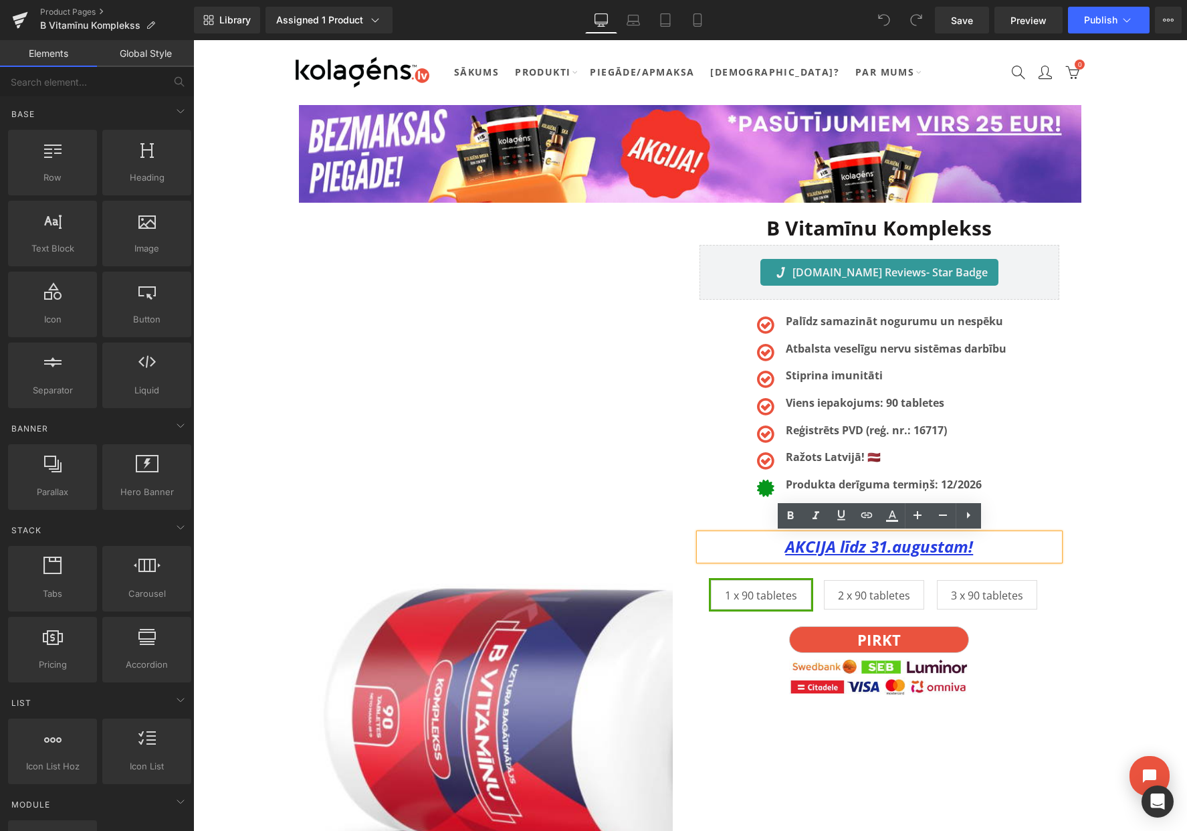
click at [882, 552] on u "AKCIJA līdz 31.augustam!" at bounding box center [879, 546] width 188 height 22
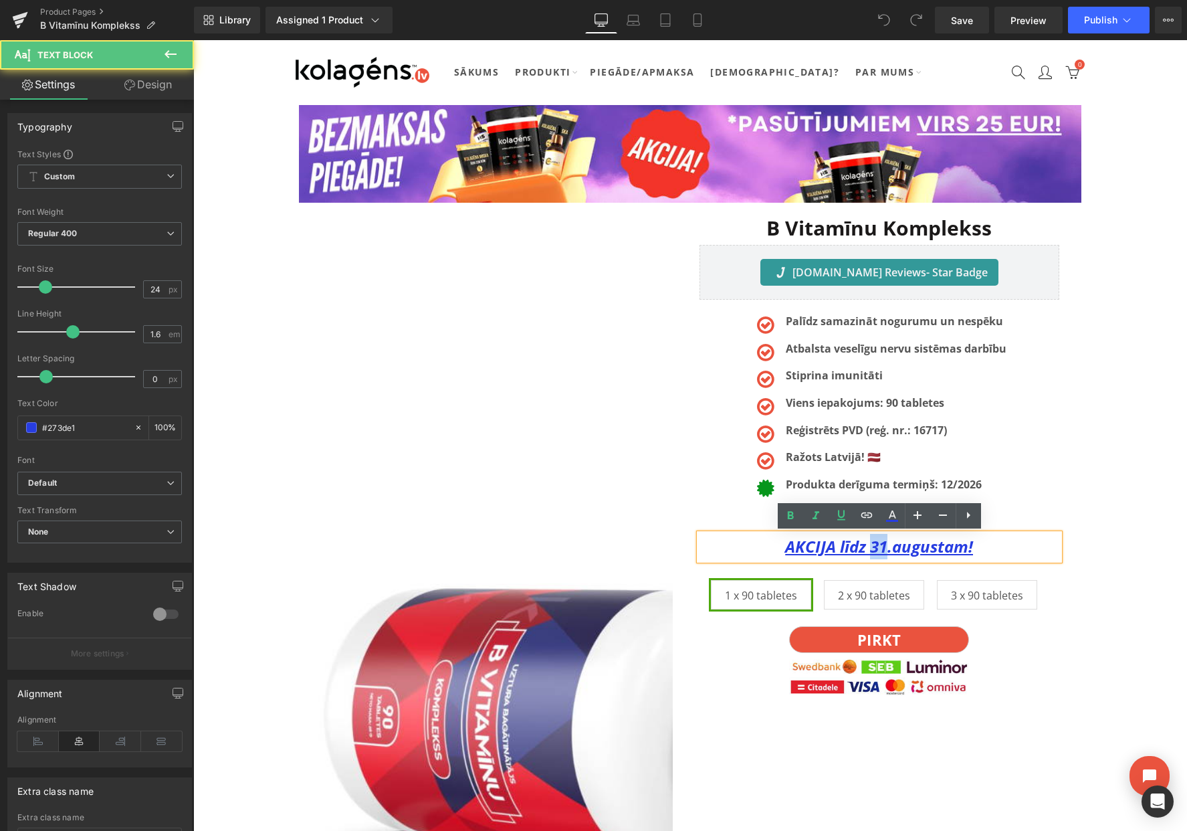
click at [882, 552] on u "AKCIJA līdz 31.augustam!" at bounding box center [879, 546] width 188 height 22
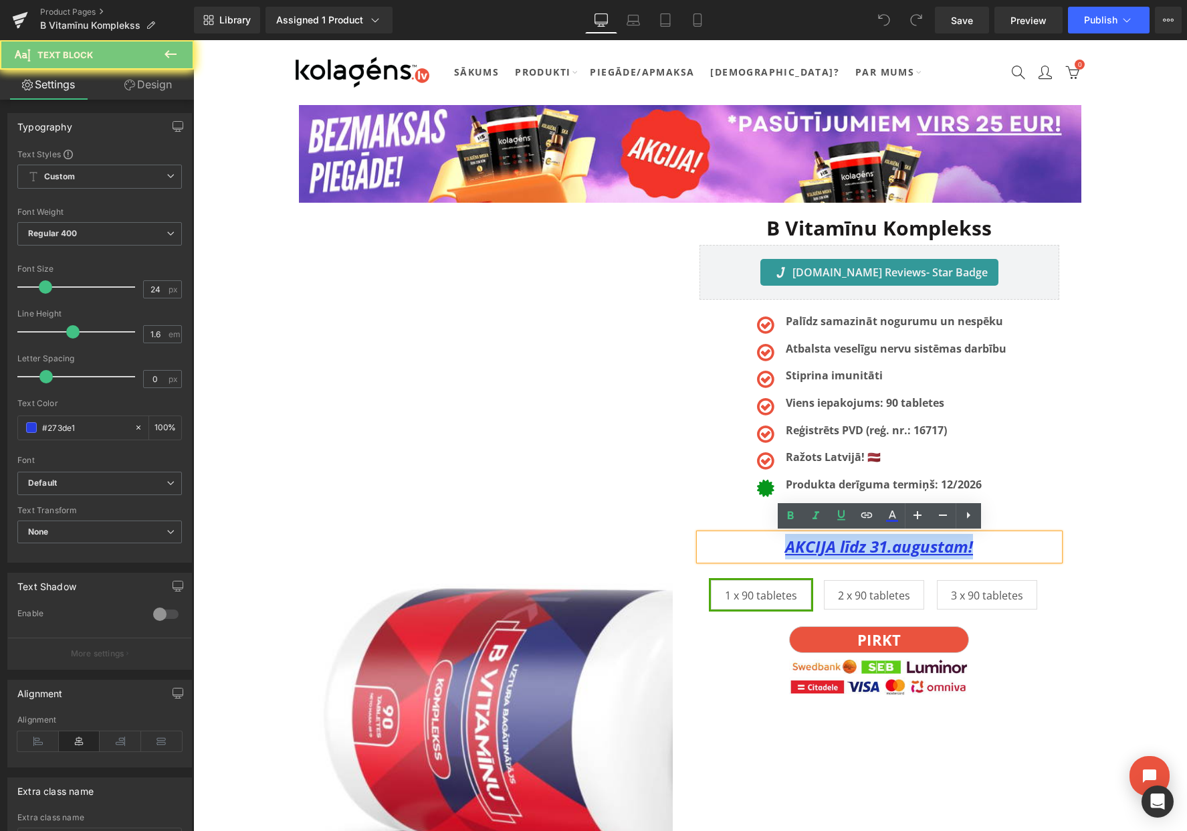
click at [882, 552] on u "AKCIJA līdz 31.augustam!" at bounding box center [879, 546] width 188 height 22
paste div
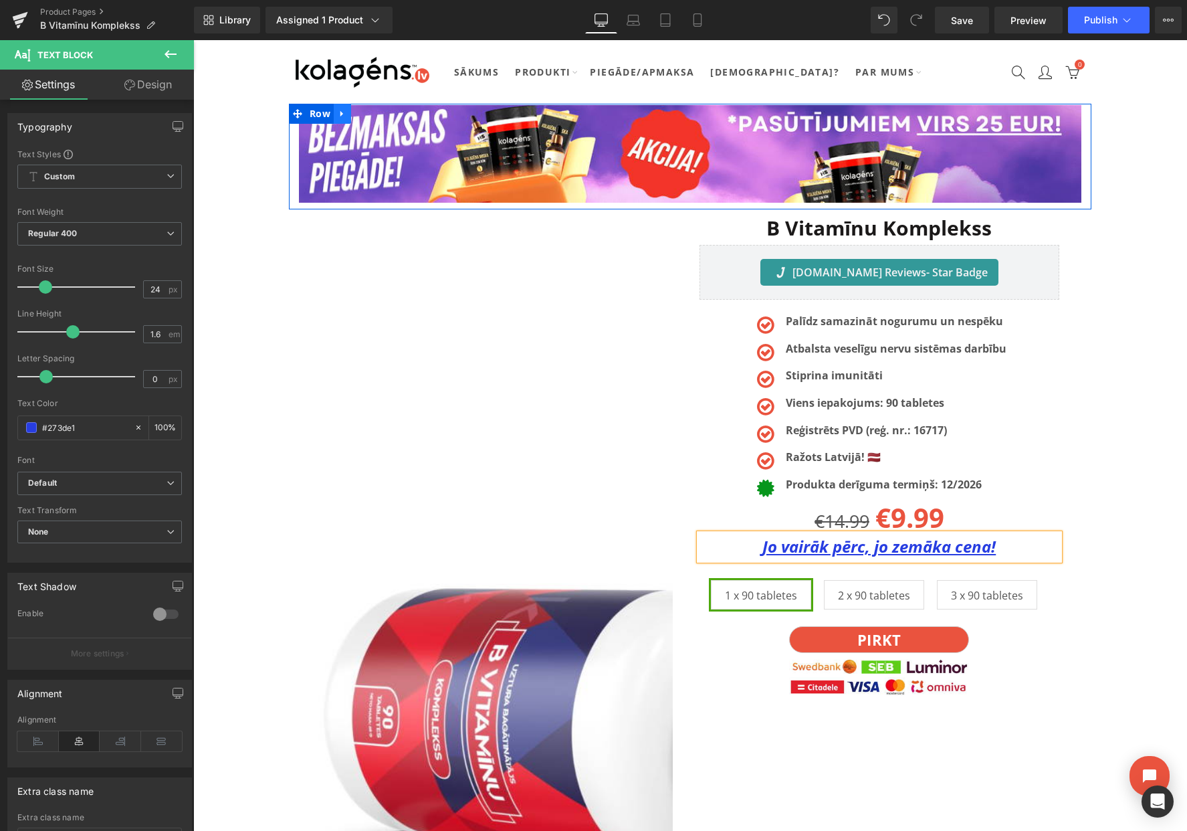
click at [344, 114] on icon at bounding box center [342, 114] width 9 height 10
click at [373, 114] on icon at bounding box center [377, 113] width 9 height 9
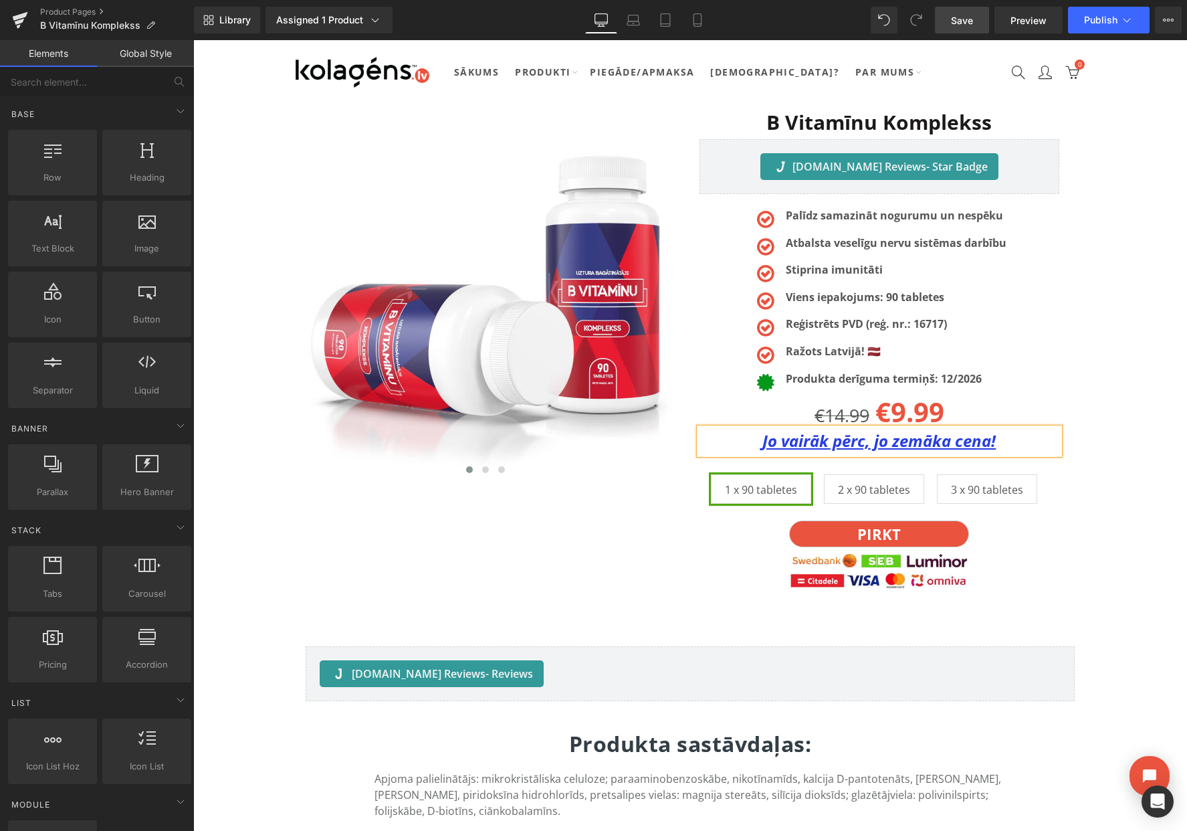
click at [956, 19] on span "Save" at bounding box center [962, 20] width 22 height 14
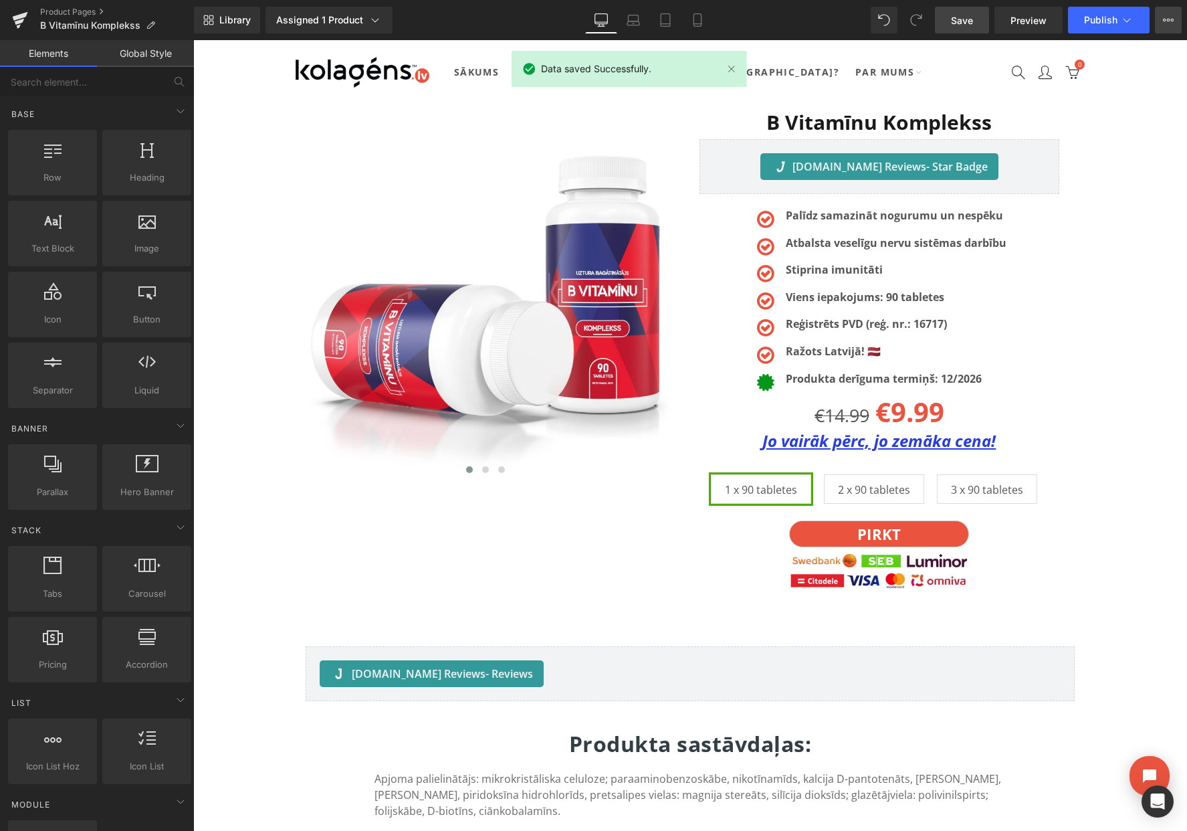
click at [1169, 27] on button "View Live Page View with current Template Save Template to Library Schedule Pub…" at bounding box center [1168, 20] width 27 height 27
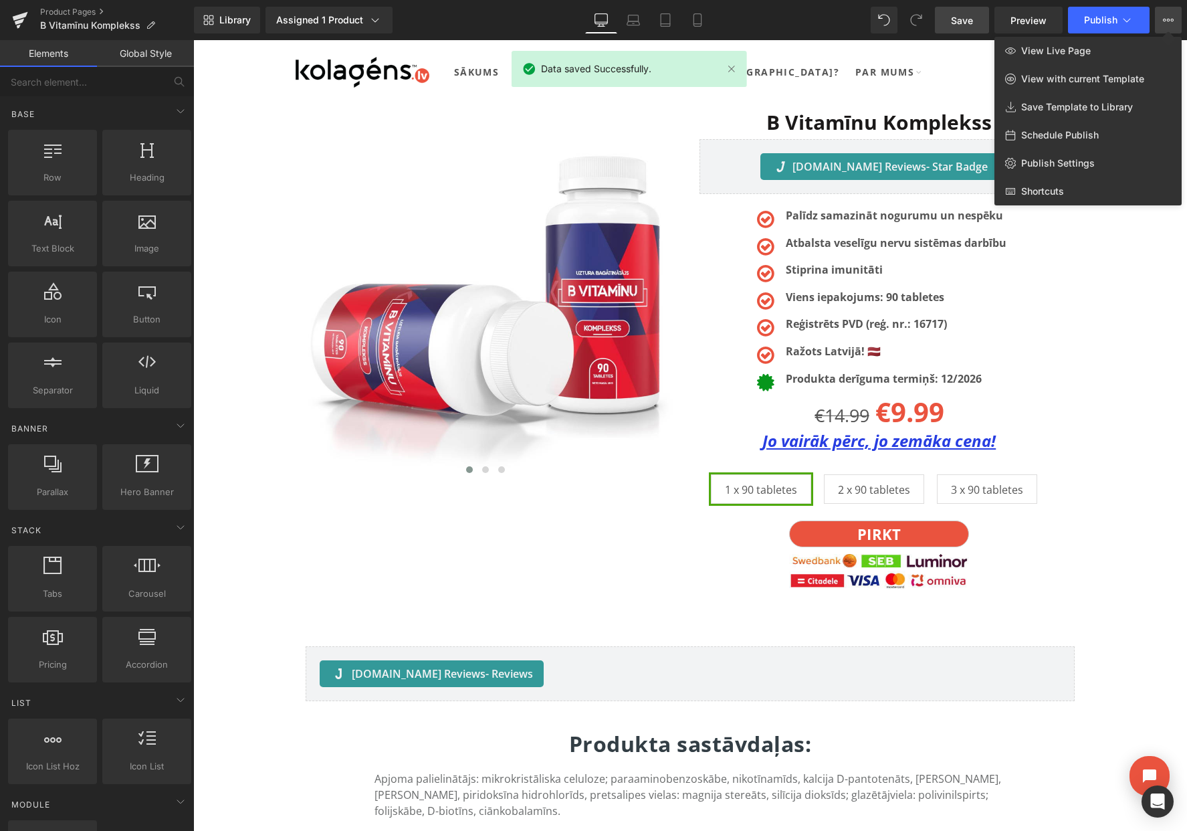
click at [1060, 132] on span "Schedule Publish" at bounding box center [1060, 135] width 78 height 12
select select
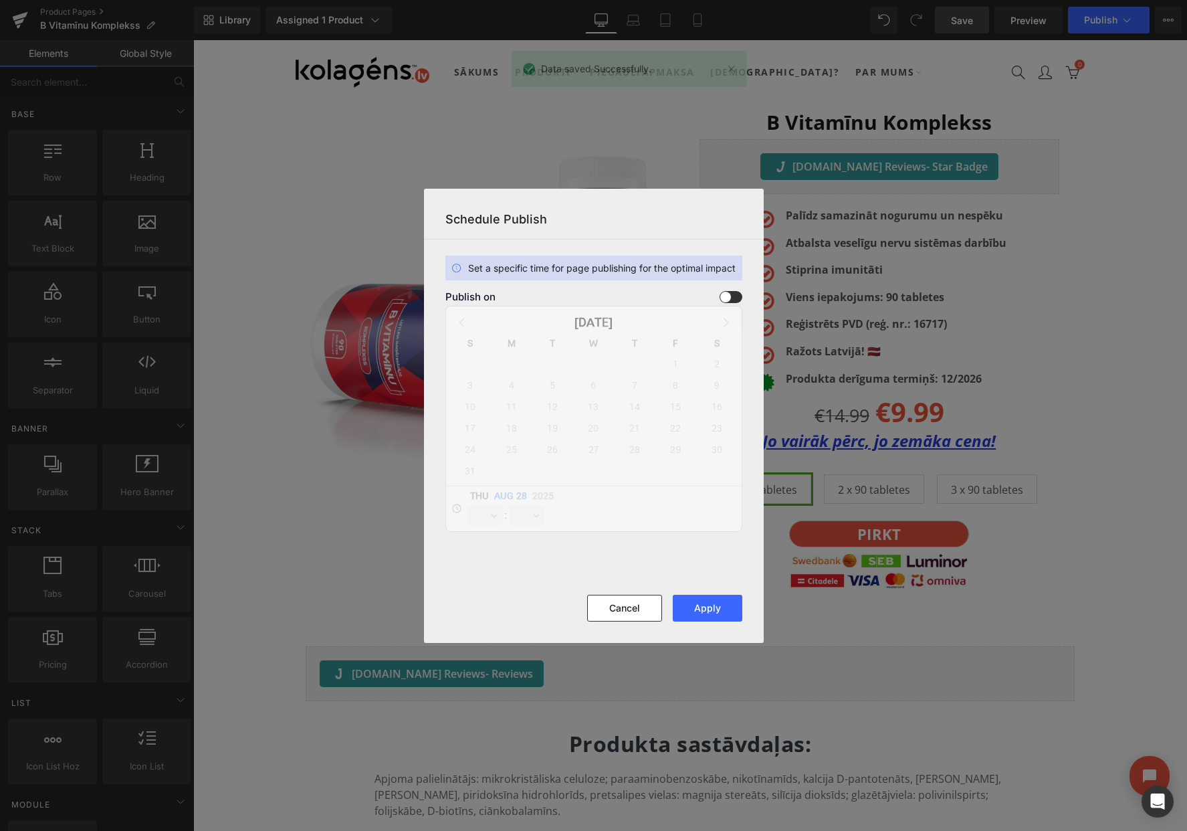
click at [734, 301] on span at bounding box center [731, 297] width 23 height 12
click at [0, 0] on input "checkbox" at bounding box center [0, 0] width 0 height 0
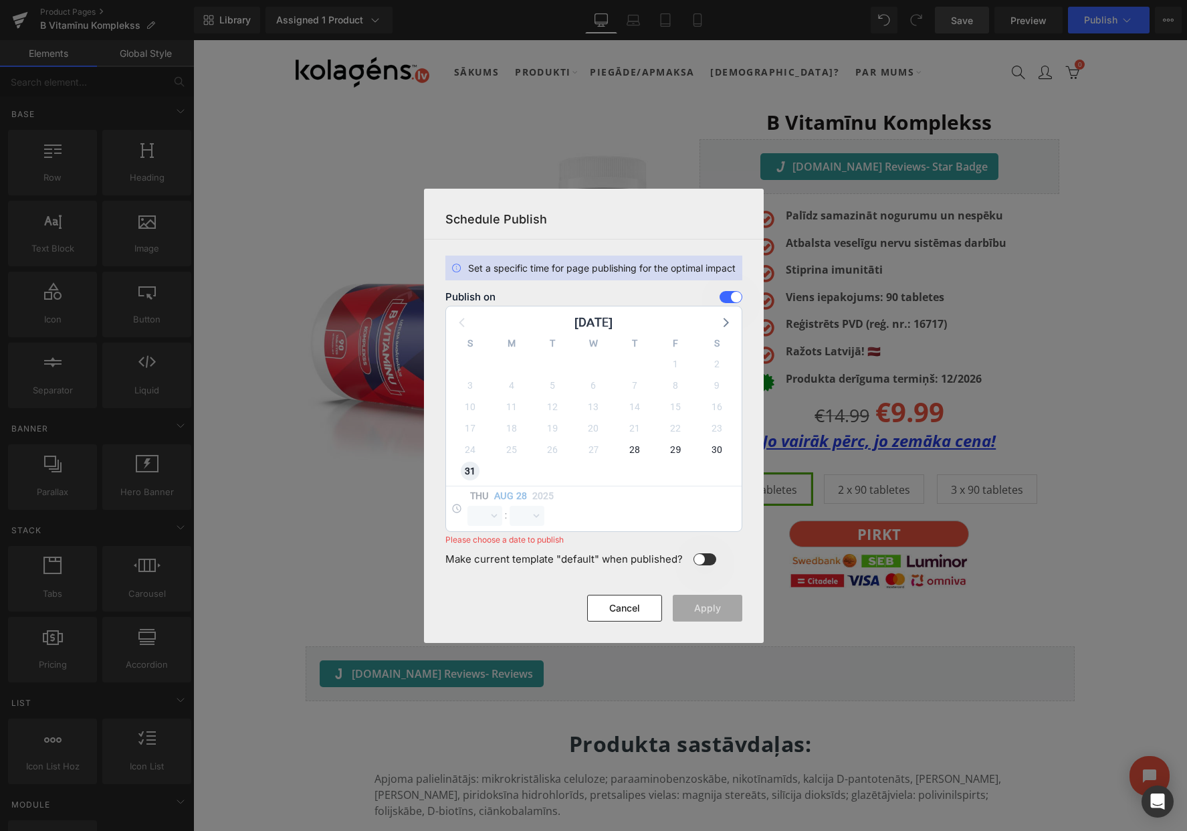
click at [474, 471] on span "31" at bounding box center [470, 471] width 19 height 19
select select "12"
select select "59"
click at [481, 516] on select "00 01 02 03 04 05 06 07 08 09 10 11 12 13 14 15 16 17 18 19 20 21 22 23" at bounding box center [485, 516] width 35 height 20
click at [468, 506] on select "00 01 02 03 04 05 06 07 08 09 10 11 12 13 14 15 16 17 18 19 20 21 22 23" at bounding box center [485, 516] width 35 height 20
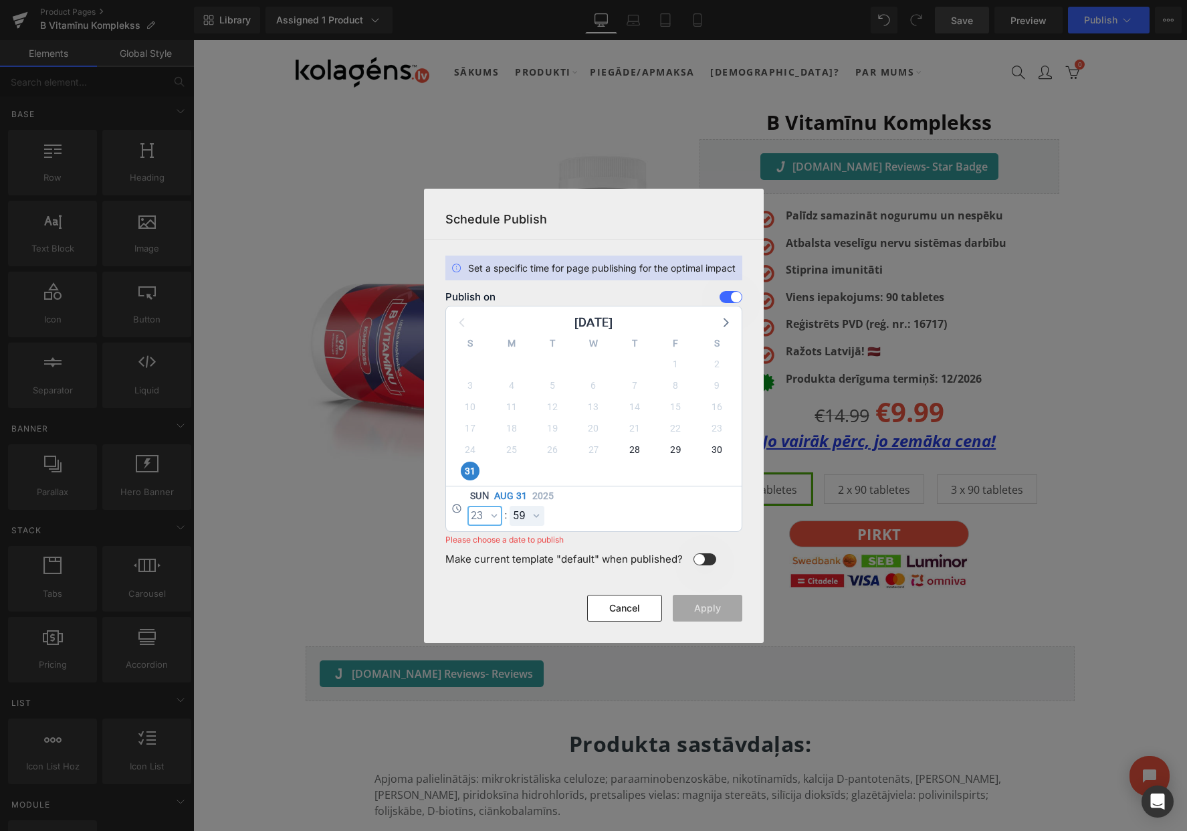
select select "23"
click at [706, 607] on button "Apply" at bounding box center [708, 608] width 70 height 27
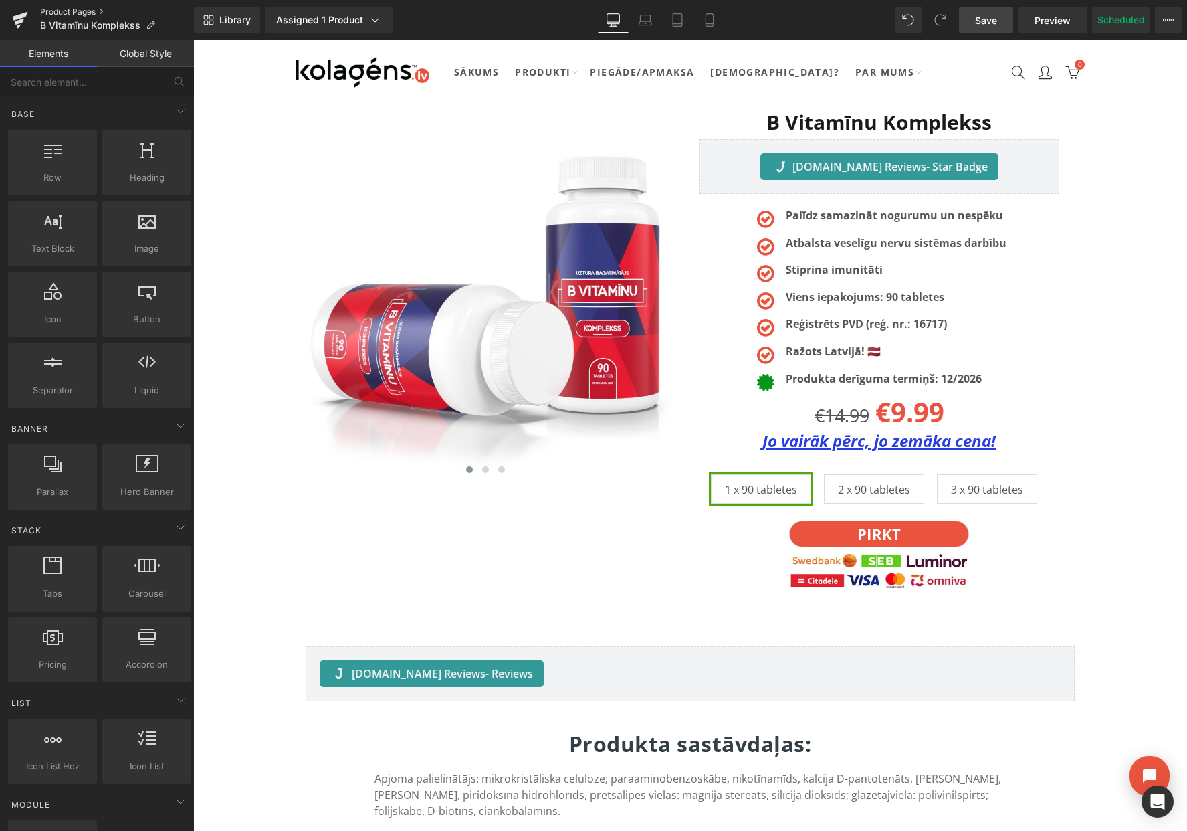
click at [84, 9] on link "Product Pages" at bounding box center [117, 12] width 154 height 11
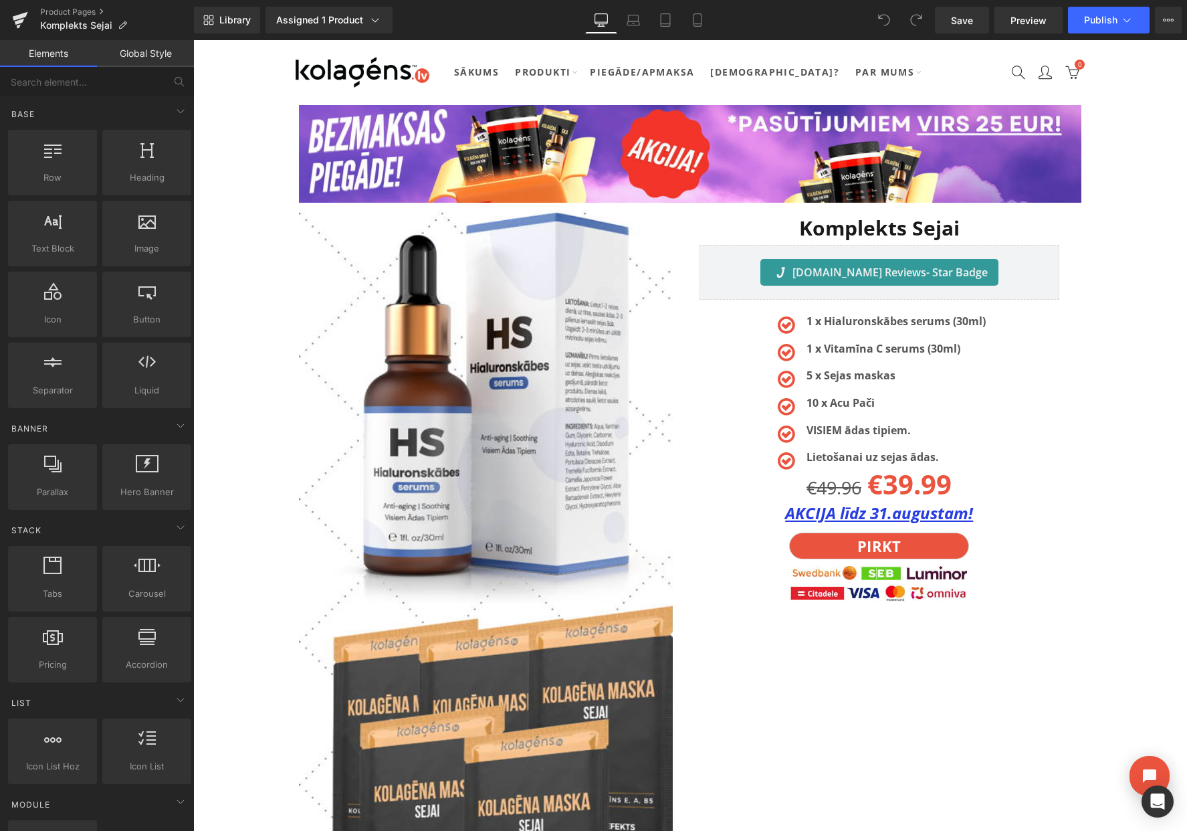
click at [908, 514] on li at bounding box center [902, 513] width 14 height 16
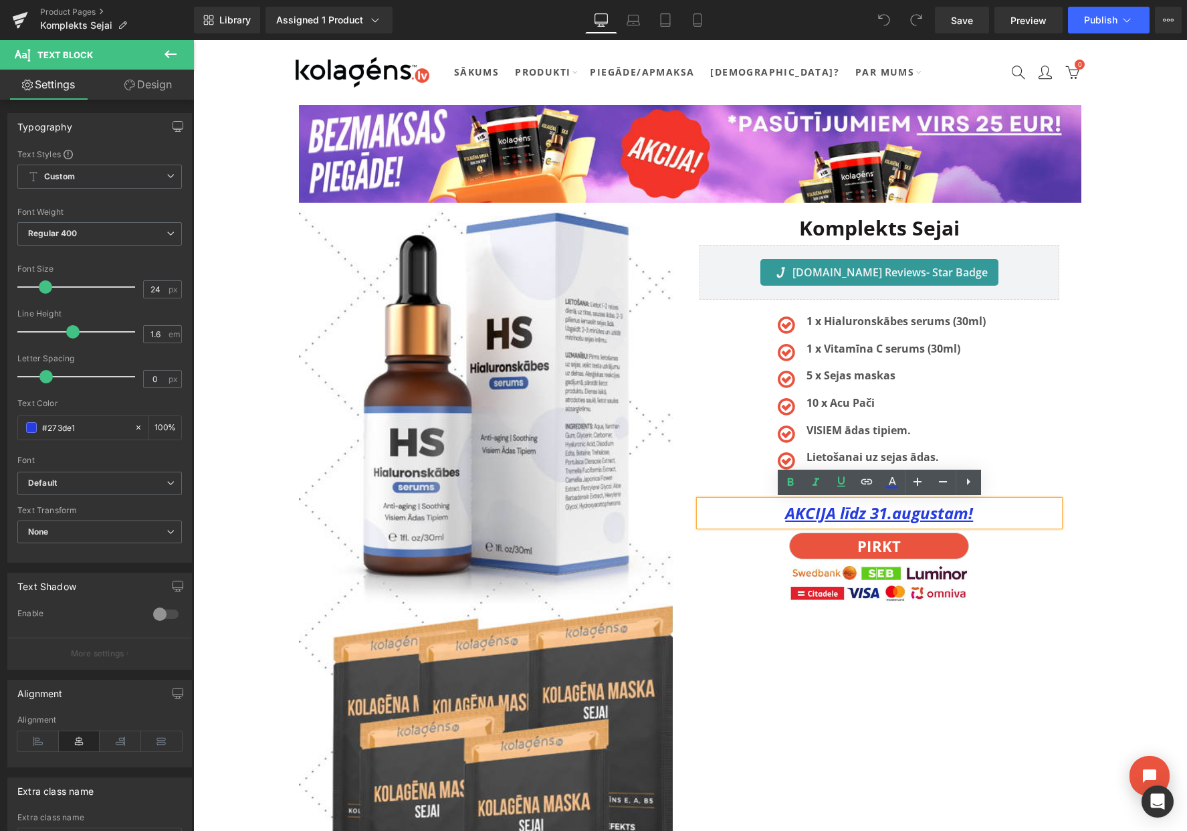
click at [906, 514] on u "AKCIJA līdz 31.augustam!" at bounding box center [879, 513] width 188 height 22
click at [1029, 569] on div at bounding box center [880, 582] width 361 height 39
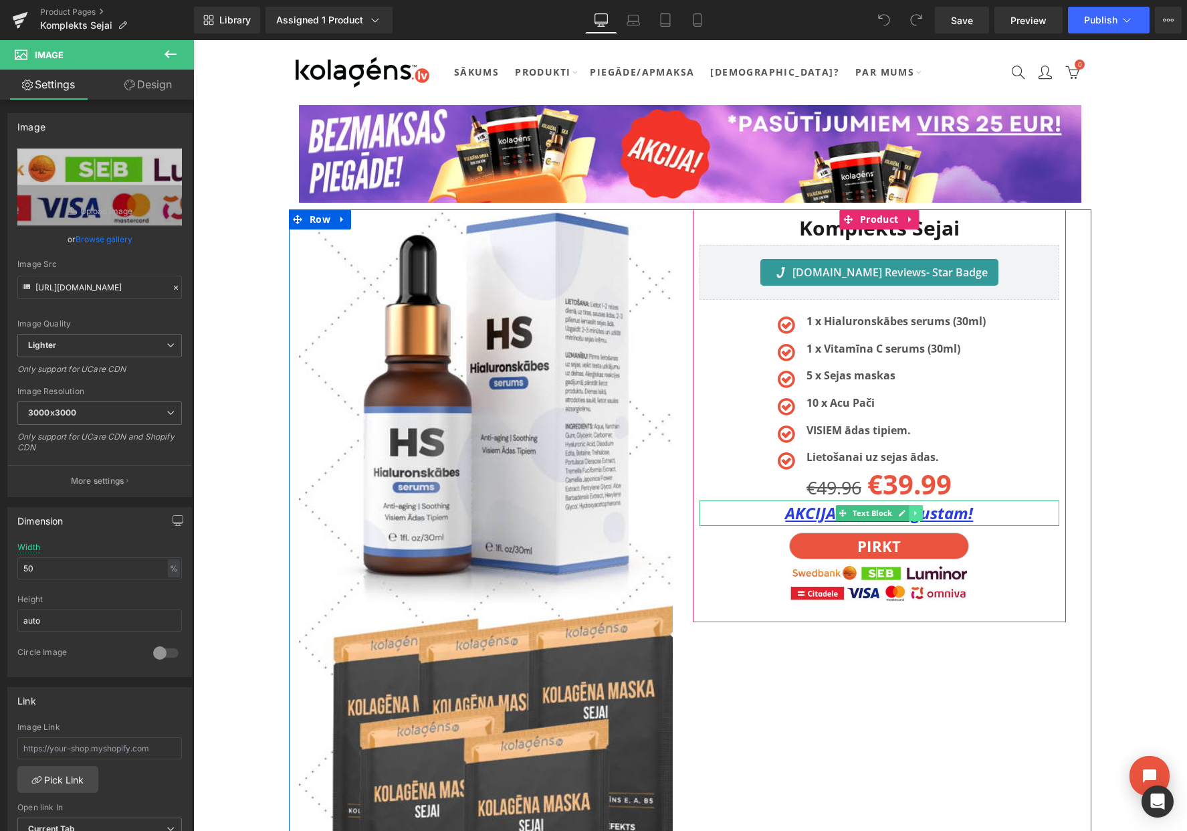
click at [918, 512] on icon at bounding box center [915, 513] width 7 height 8
click at [919, 512] on icon at bounding box center [922, 512] width 7 height 7
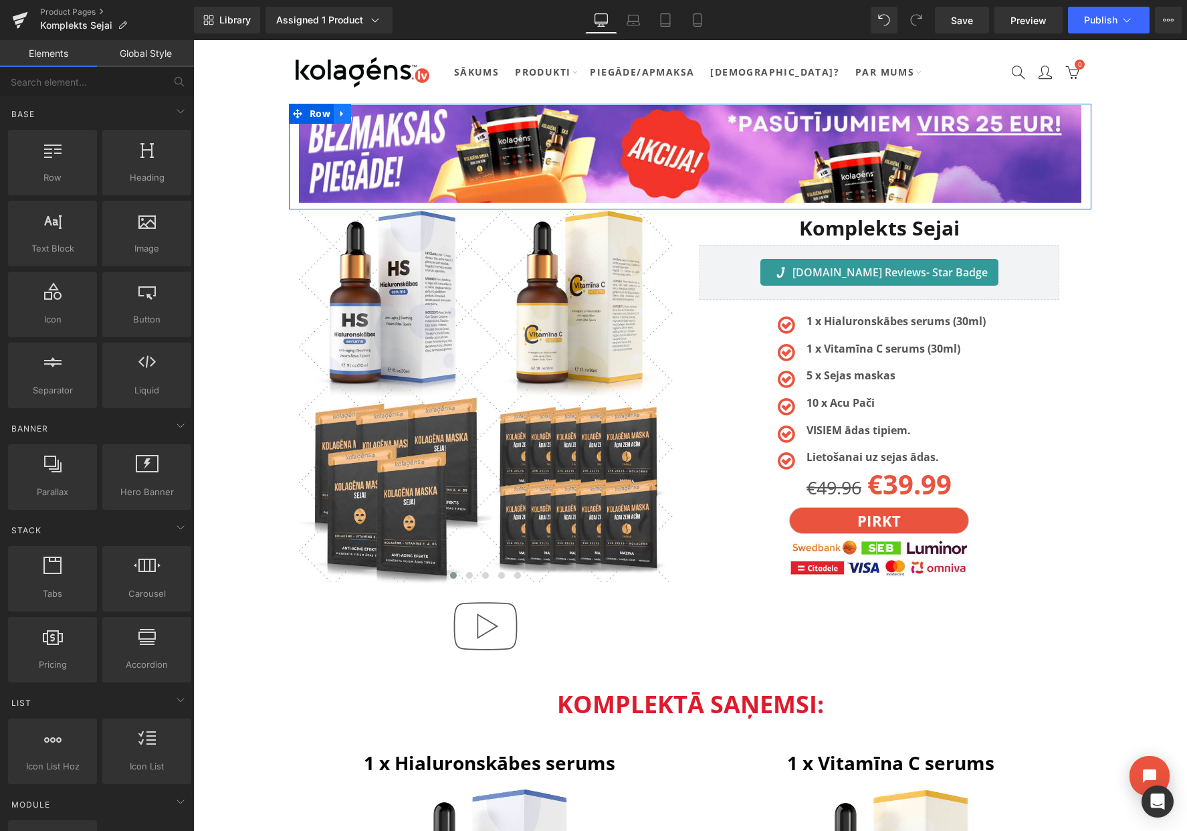
click at [336, 112] on link at bounding box center [342, 114] width 17 height 20
click at [373, 114] on icon at bounding box center [377, 113] width 9 height 9
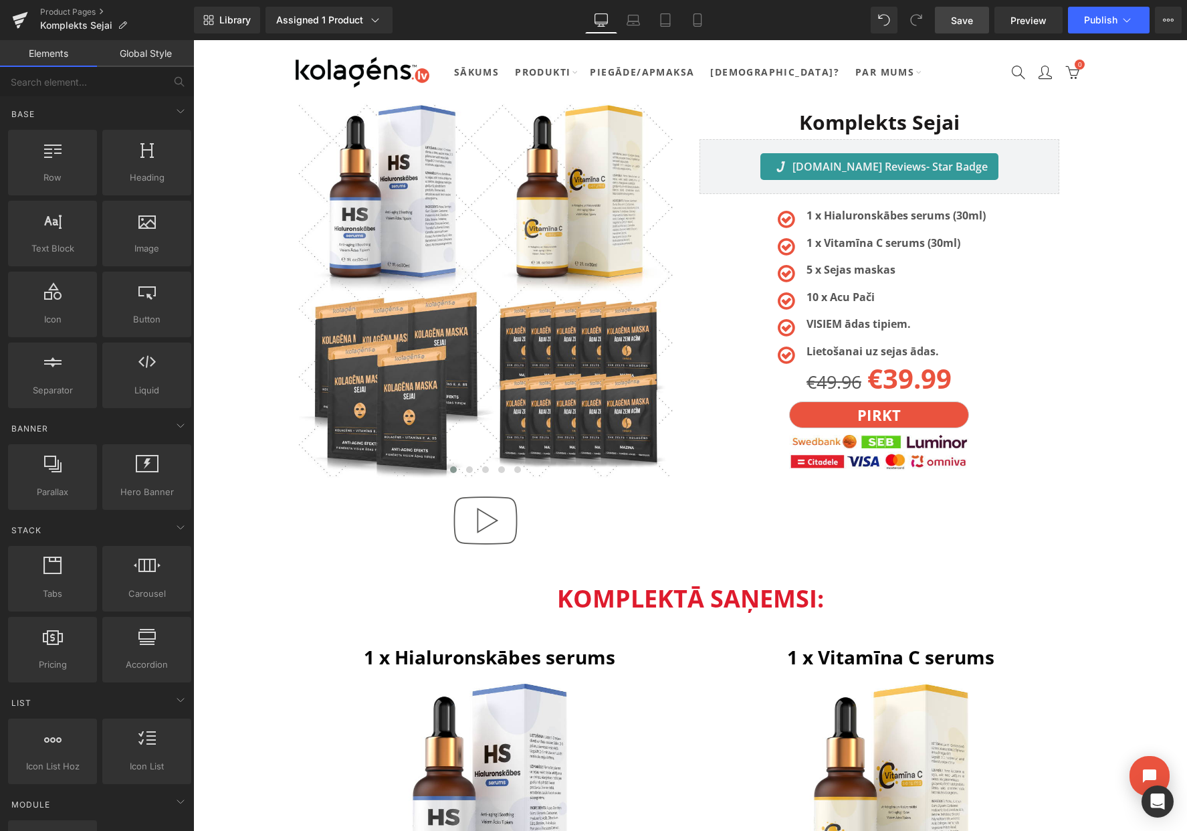
click at [960, 22] on span "Save" at bounding box center [962, 20] width 22 height 14
click at [1163, 22] on icon at bounding box center [1168, 20] width 11 height 11
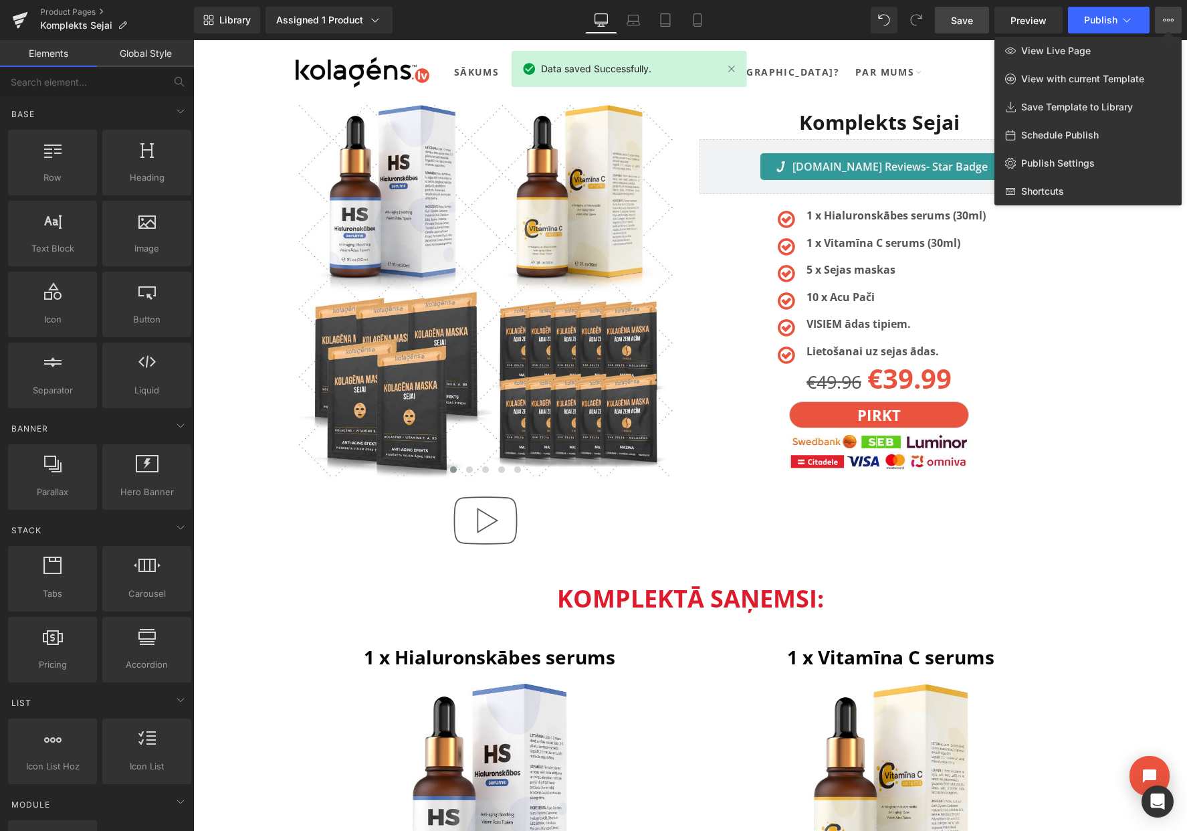
click at [1064, 131] on span "Schedule Publish" at bounding box center [1060, 135] width 78 height 12
select select
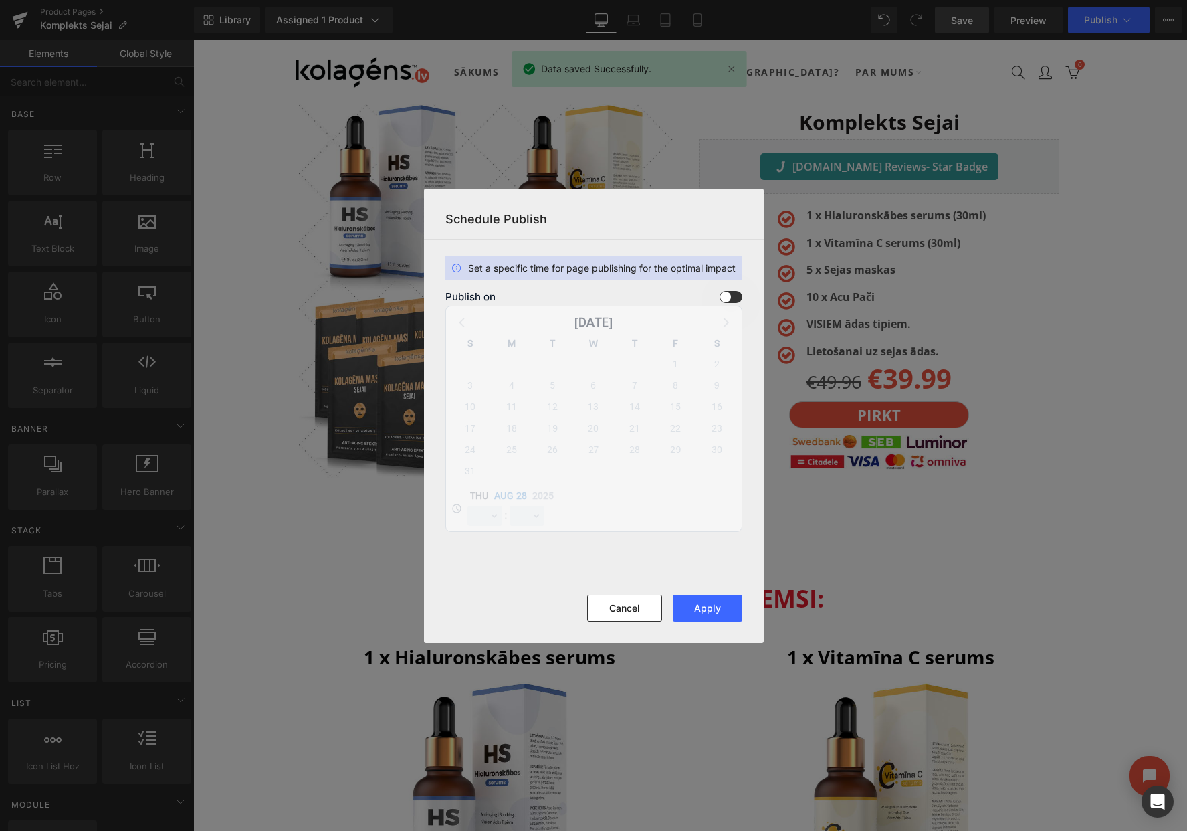
click at [0, 0] on span at bounding box center [0, 0] width 0 height 0
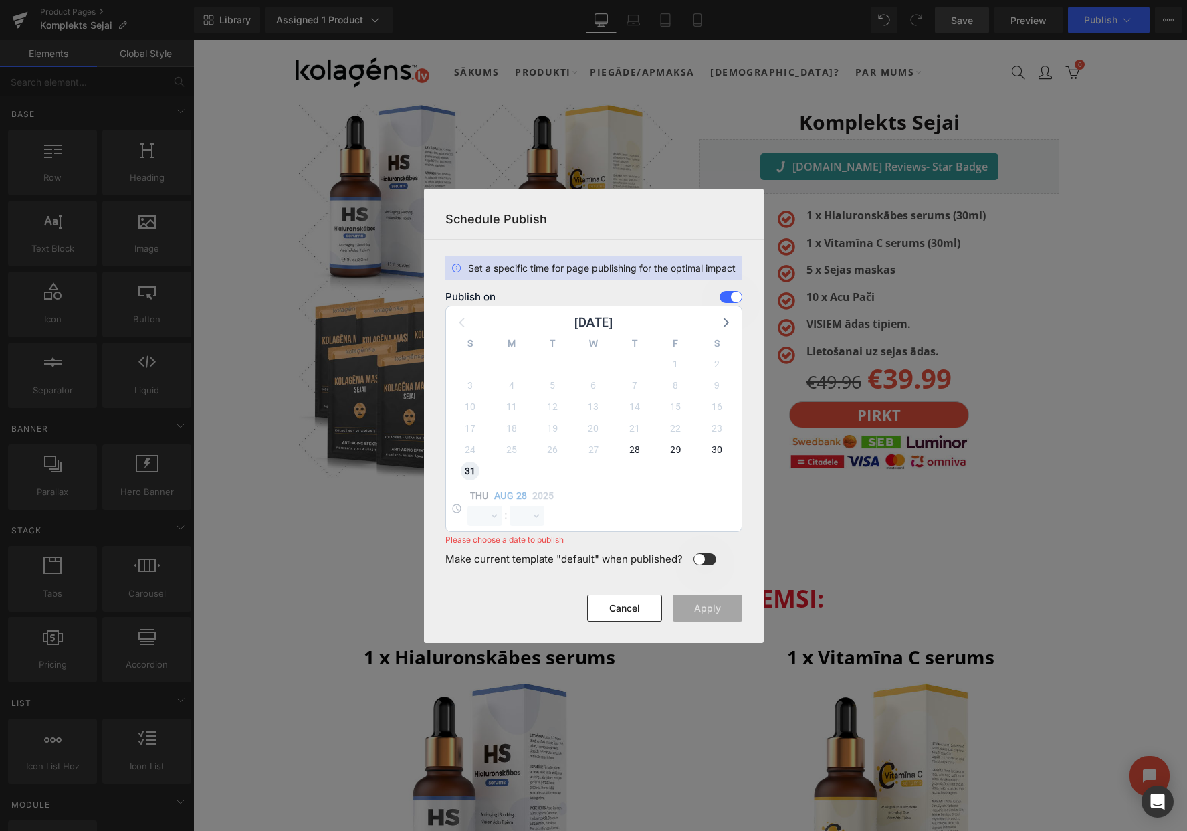
click at [467, 471] on span "31" at bounding box center [470, 471] width 19 height 19
click at [476, 518] on select "00 01 02 03 04 05 06 07 08 09 10 11 12 13 14 15 16 17 18 19 20 21 22 23" at bounding box center [485, 516] width 35 height 20
select select "23"
click at [468, 506] on select "00 01 02 03 04 05 06 07 08 09 10 11 12 13 14 15 16 17 18 19 20 21 22 23" at bounding box center [485, 516] width 35 height 20
click at [717, 621] on footer "Cancel Apply" at bounding box center [594, 619] width 340 height 48
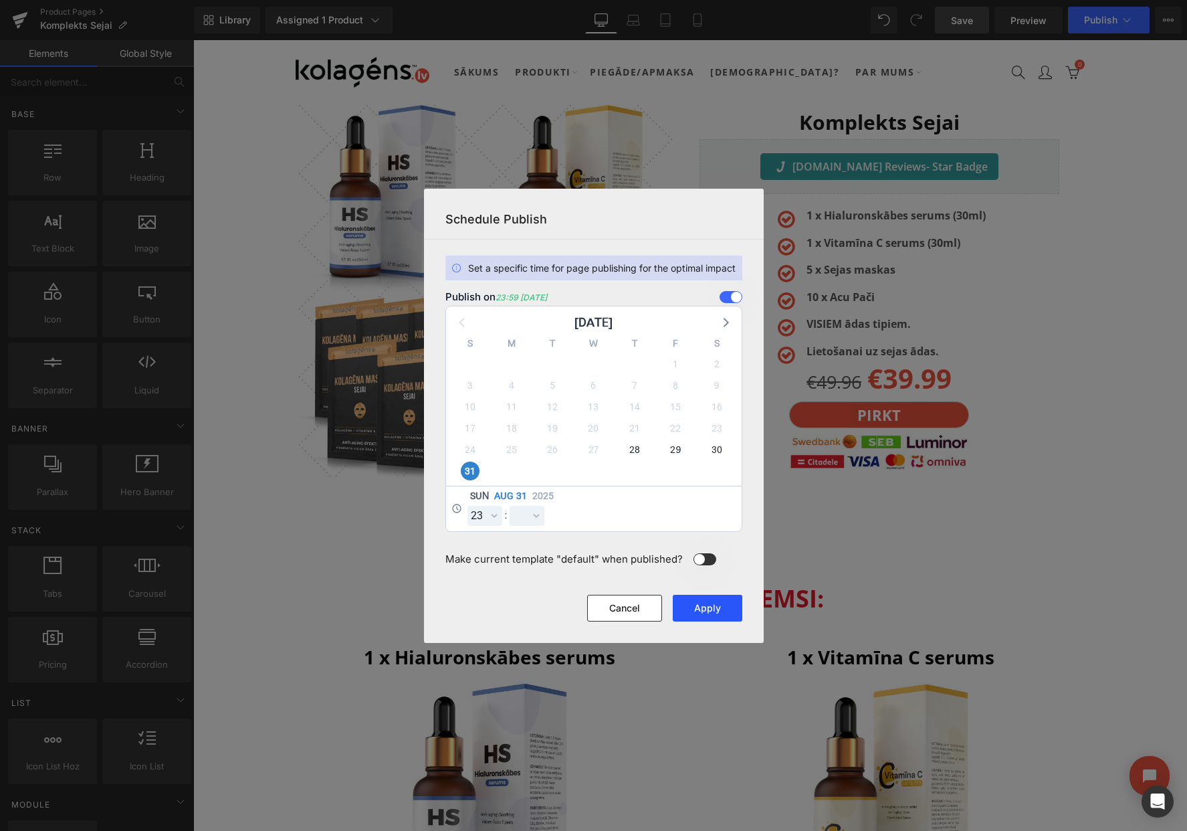
click at [717, 614] on button "Apply" at bounding box center [708, 608] width 70 height 27
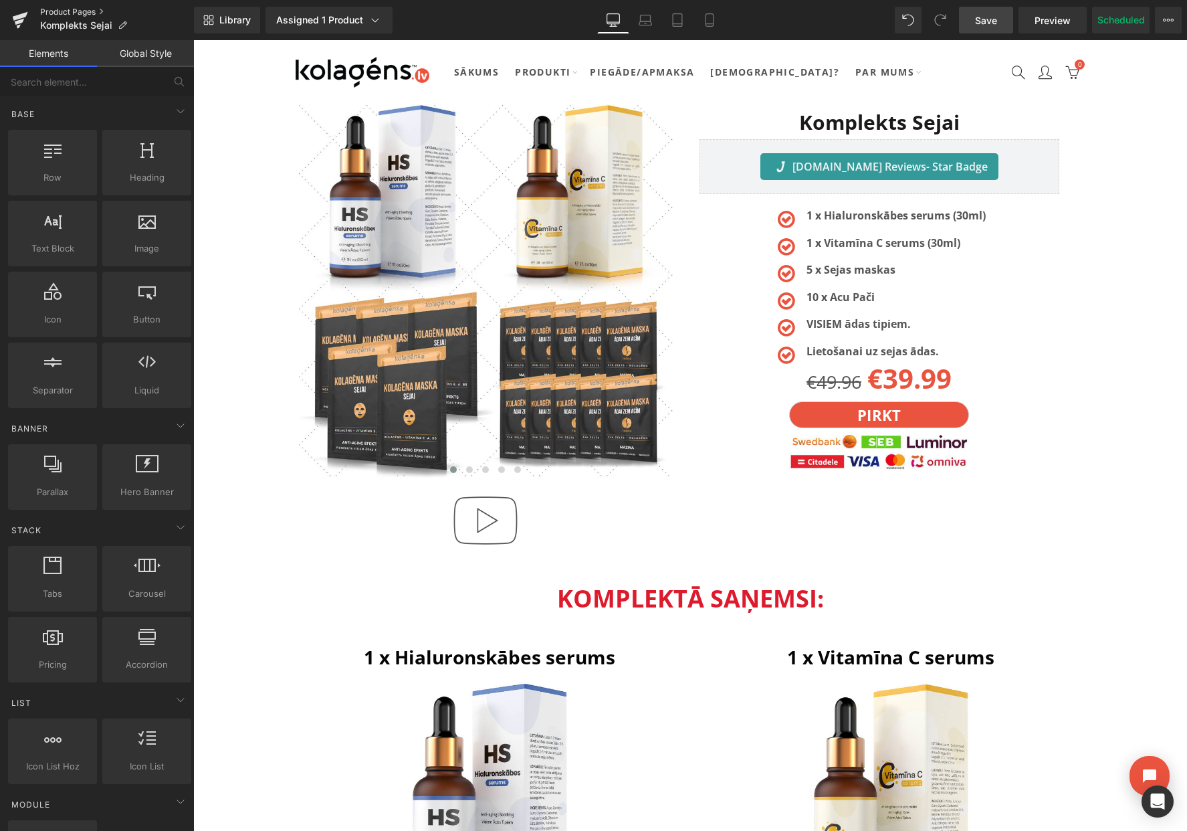
click at [74, 10] on link "Product Pages" at bounding box center [117, 12] width 154 height 11
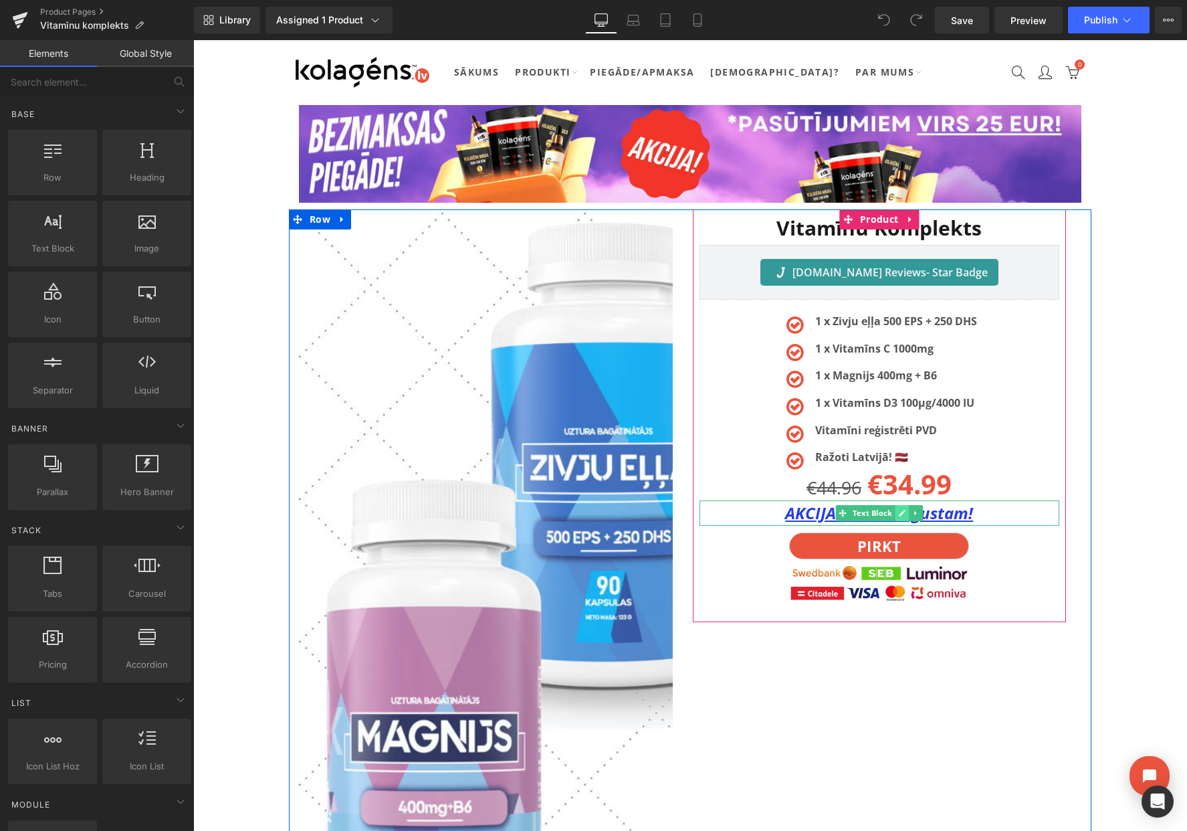
click at [898, 512] on icon at bounding box center [901, 513] width 7 height 8
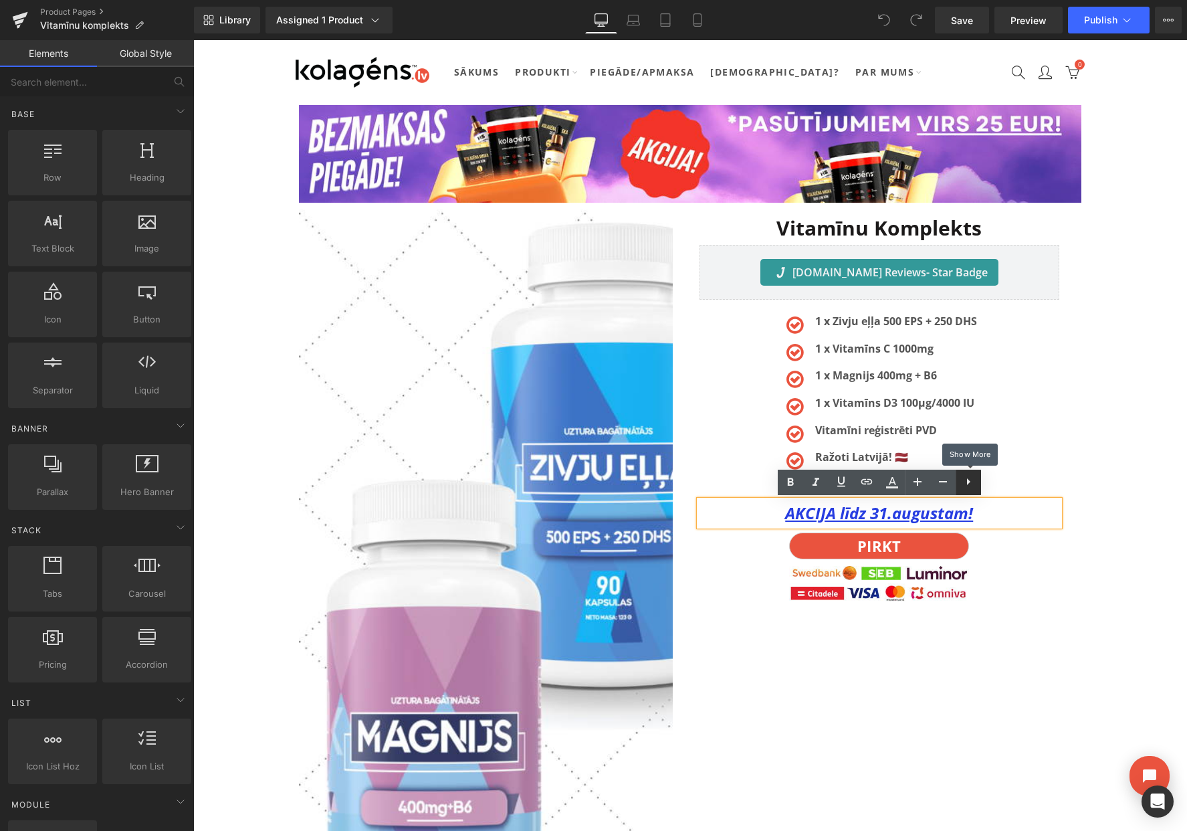
click at [978, 487] on link at bounding box center [968, 482] width 25 height 25
click at [1082, 548] on div "Image Image Image Image Image ‹" at bounding box center [690, 602] width 803 height 787
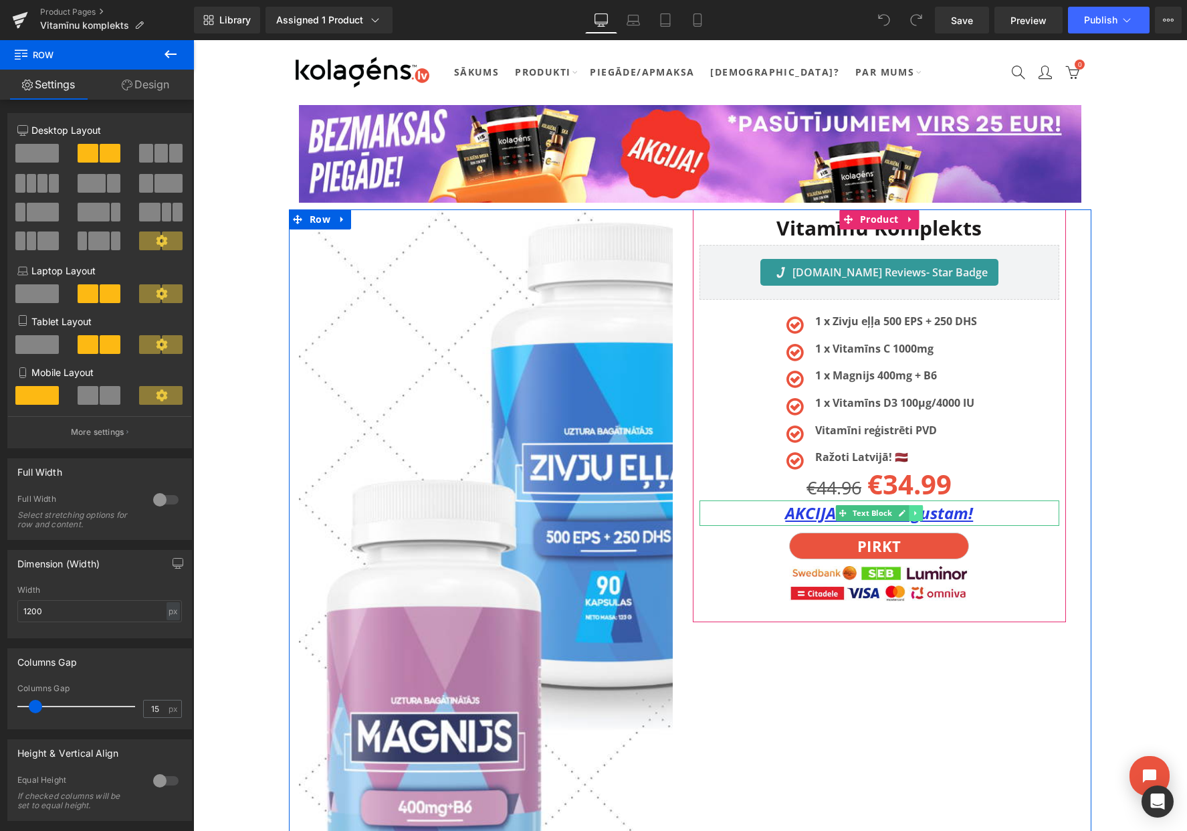
click at [916, 516] on icon at bounding box center [915, 513] width 7 height 8
click at [922, 514] on icon at bounding box center [922, 512] width 7 height 7
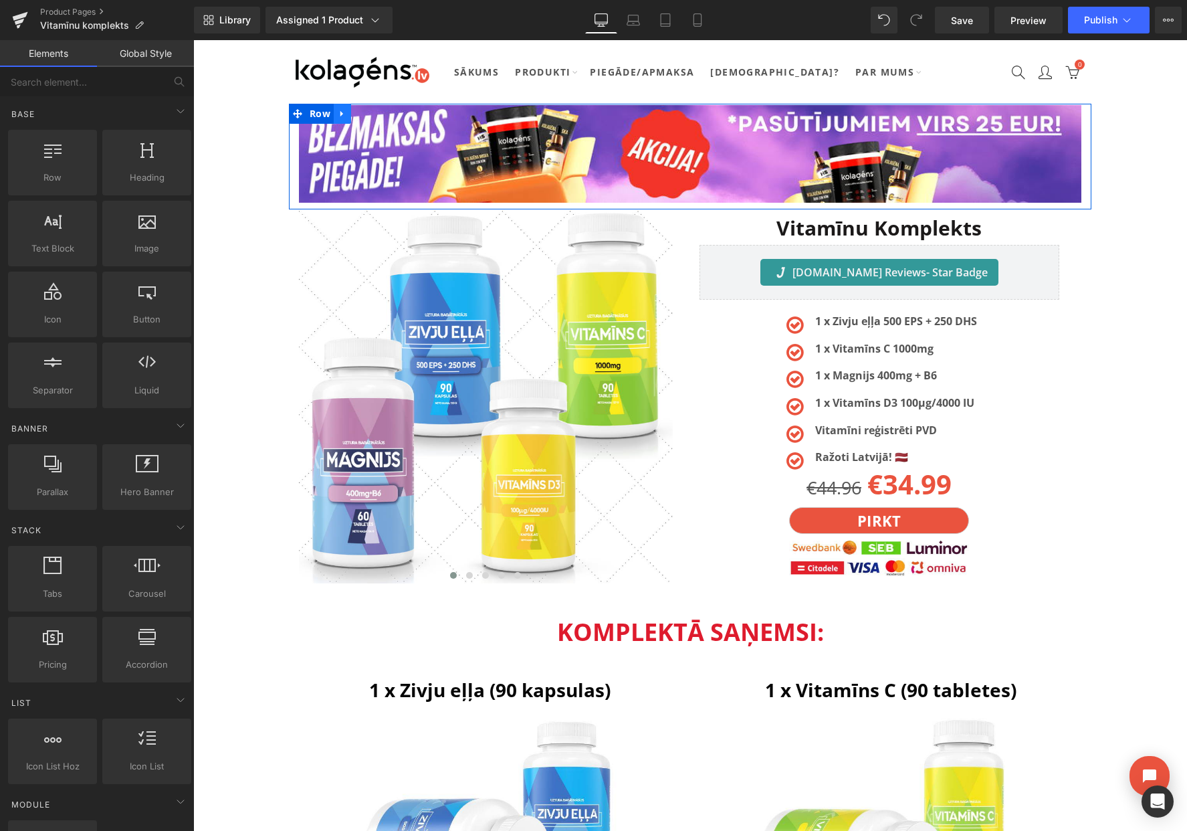
click at [338, 111] on icon at bounding box center [342, 114] width 9 height 10
click at [375, 112] on icon at bounding box center [377, 114] width 9 height 10
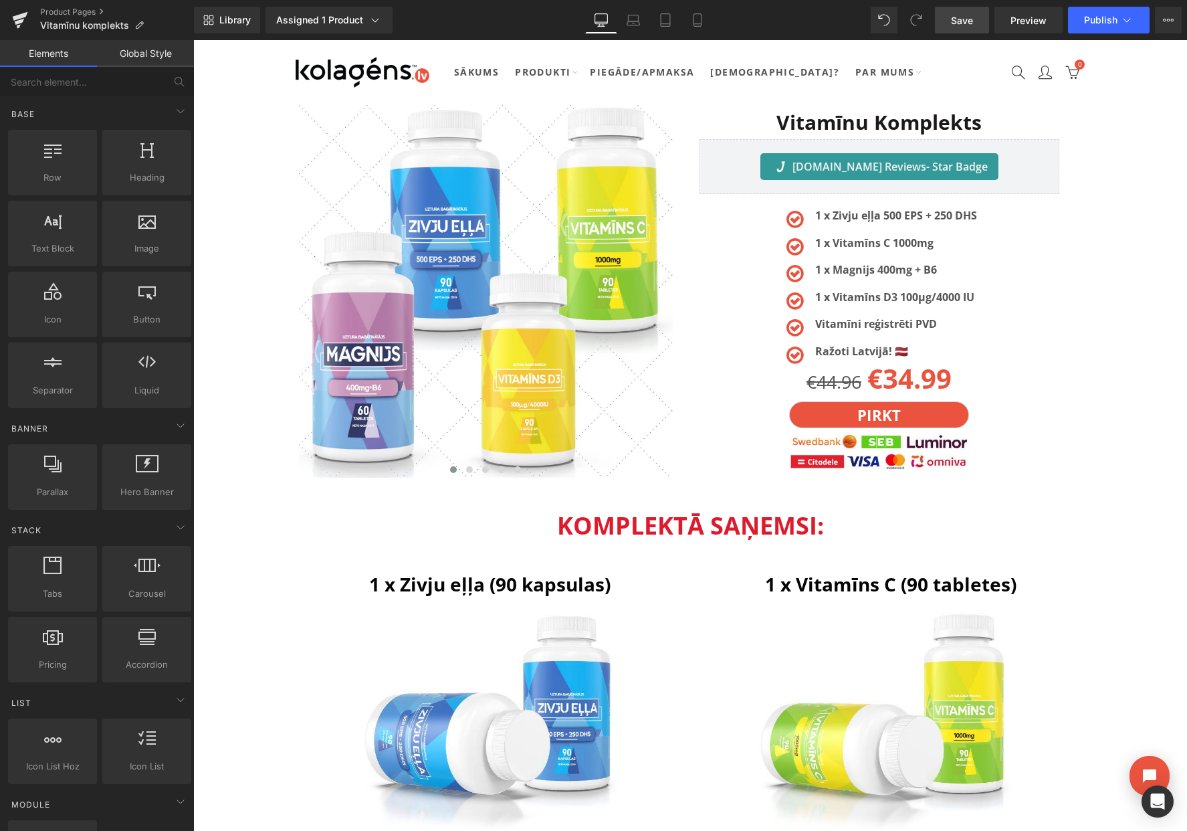
click at [961, 26] on span "Save" at bounding box center [962, 20] width 22 height 14
click at [1177, 21] on button "View Live Page View with current Template Save Template to Library Schedule Pub…" at bounding box center [1168, 20] width 27 height 27
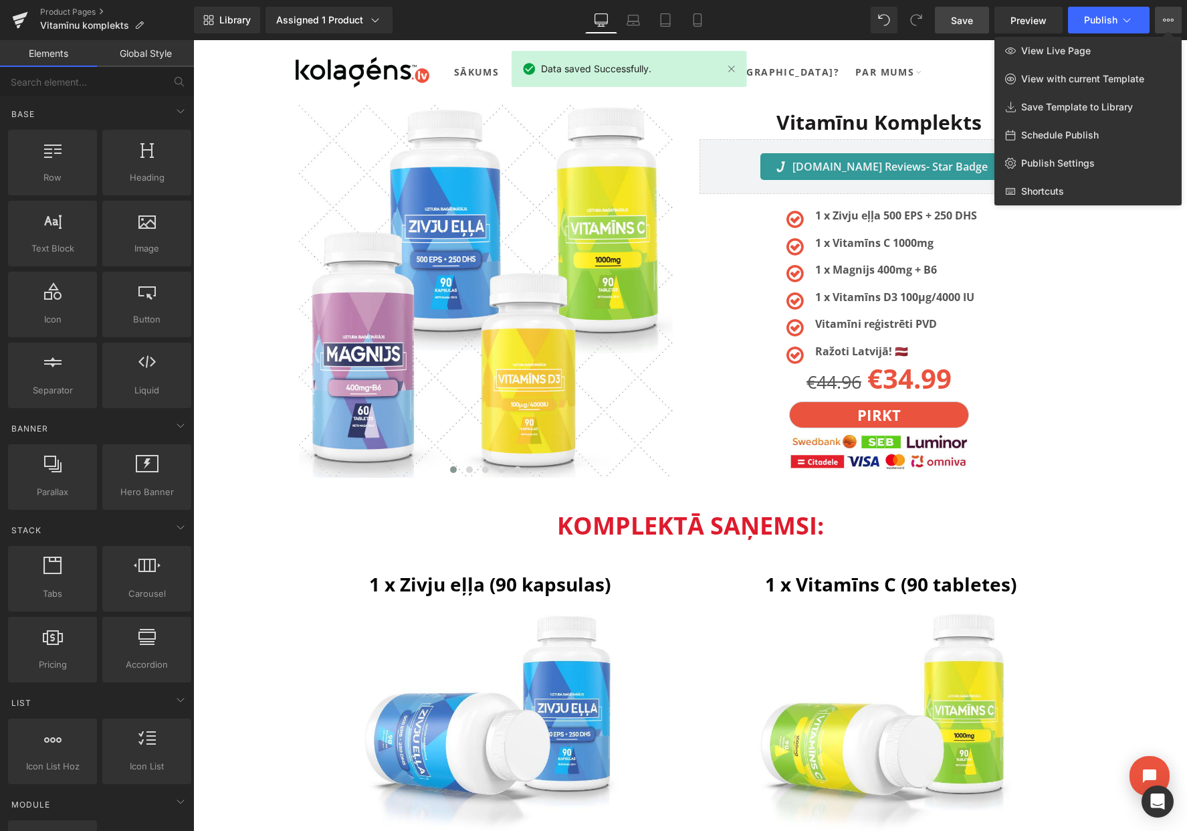
click at [1070, 136] on span "Schedule Publish" at bounding box center [1060, 135] width 78 height 12
select select
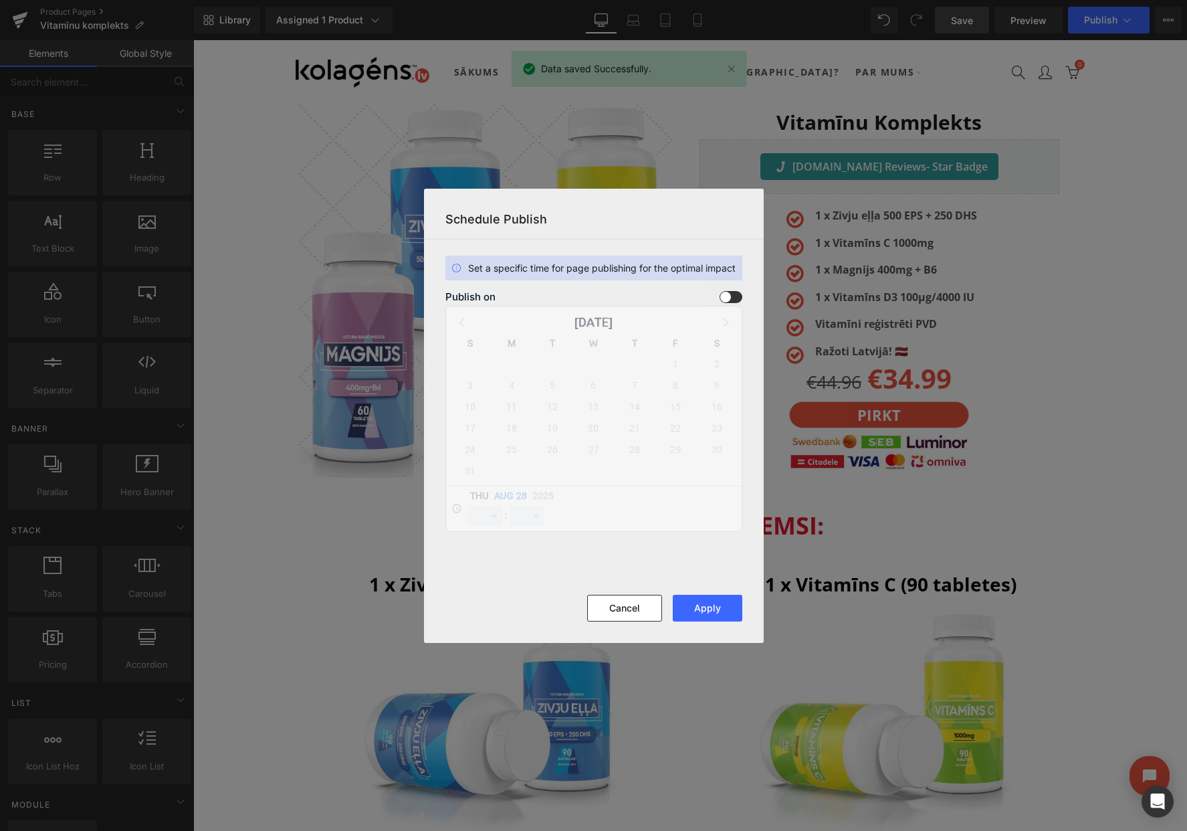
drag, startPoint x: 730, startPoint y: 292, endPoint x: 710, endPoint y: 295, distance: 20.2
click at [730, 292] on span at bounding box center [731, 297] width 23 height 12
click at [0, 0] on input "checkbox" at bounding box center [0, 0] width 0 height 0
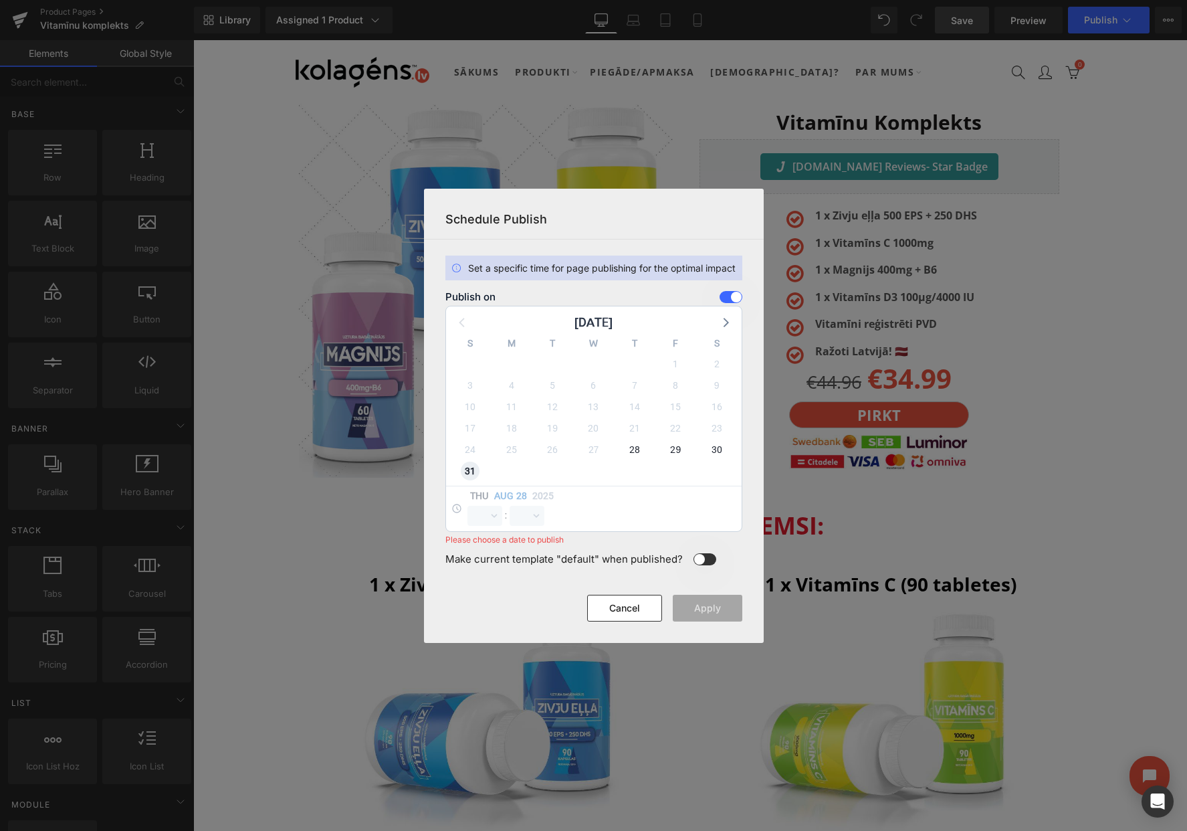
click at [470, 469] on span "31" at bounding box center [470, 471] width 19 height 19
select select "13"
select select "0"
click at [483, 520] on select "00 01 02 03 04 05 06 07 08 09 10 11 12 13 14 15 16 17 18 19 20 21 22 23" at bounding box center [485, 516] width 35 height 20
click at [468, 506] on select "00 01 02 03 04 05 06 07 08 09 10 11 12 13 14 15 16 17 18 19 20 21 22 23" at bounding box center [485, 516] width 35 height 20
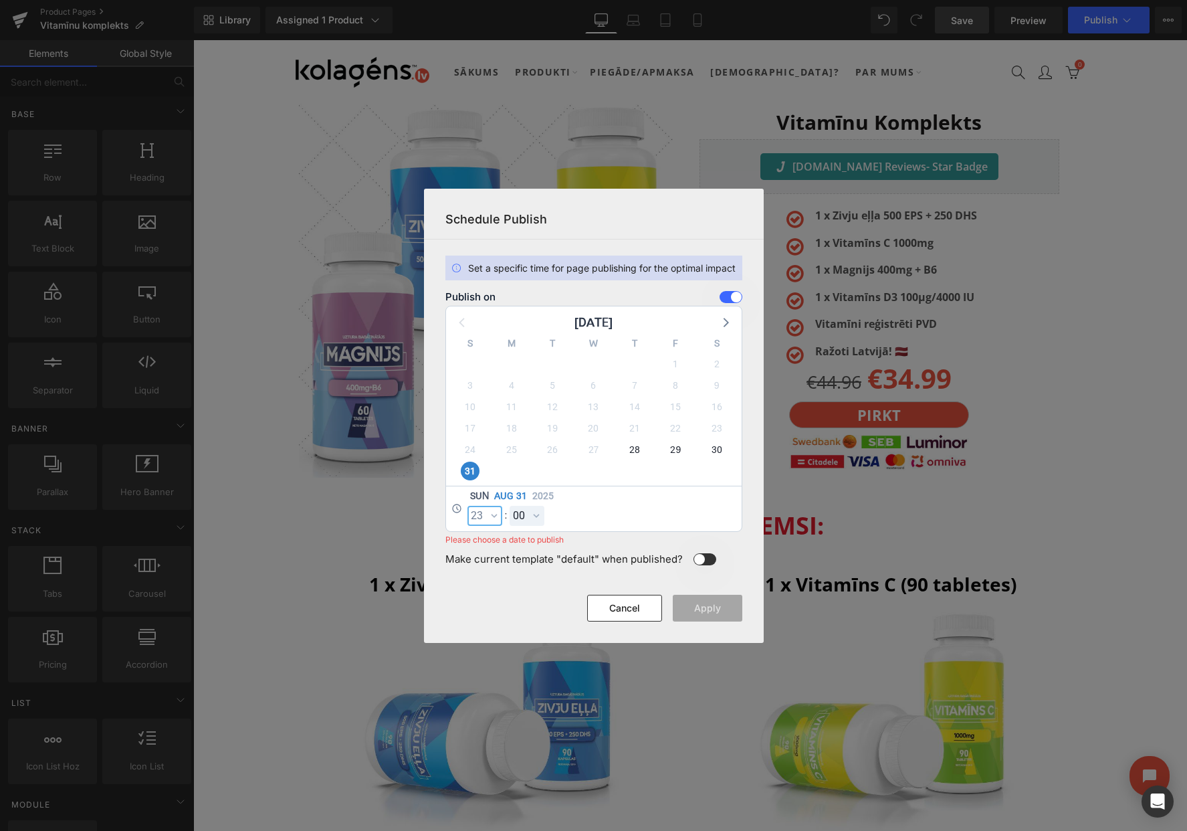
select select "23"
click at [524, 514] on select "00 01 02 03 04 05 06 07 08 09 10 11 12 13 14 15 16 17 18 19 20 21 22 23 24 25 2…" at bounding box center [527, 516] width 35 height 20
click at [510, 506] on select "00 01 02 03 04 05 06 07 08 09 10 11 12 13 14 15 16 17 18 19 20 21 22 23 24 25 2…" at bounding box center [527, 516] width 35 height 20
select select "59"
click at [715, 613] on button "Apply" at bounding box center [708, 608] width 70 height 27
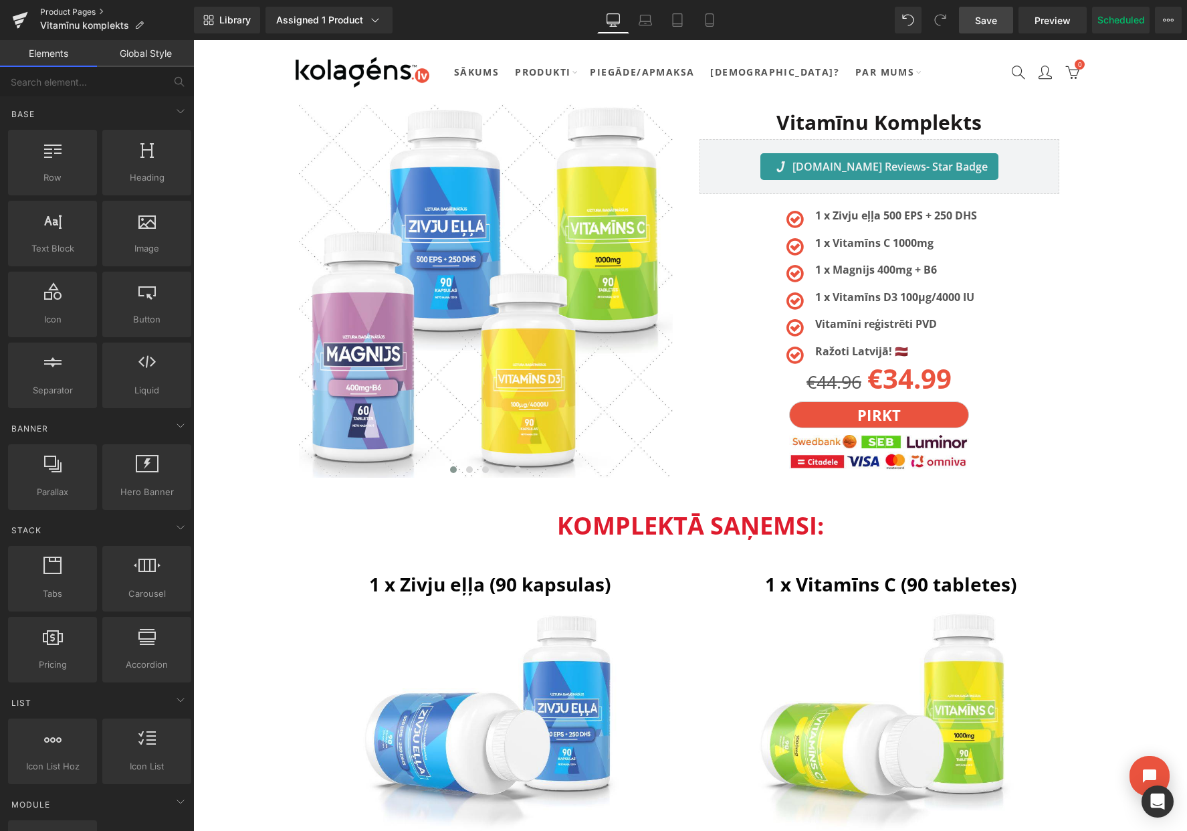
click at [84, 13] on link "Product Pages" at bounding box center [117, 12] width 154 height 11
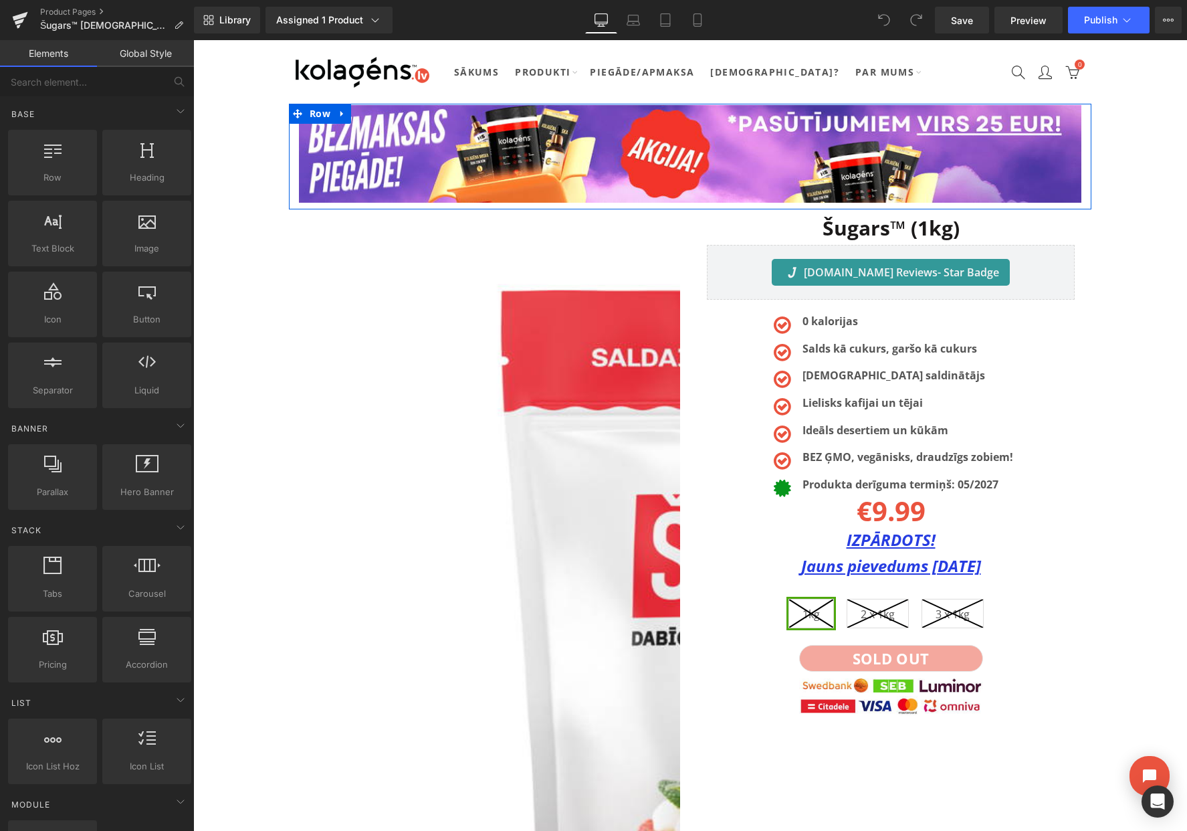
click at [340, 110] on icon at bounding box center [342, 114] width 9 height 10
click at [376, 114] on icon at bounding box center [377, 113] width 9 height 9
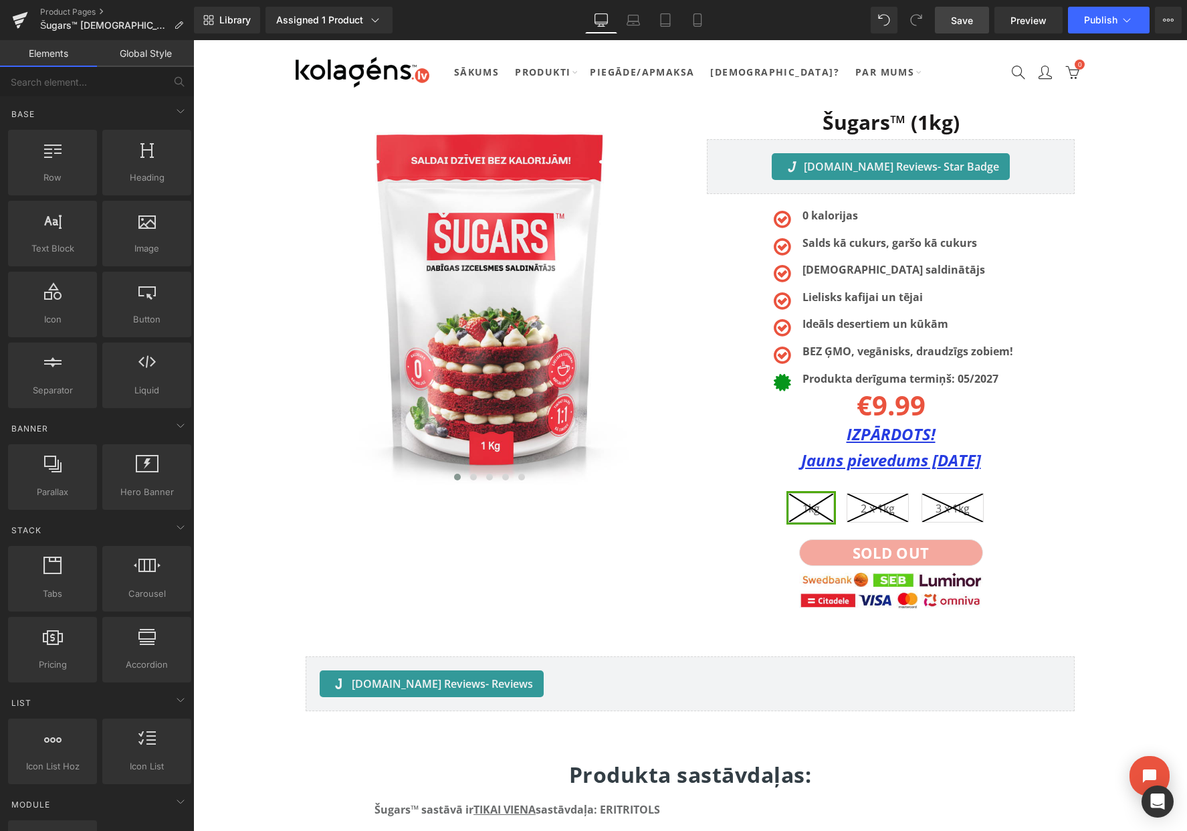
click at [958, 23] on span "Save" at bounding box center [962, 20] width 22 height 14
click at [1168, 21] on icon at bounding box center [1168, 20] width 11 height 11
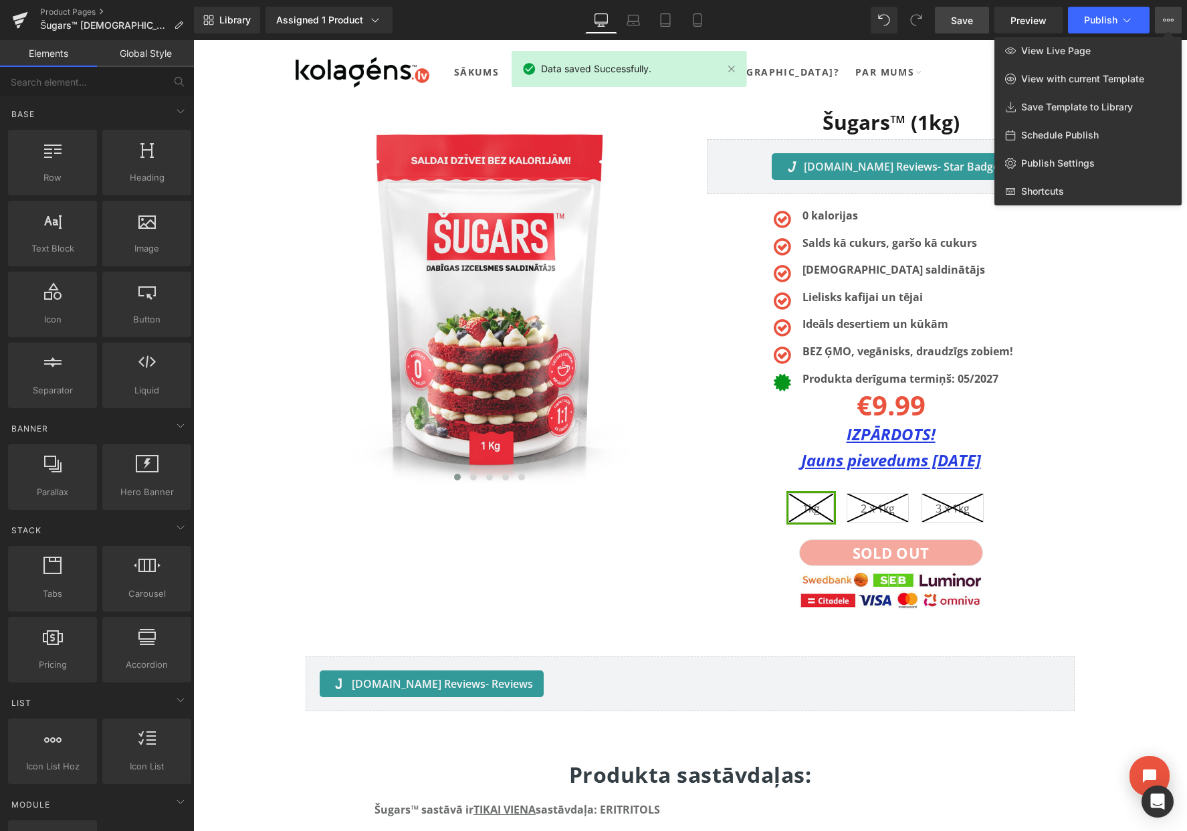
click at [1060, 136] on span "Schedule Publish" at bounding box center [1060, 135] width 78 height 12
select select
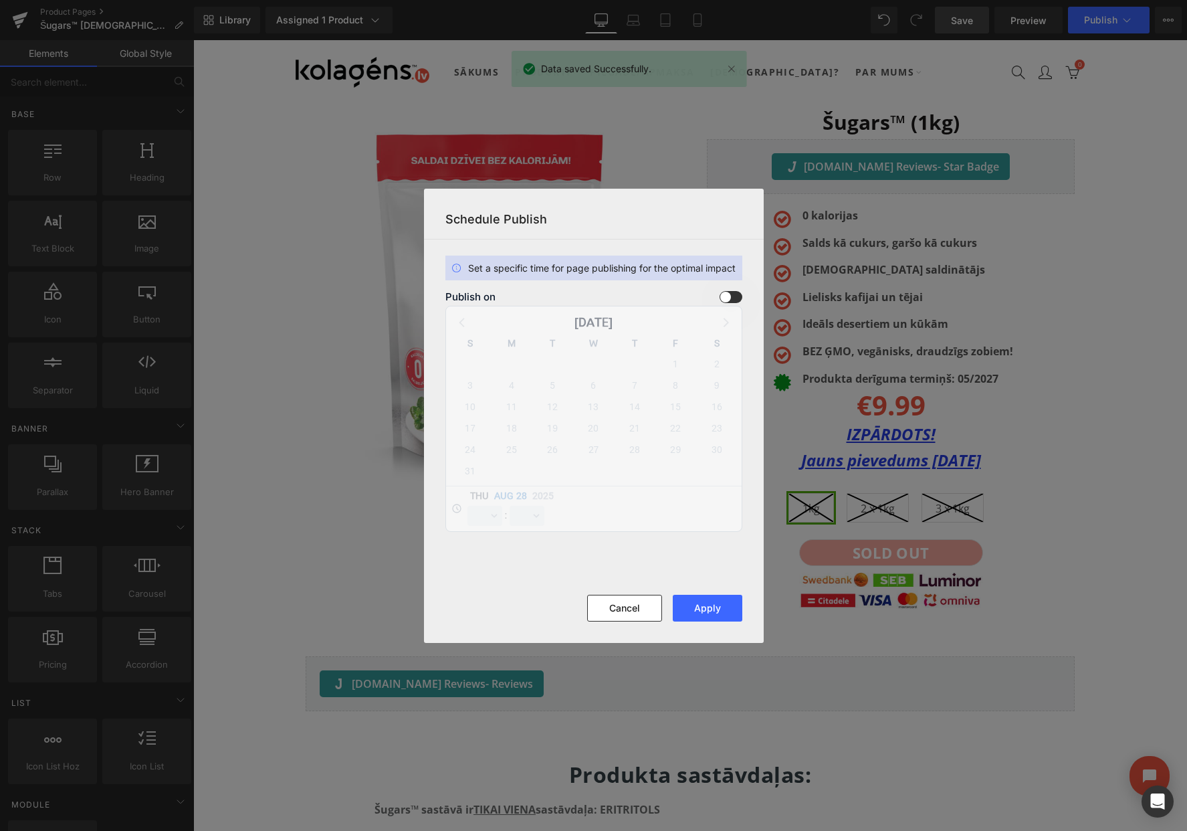
click at [0, 0] on input "checkbox" at bounding box center [0, 0] width 0 height 0
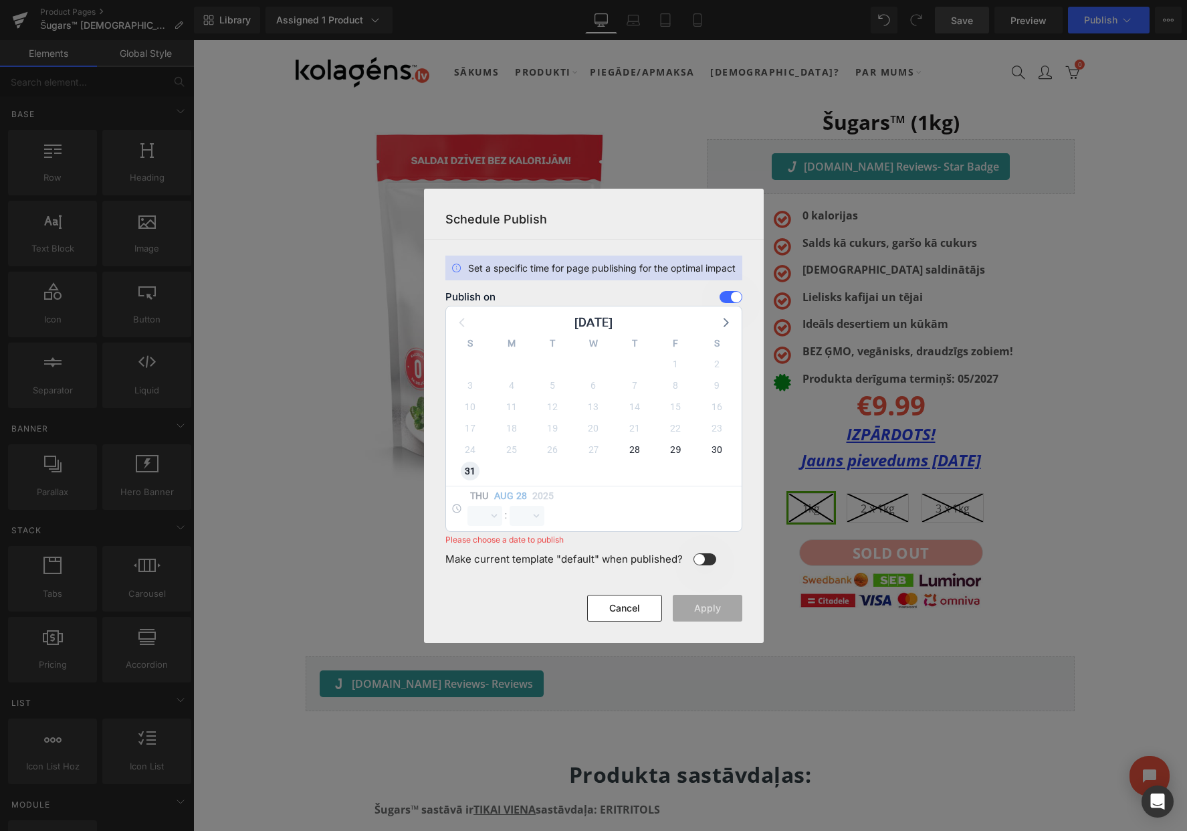
select select "13"
select select "0"
click at [480, 516] on select "00 01 02 03 04 05 06 07 08 09 10 11 12 13 14 15 16 17 18 19 20 21 22 23" at bounding box center [485, 516] width 35 height 20
click at [468, 506] on select "00 01 02 03 04 05 06 07 08 09 10 11 12 13 14 15 16 17 18 19 20 21 22 23" at bounding box center [485, 516] width 35 height 20
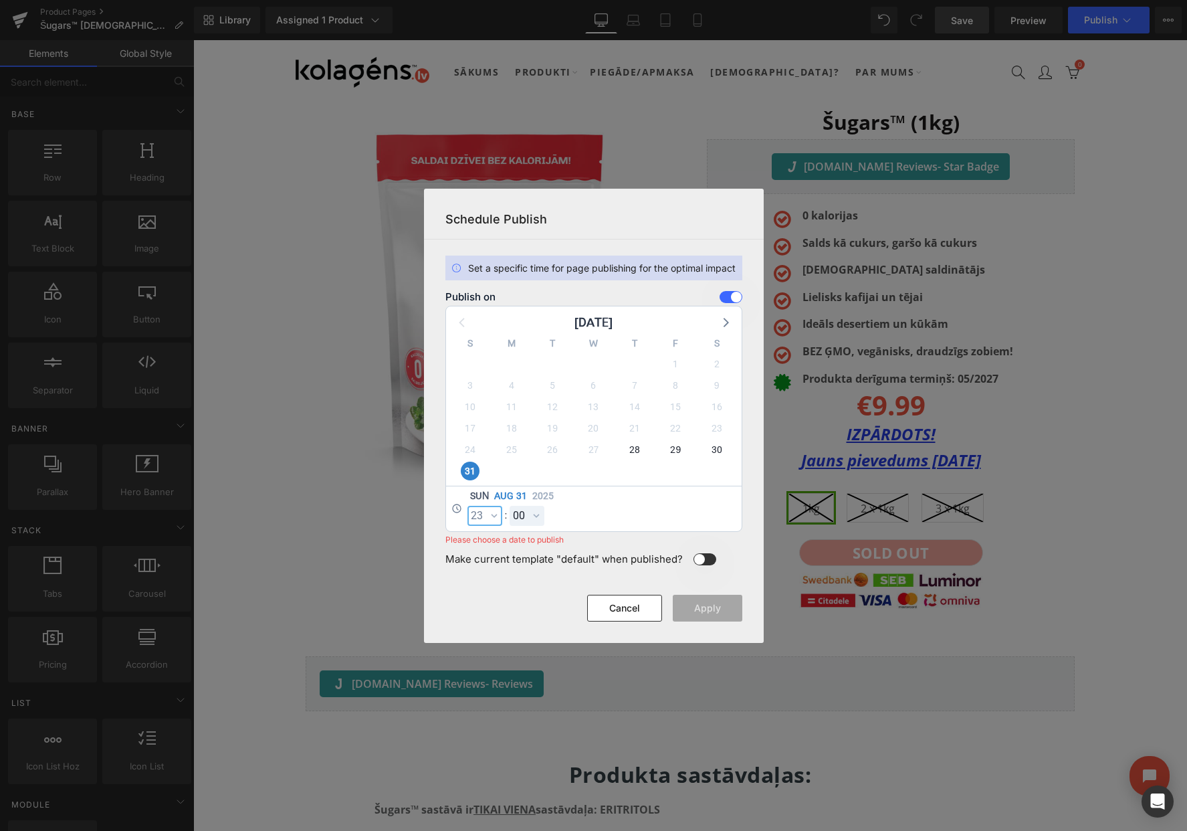
select select "23"
click at [524, 515] on select "00 01 02 03 04 05 06 07 08 09 10 11 12 13 14 15 16 17 18 19 20 21 22 23 24 25 2…" at bounding box center [527, 516] width 35 height 20
click at [510, 506] on select "00 01 02 03 04 05 06 07 08 09 10 11 12 13 14 15 16 17 18 19 20 21 22 23 24 25 2…" at bounding box center [527, 516] width 35 height 20
select select "59"
click at [703, 612] on button "Apply" at bounding box center [708, 608] width 70 height 27
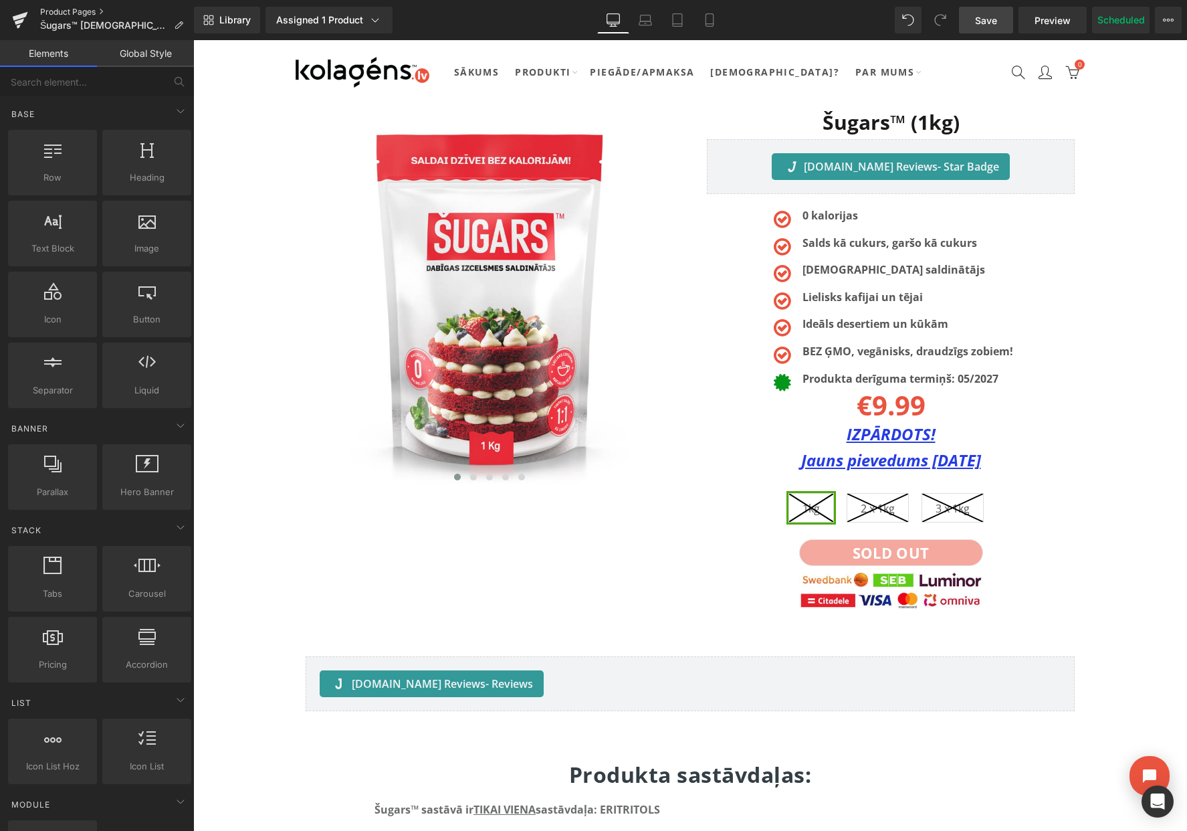
click at [86, 10] on link "Product Pages" at bounding box center [117, 12] width 154 height 11
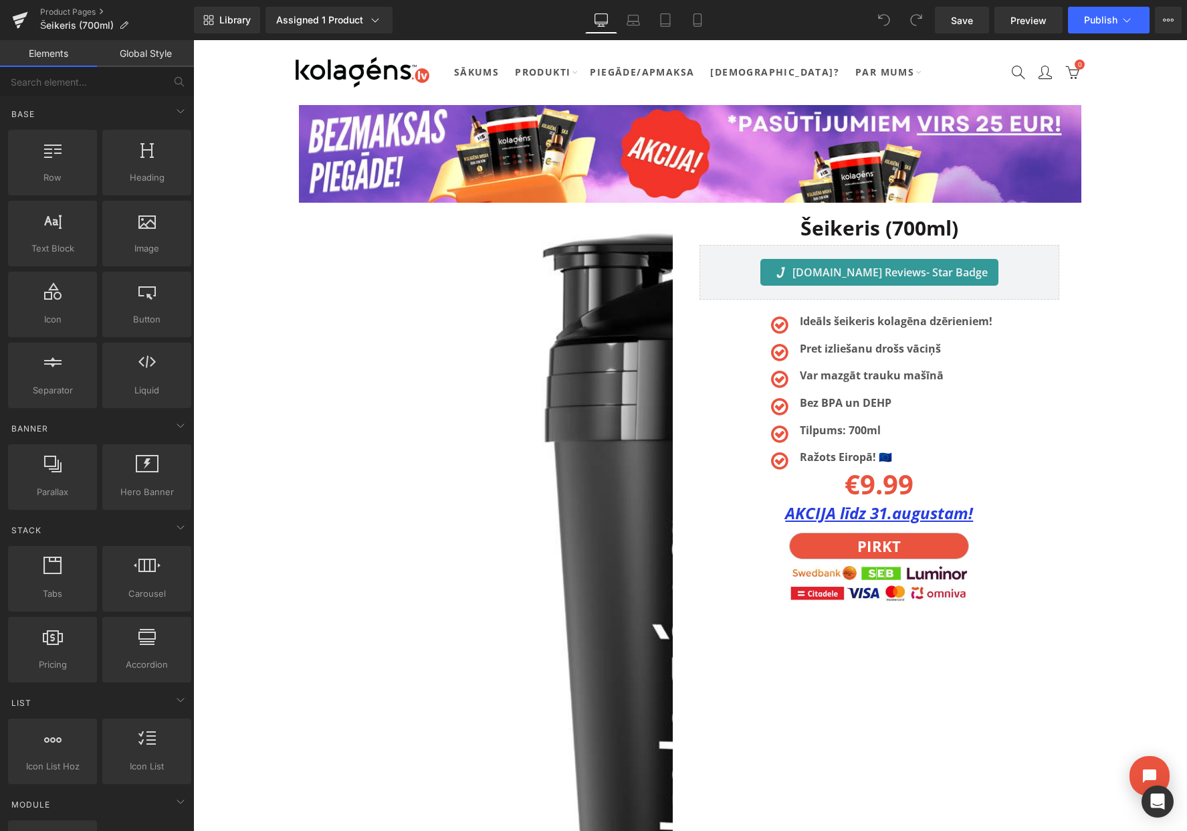
drag, startPoint x: 193, startPoint y: 40, endPoint x: 877, endPoint y: 517, distance: 833.5
click at [885, 514] on li "Text Block" at bounding box center [866, 513] width 60 height 16
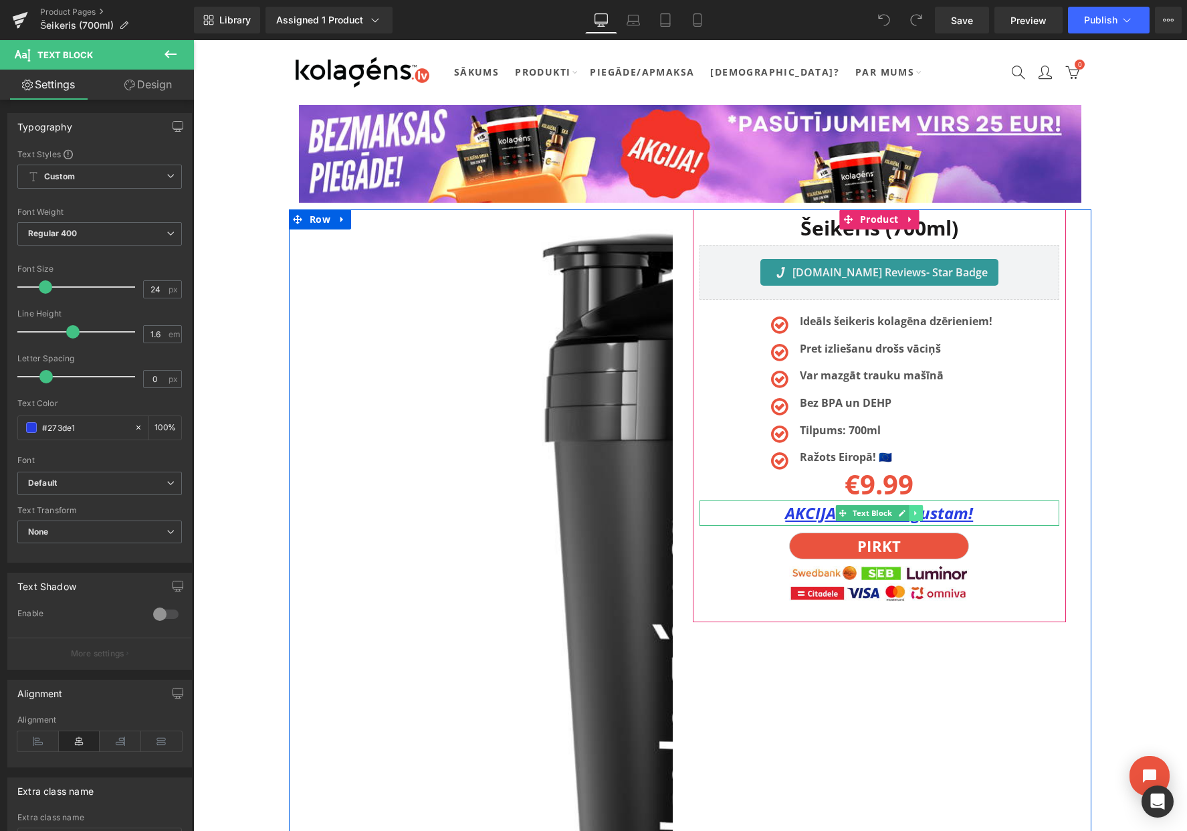
click at [912, 512] on icon at bounding box center [915, 513] width 7 height 8
click at [921, 510] on icon at bounding box center [922, 512] width 7 height 7
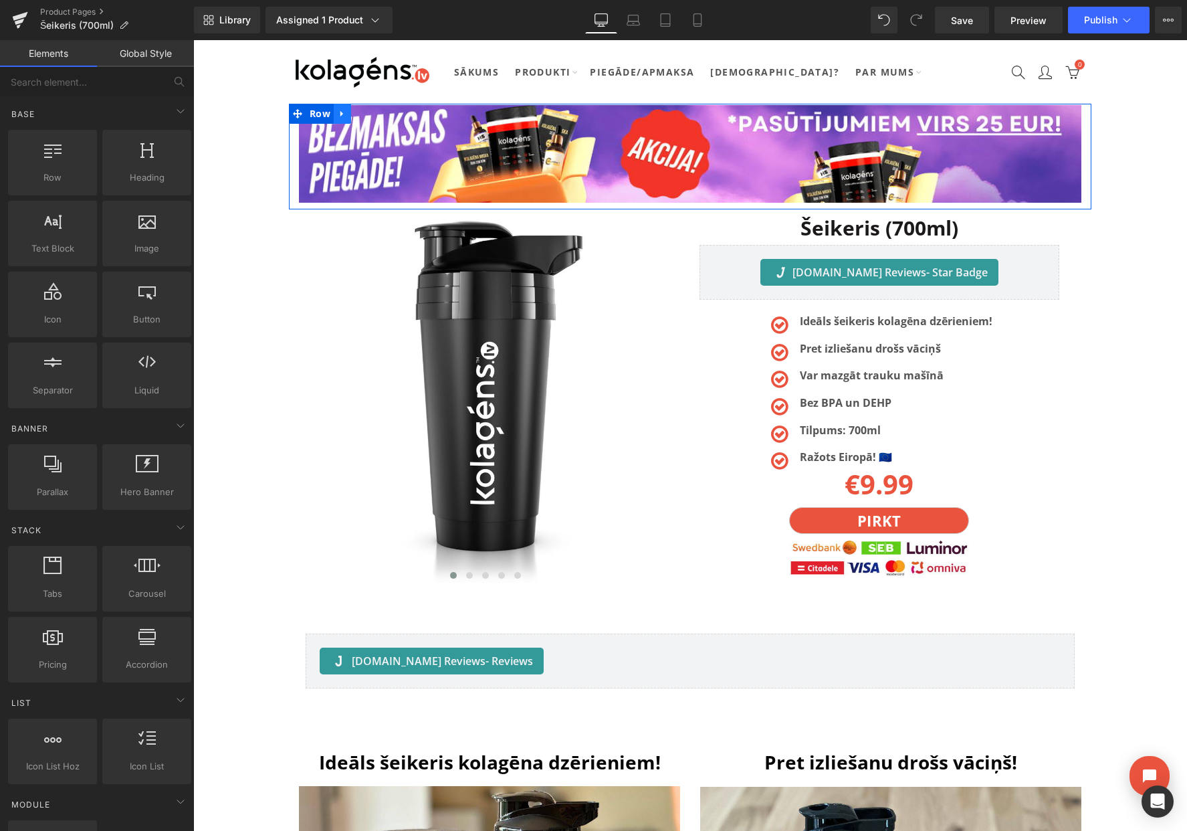
click at [339, 114] on icon at bounding box center [342, 114] width 9 height 10
click at [375, 116] on icon at bounding box center [377, 114] width 9 height 10
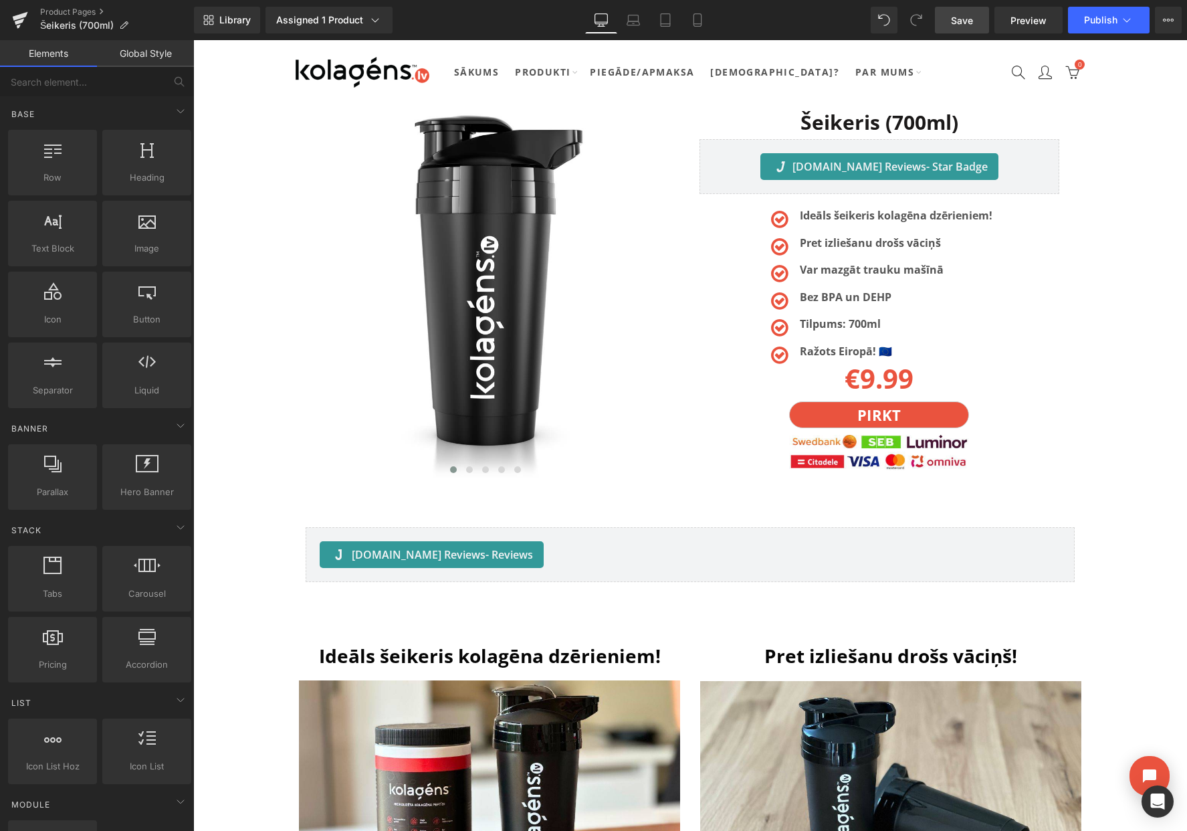
click at [966, 24] on span "Save" at bounding box center [962, 20] width 22 height 14
click at [1173, 15] on icon at bounding box center [1168, 20] width 11 height 11
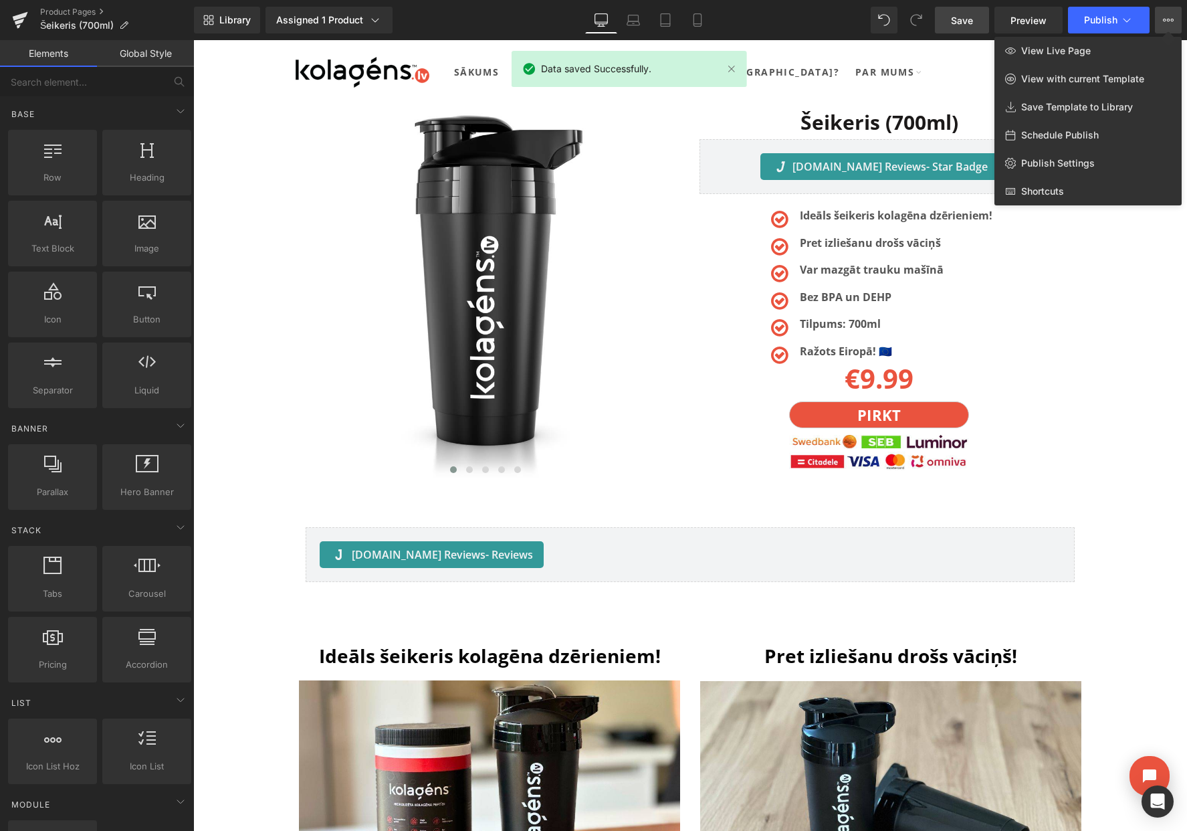
click at [1061, 130] on span "Schedule Publish" at bounding box center [1060, 135] width 78 height 12
select select
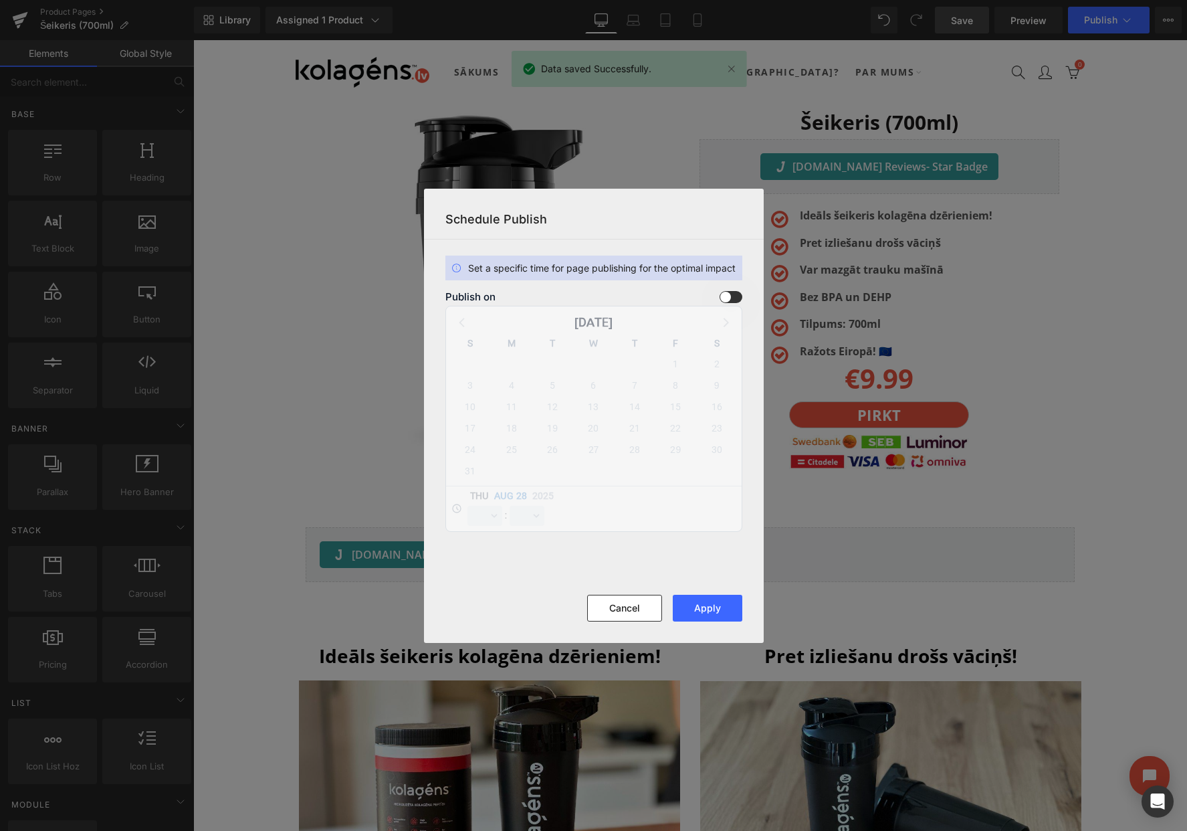
click at [0, 0] on span at bounding box center [0, 0] width 0 height 0
click at [0, 0] on input "checkbox" at bounding box center [0, 0] width 0 height 0
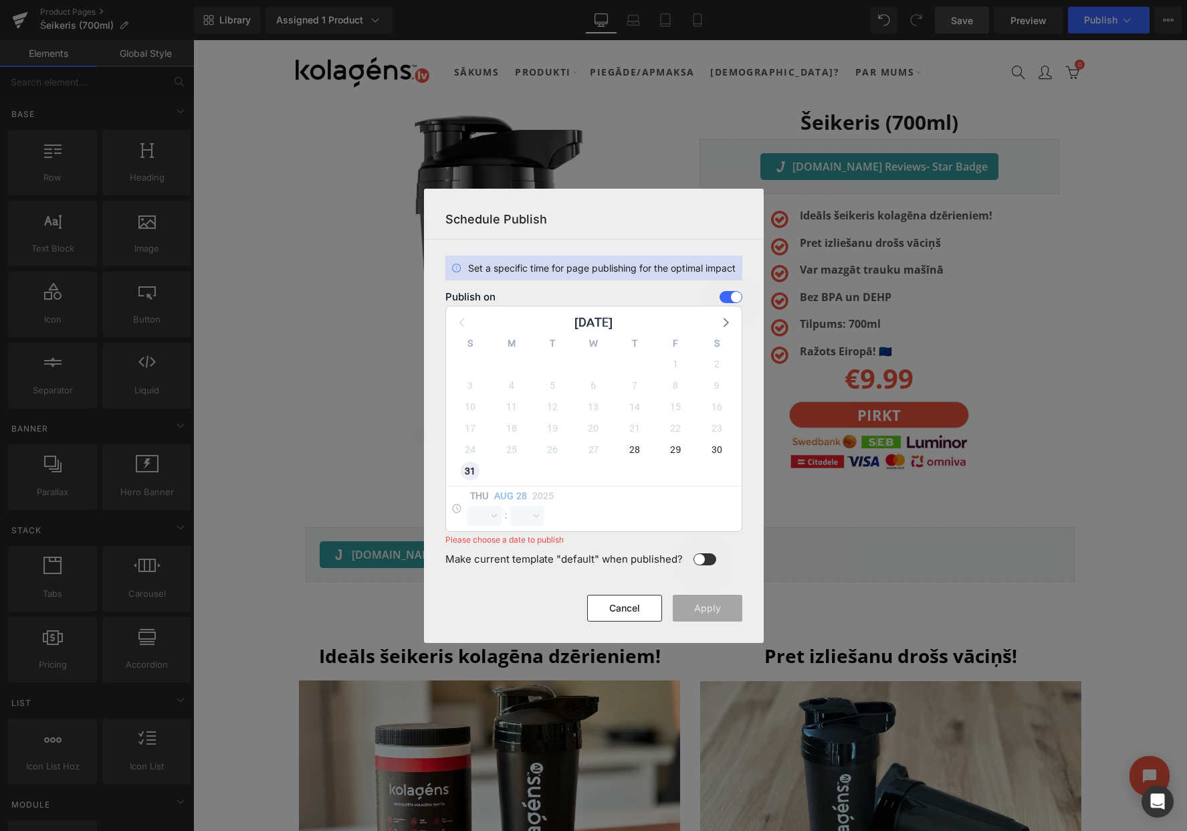
click at [472, 468] on span "31" at bounding box center [470, 471] width 19 height 19
select select "13"
select select "1"
click at [482, 515] on select "00 01 02 03 04 05 06 07 08 09 10 11 12 13 14 15 16 17 18 19 20 21 22 23" at bounding box center [485, 516] width 35 height 20
click at [468, 506] on select "00 01 02 03 04 05 06 07 08 09 10 11 12 13 14 15 16 17 18 19 20 21 22 23" at bounding box center [485, 516] width 35 height 20
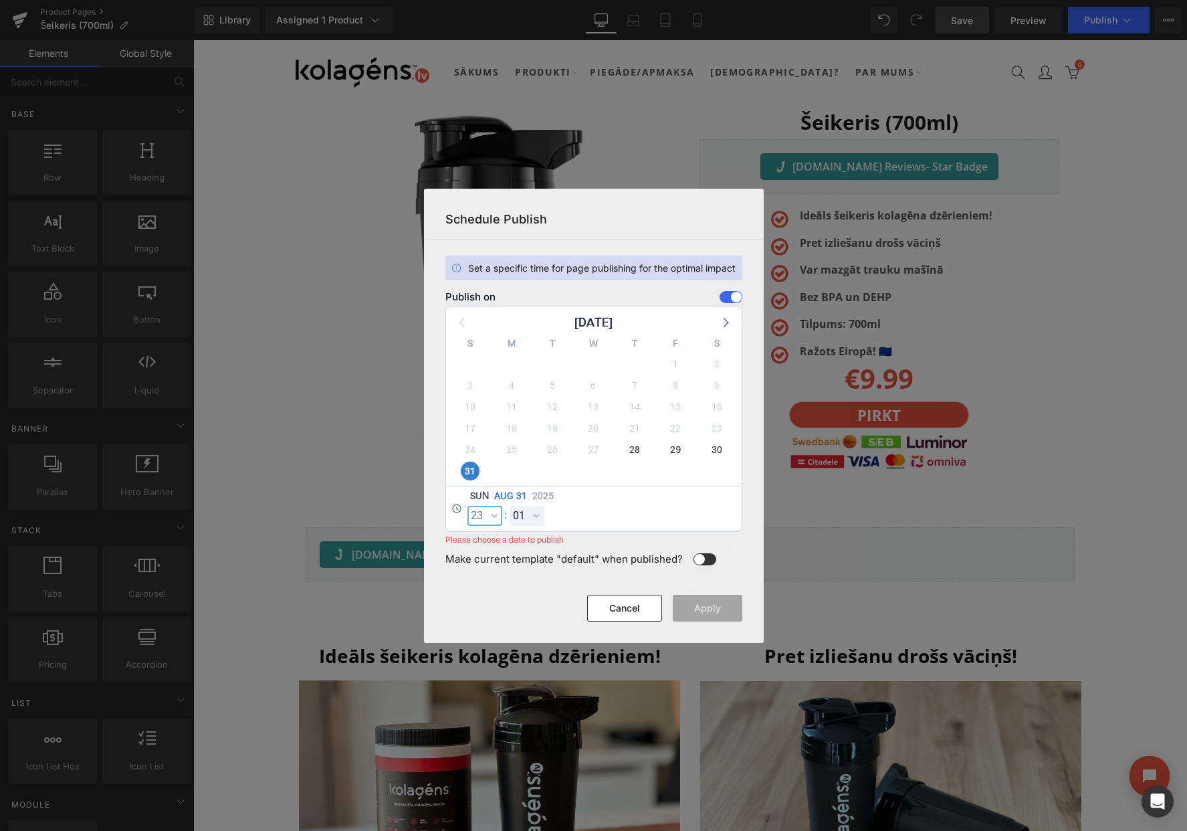
select select "23"
click at [530, 507] on select "00 01 02 03 04 05 06 07 08 09 10 11 12 13 14 15 16 17 18 19 20 21 22 23 24 25 2…" at bounding box center [527, 516] width 35 height 20
click at [510, 506] on select "00 01 02 03 04 05 06 07 08 09 10 11 12 13 14 15 16 17 18 19 20 21 22 23 24 25 2…" at bounding box center [527, 516] width 35 height 20
select select "59"
click at [695, 580] on button "Apply" at bounding box center [497, 580] width 994 height 0
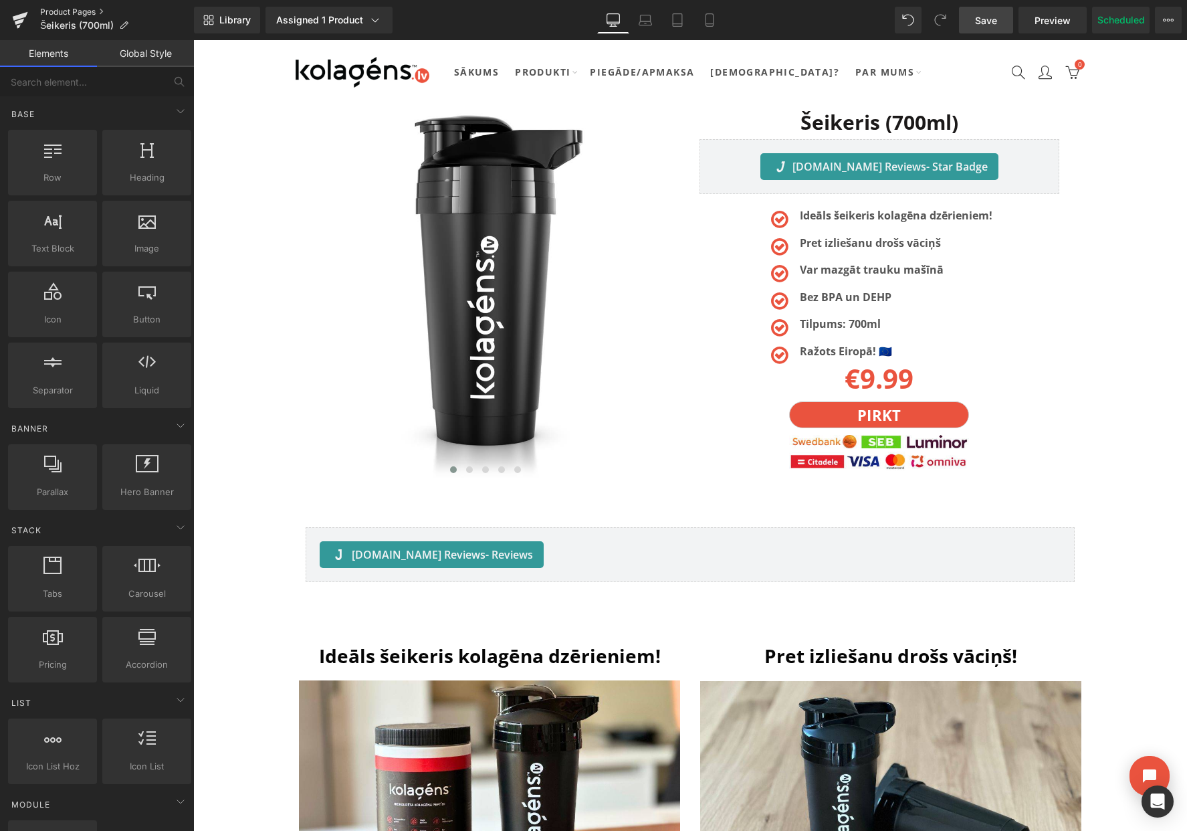
click at [78, 12] on link "Product Pages" at bounding box center [117, 12] width 154 height 11
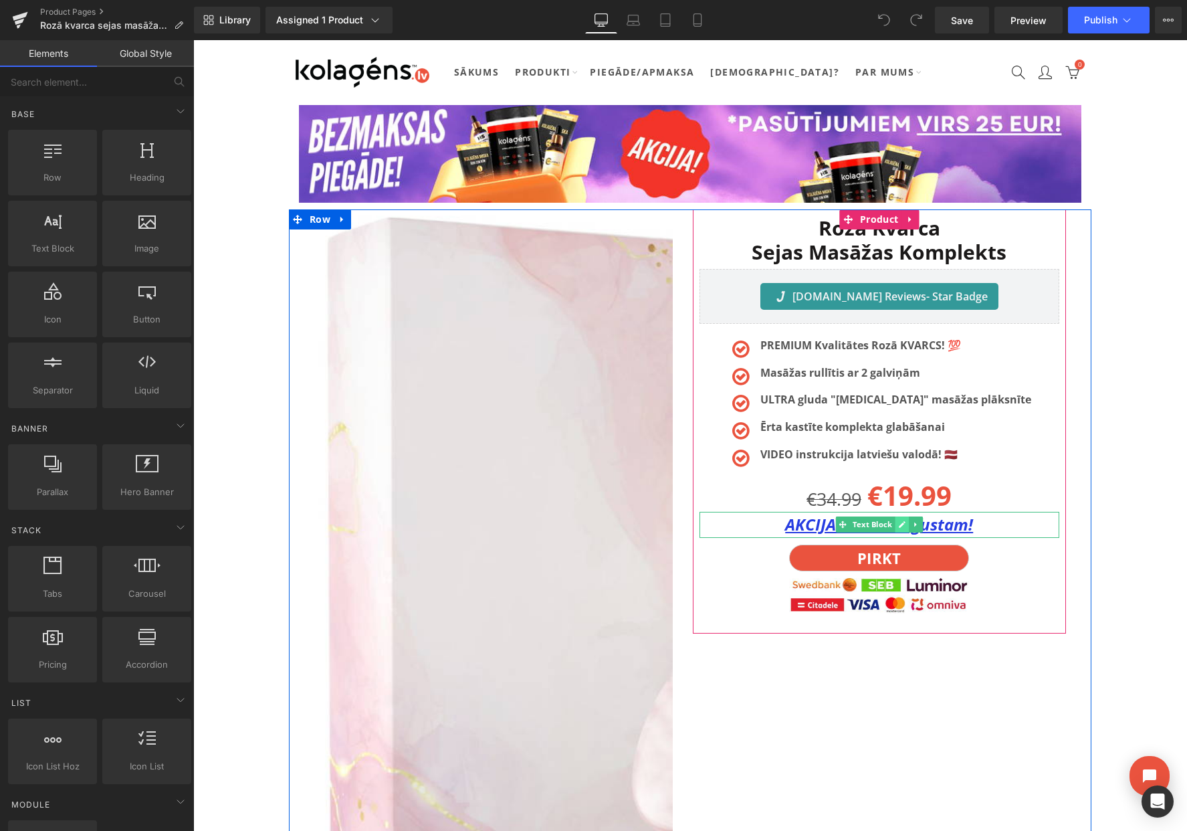
click at [896, 526] on link at bounding box center [902, 524] width 14 height 16
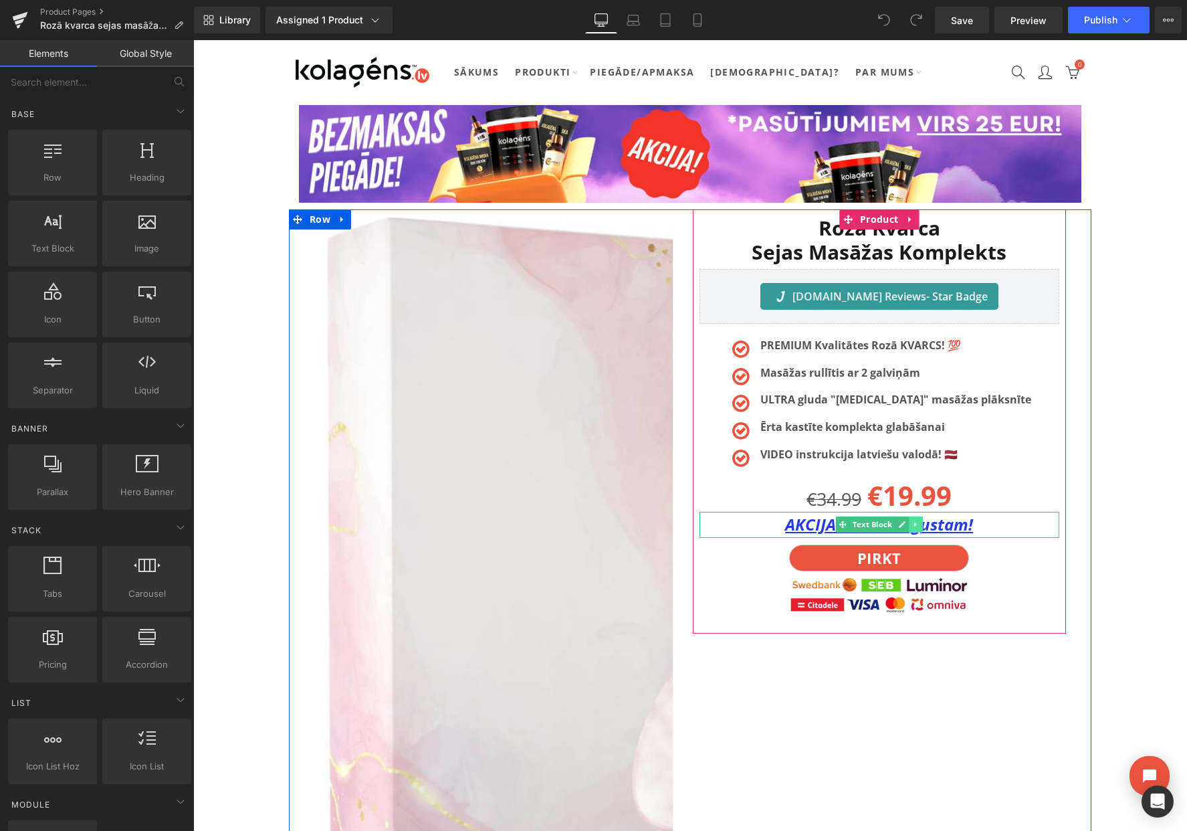
click at [918, 528] on link at bounding box center [916, 524] width 14 height 16
click at [925, 526] on icon at bounding box center [922, 524] width 7 height 7
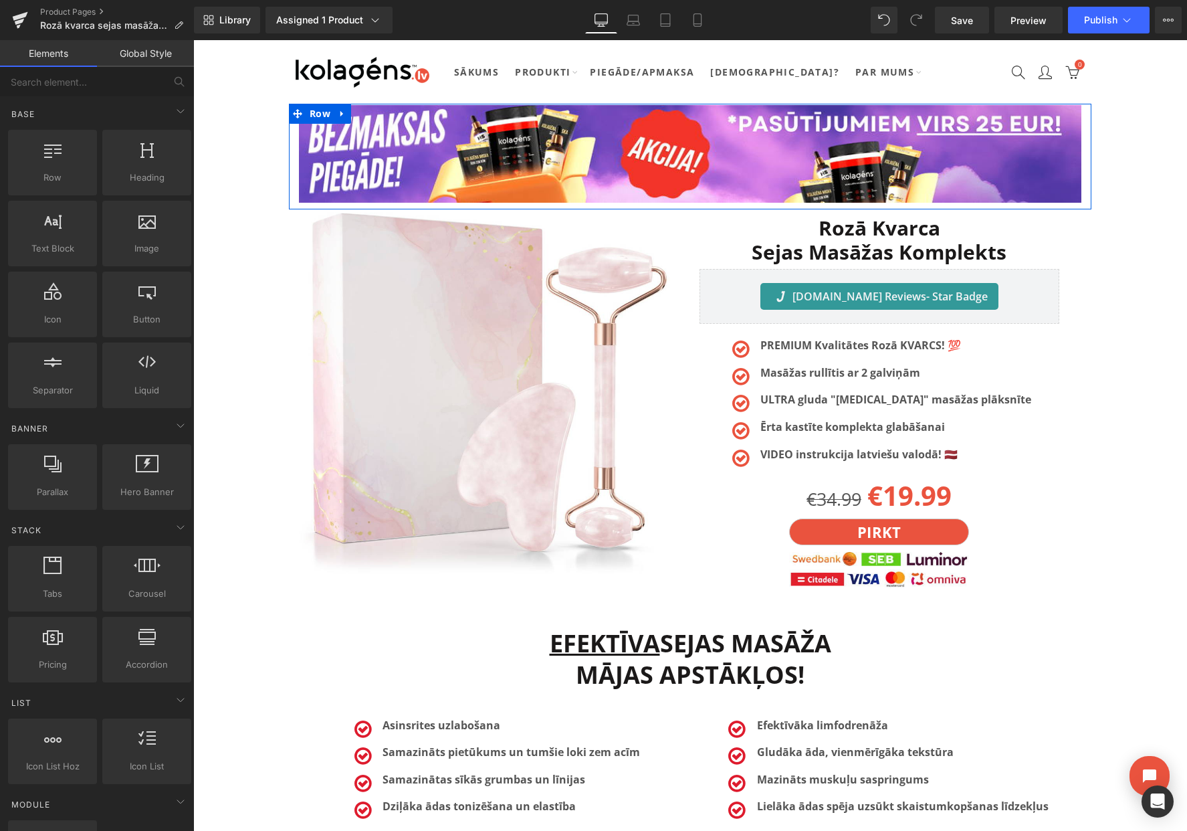
click at [344, 112] on icon at bounding box center [342, 114] width 9 height 10
click at [373, 112] on icon at bounding box center [377, 113] width 9 height 9
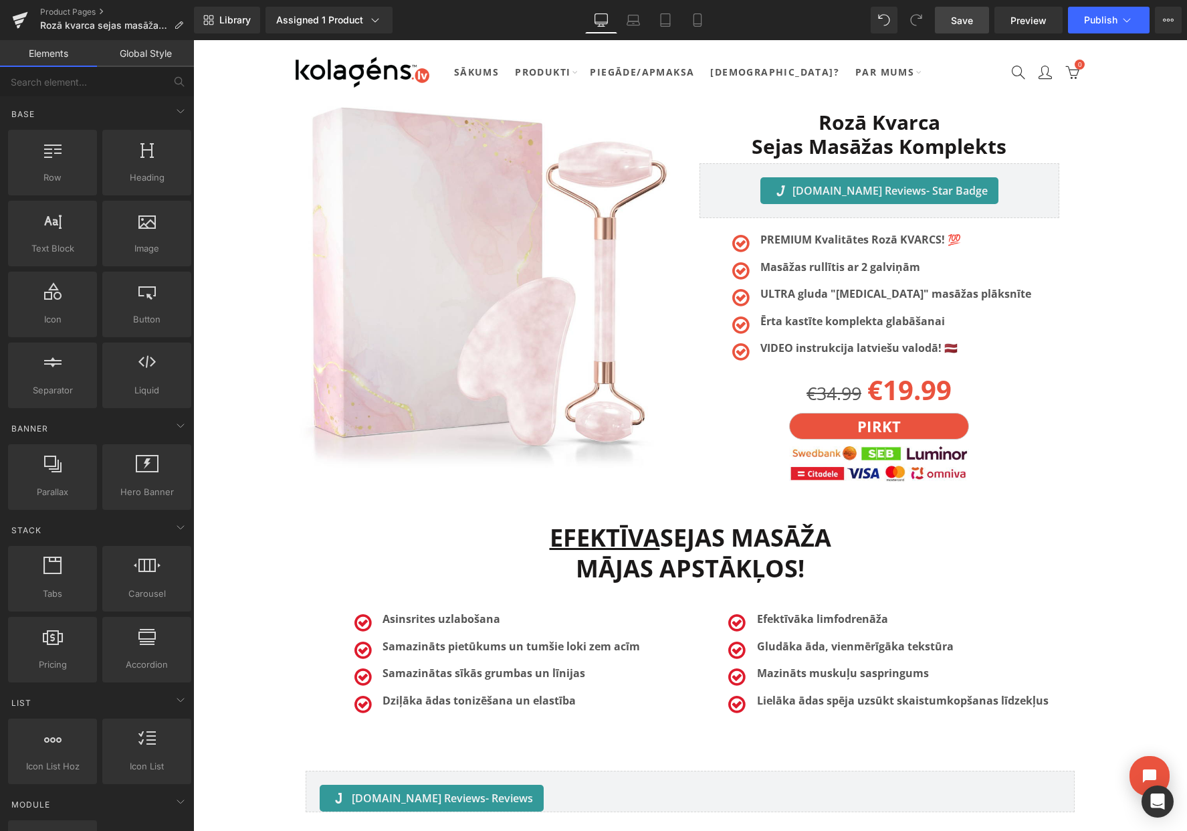
click at [958, 28] on link "Save" at bounding box center [962, 20] width 54 height 27
click at [1175, 25] on button "View Live Page View with current Template Save Template to Library Schedule Pub…" at bounding box center [1168, 20] width 27 height 27
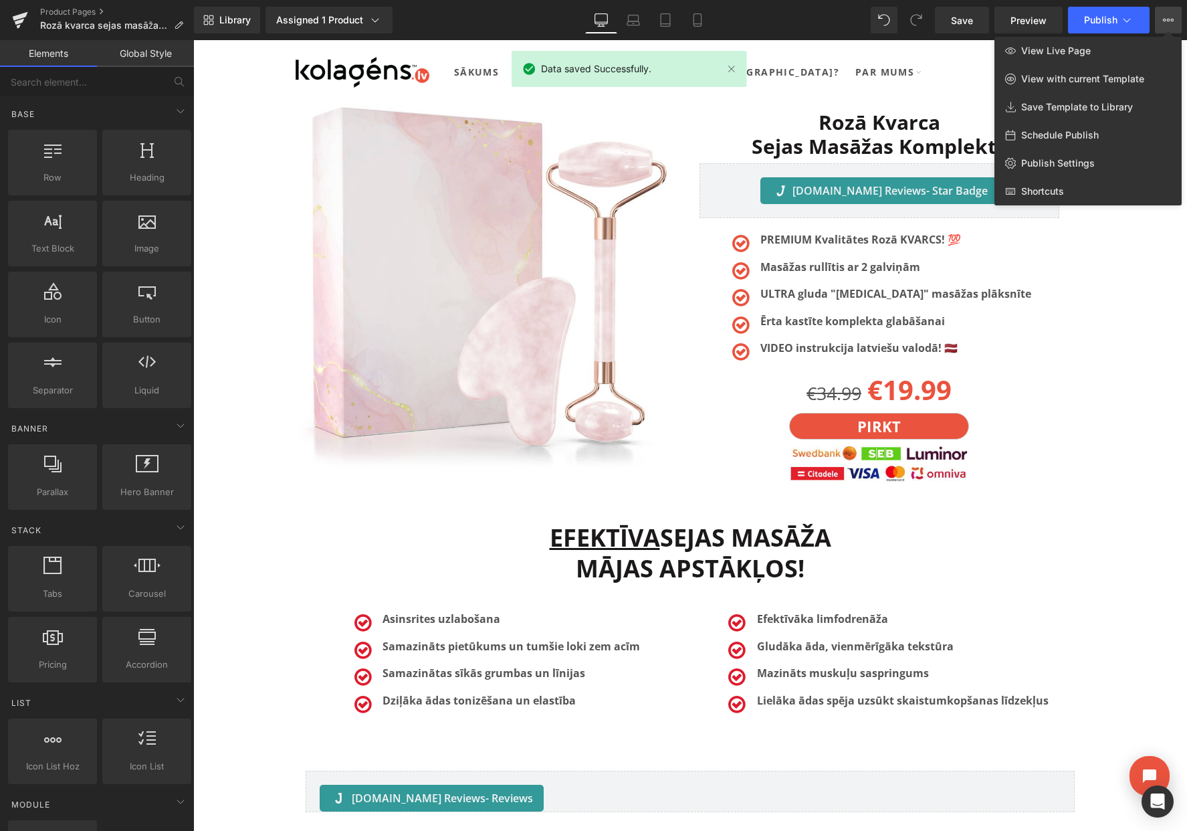
click at [1048, 138] on span "Schedule Publish" at bounding box center [1060, 135] width 78 height 12
select select
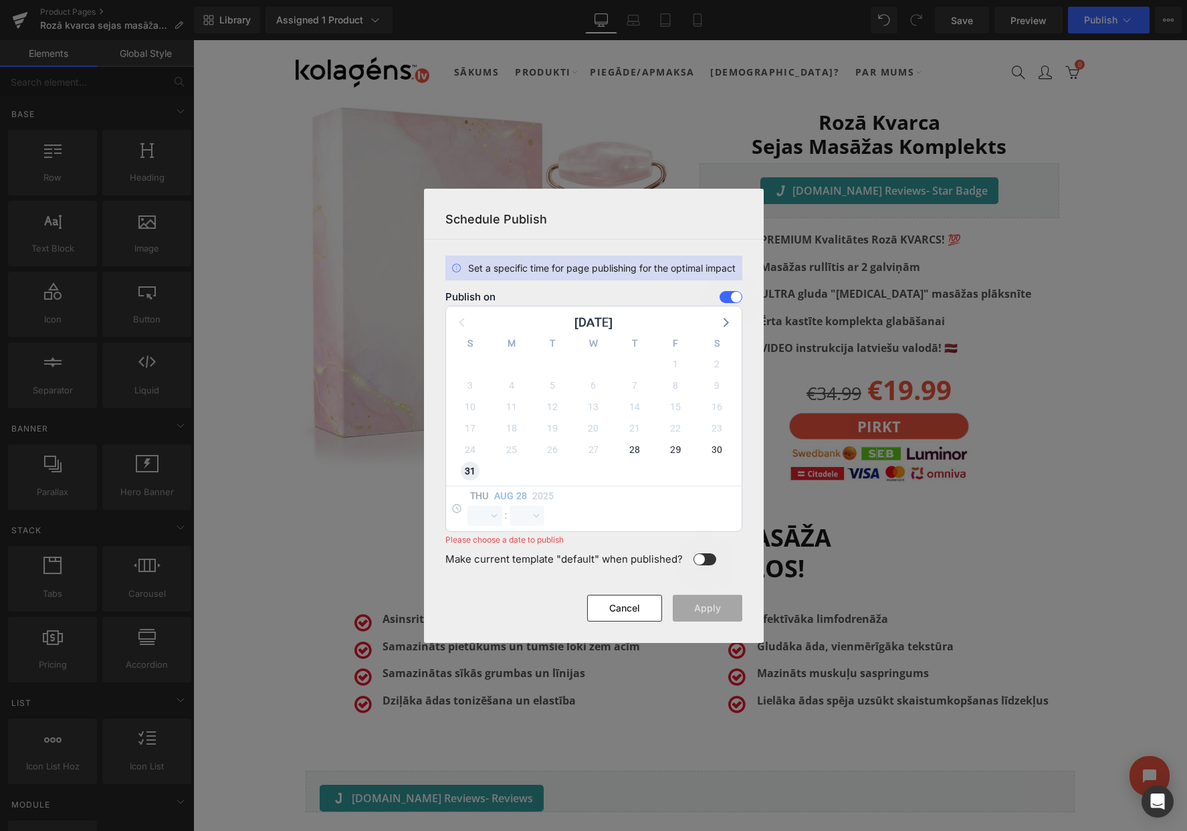
select select "13"
select select "1"
click at [482, 522] on select "00 01 02 03 04 05 06 07 08 09 10 11 12 13 14 15 16 17 18 19 20 21 22 23" at bounding box center [485, 516] width 35 height 20
click at [468, 506] on select "00 01 02 03 04 05 06 07 08 09 10 11 12 13 14 15 16 17 18 19 20 21 22 23" at bounding box center [485, 516] width 35 height 20
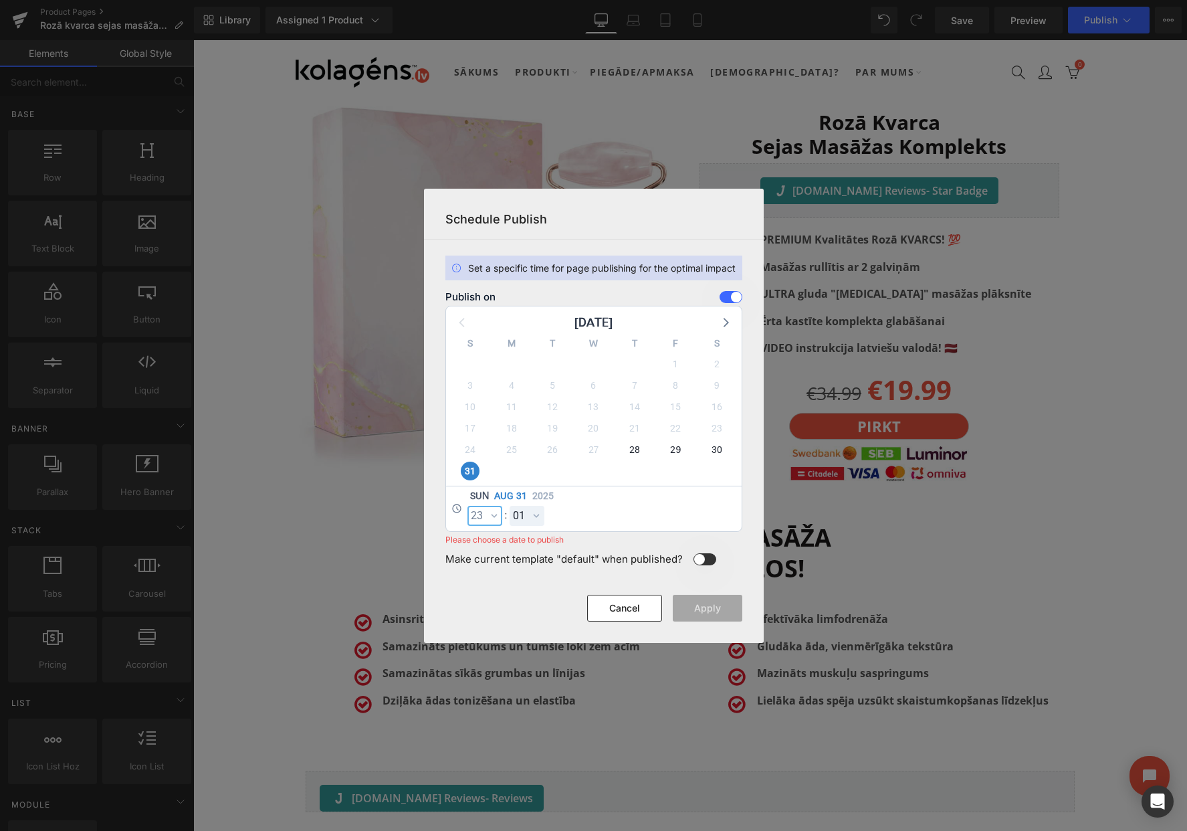
select select "23"
click at [526, 520] on select "00 01 02 03 04 05 06 07 08 09 10 11 12 13 14 15 16 17 18 19 20 21 22 23 24 25 2…" at bounding box center [527, 516] width 35 height 20
click at [510, 506] on select "00 01 02 03 04 05 06 07 08 09 10 11 12 13 14 15 16 17 18 19 20 21 22 23 24 25 2…" at bounding box center [527, 516] width 35 height 20
select select "59"
click at [704, 603] on button "Apply" at bounding box center [708, 608] width 70 height 27
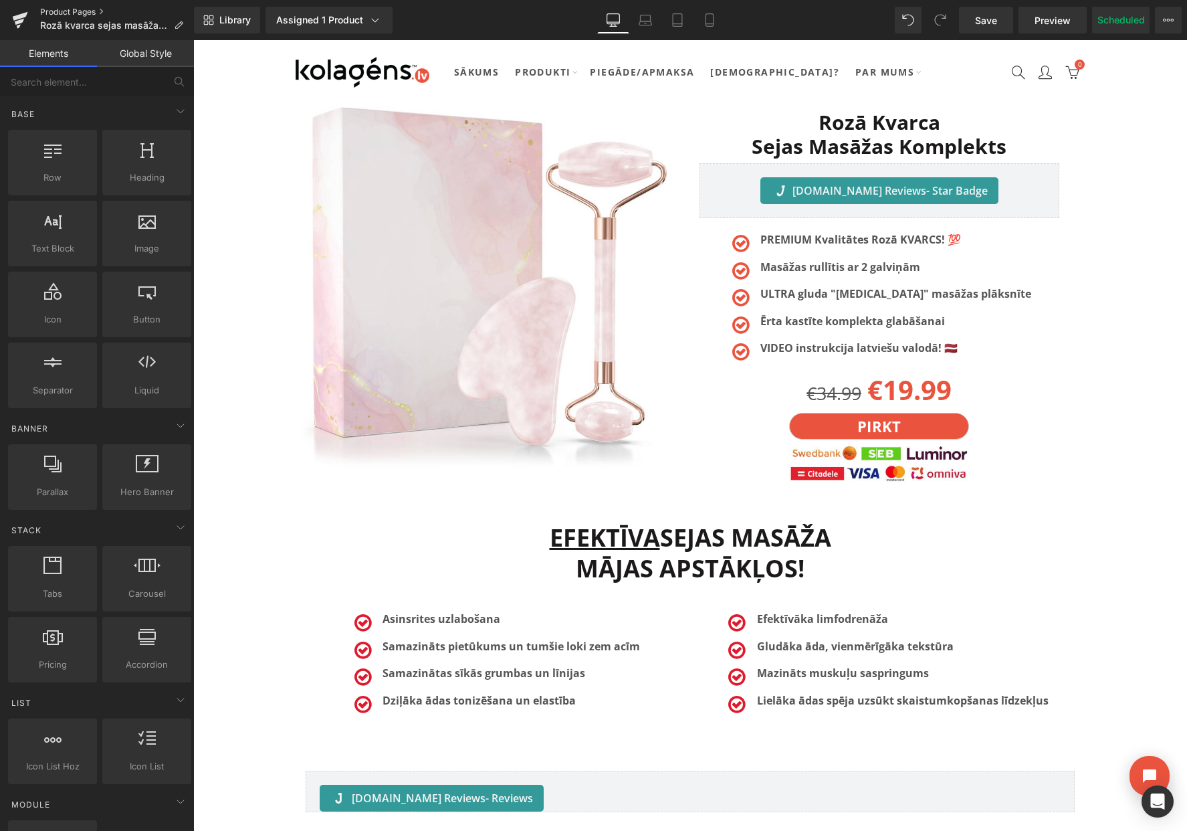
click at [71, 9] on link "Product Pages" at bounding box center [117, 12] width 154 height 11
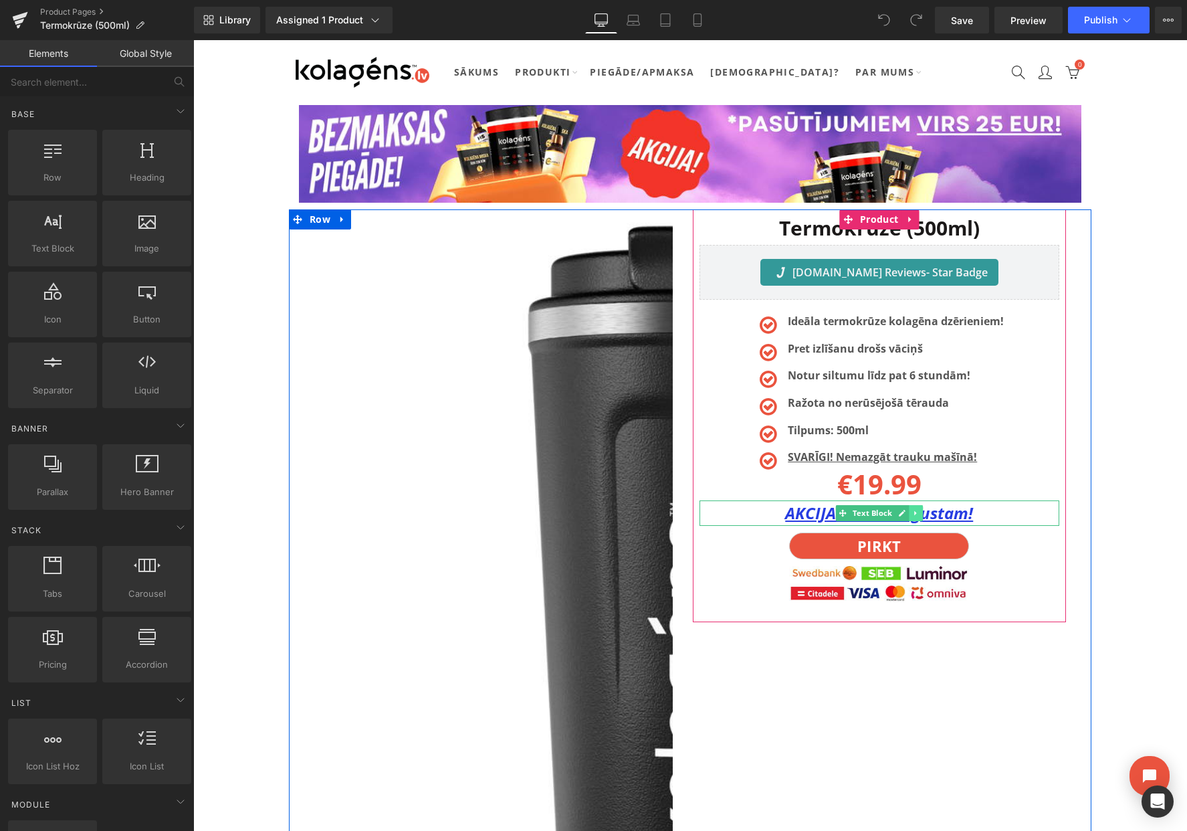
click at [913, 515] on icon at bounding box center [915, 513] width 7 height 8
click at [918, 514] on link at bounding box center [923, 513] width 14 height 16
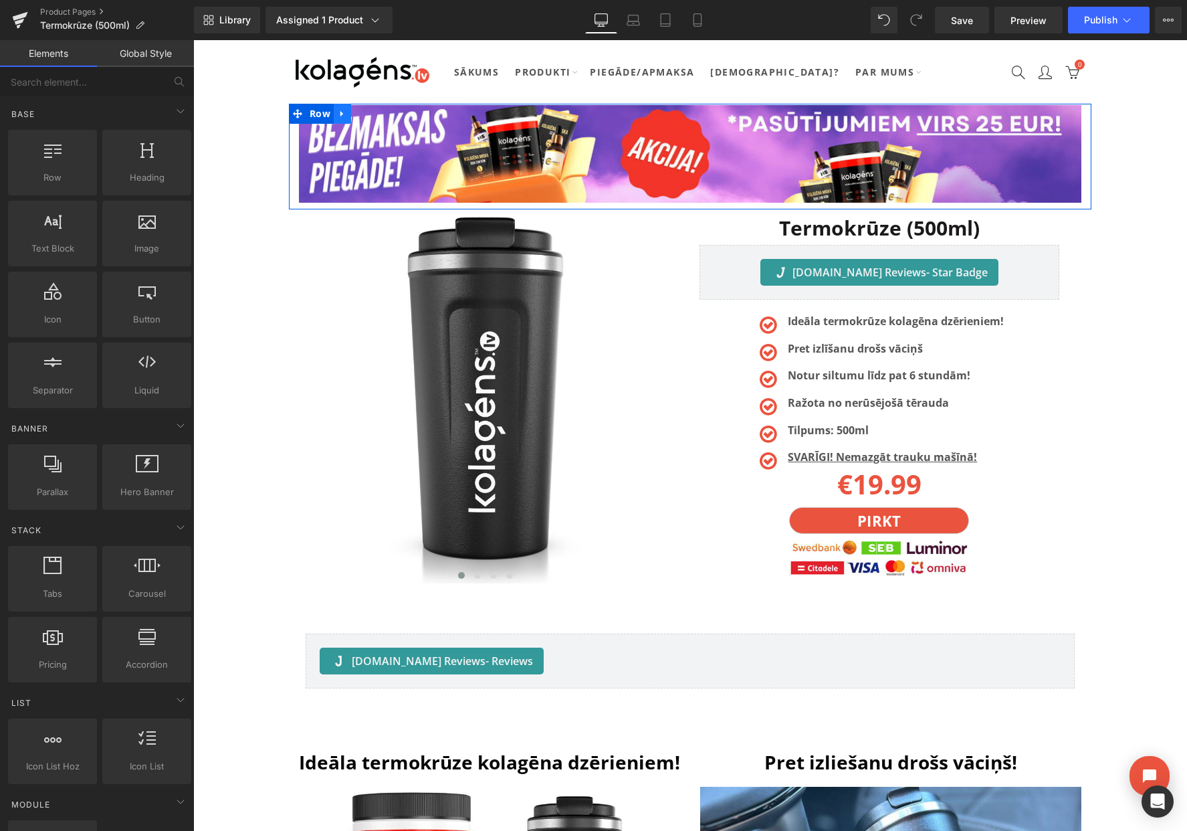
click at [349, 111] on link at bounding box center [342, 114] width 17 height 20
click at [375, 112] on icon at bounding box center [377, 113] width 9 height 9
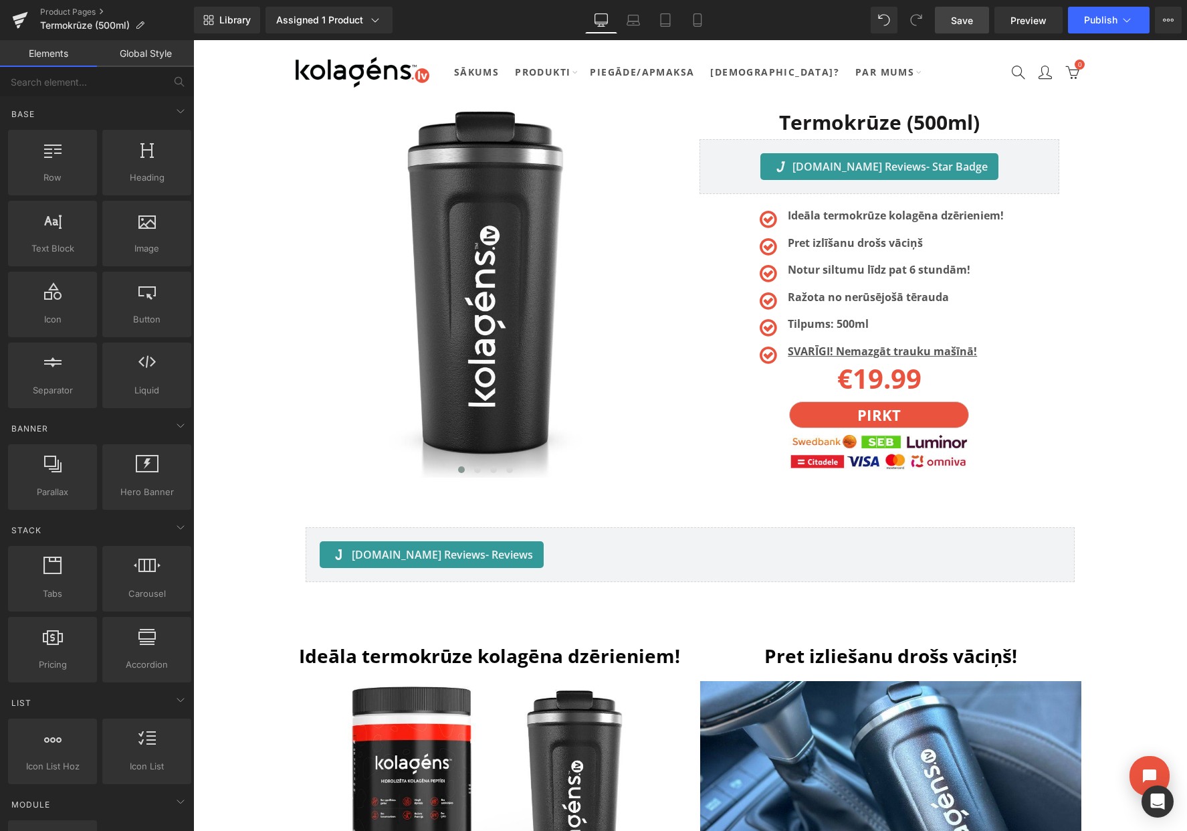
click at [952, 21] on span "Save" at bounding box center [962, 20] width 22 height 14
click at [1172, 16] on icon at bounding box center [1168, 20] width 11 height 11
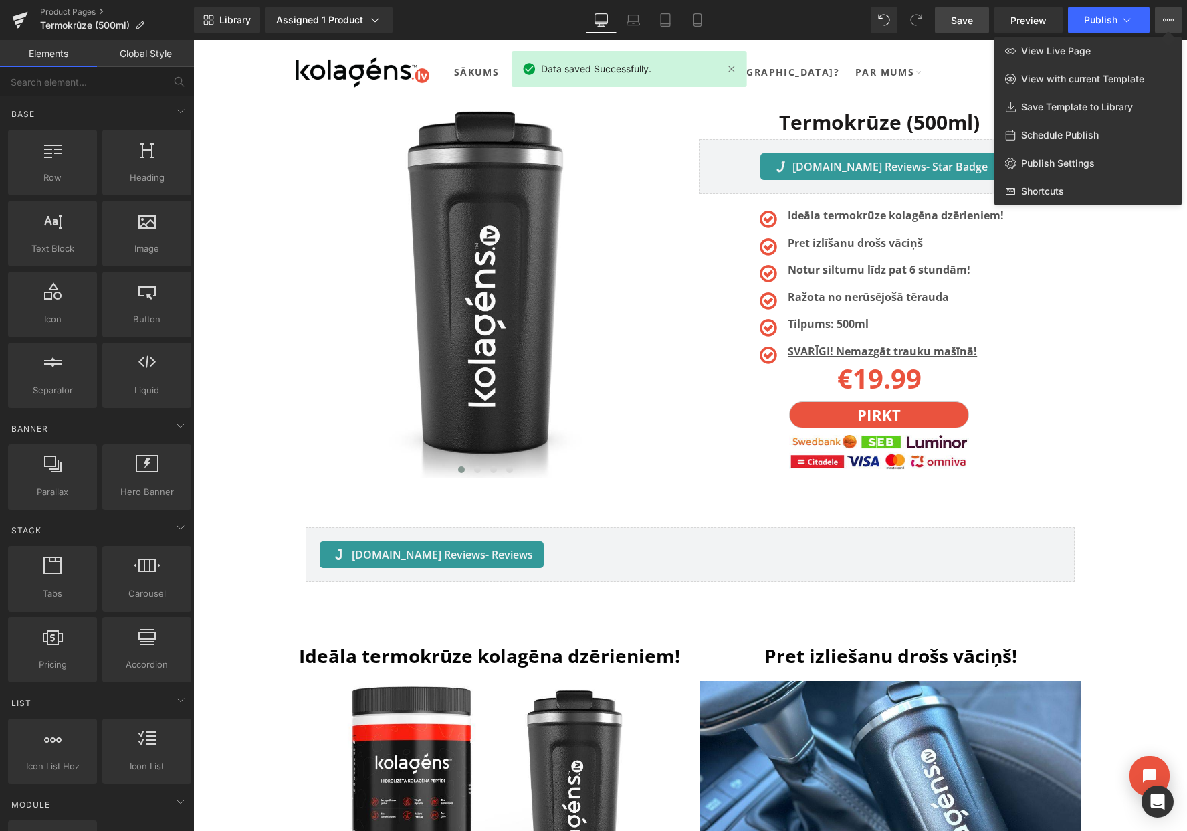
click at [1057, 132] on span "Schedule Publish" at bounding box center [1060, 135] width 78 height 12
select select
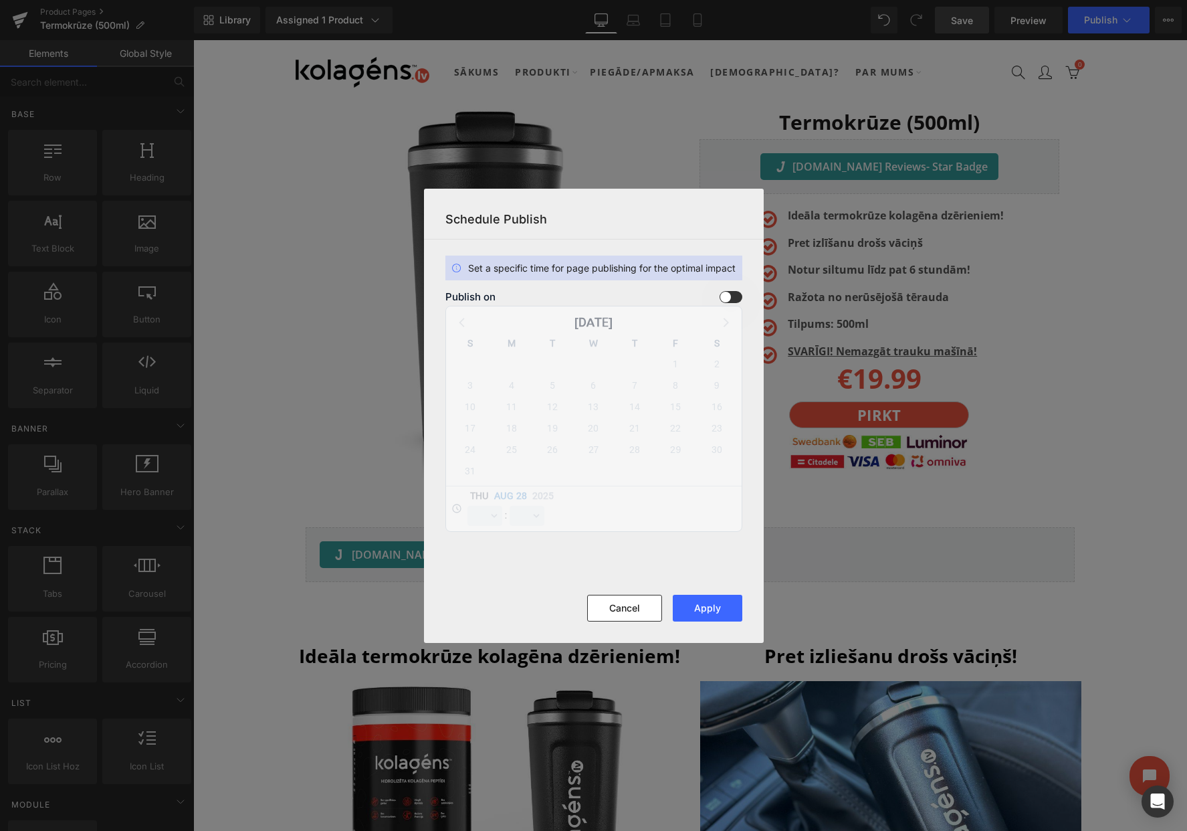
click at [727, 298] on span at bounding box center [731, 297] width 23 height 12
click at [0, 0] on input "checkbox" at bounding box center [0, 0] width 0 height 0
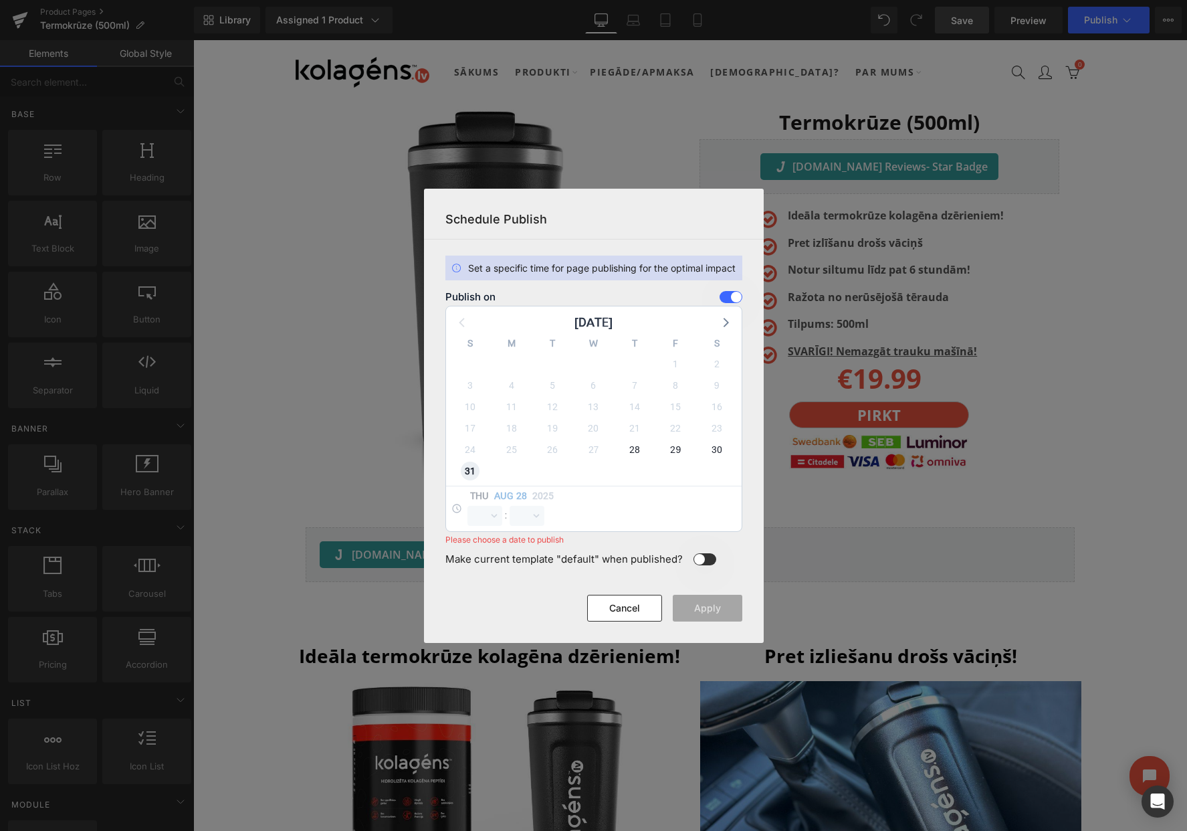
click at [474, 472] on span "31" at bounding box center [470, 471] width 19 height 19
select select "13"
select select "2"
click at [479, 514] on select "00 01 02 03 04 05 06 07 08 09 10 11 12 13 14 15 16 17 18 19 20 21 22 23" at bounding box center [485, 516] width 35 height 20
click at [468, 506] on select "00 01 02 03 04 05 06 07 08 09 10 11 12 13 14 15 16 17 18 19 20 21 22 23" at bounding box center [485, 516] width 35 height 20
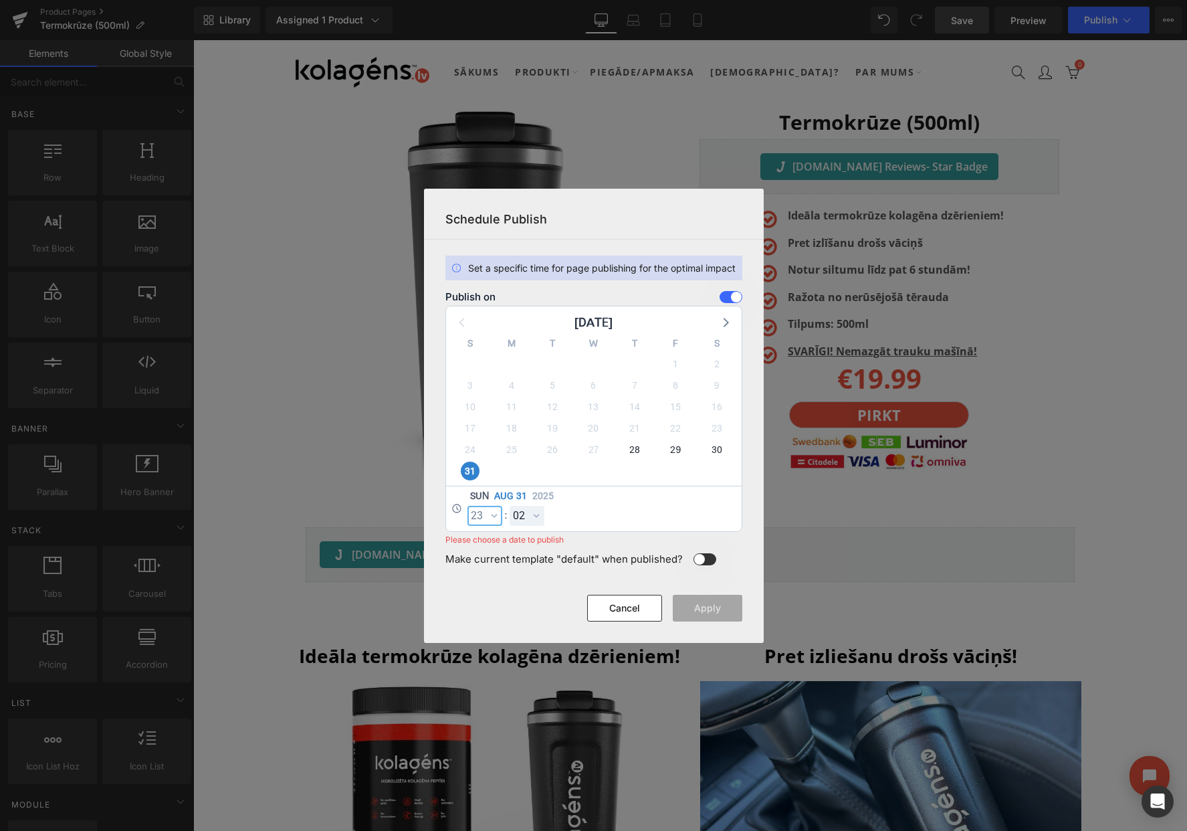
select select "23"
click at [523, 512] on select "00 01 02 03 04 05 06 07 08 09 10 11 12 13 14 15 16 17 18 19 20 21 22 23 24 25 2…" at bounding box center [527, 516] width 35 height 20
click at [510, 506] on select "00 01 02 03 04 05 06 07 08 09 10 11 12 13 14 15 16 17 18 19 20 21 22 23 24 25 2…" at bounding box center [527, 516] width 35 height 20
select select "59"
click at [699, 609] on button "Apply" at bounding box center [708, 608] width 70 height 27
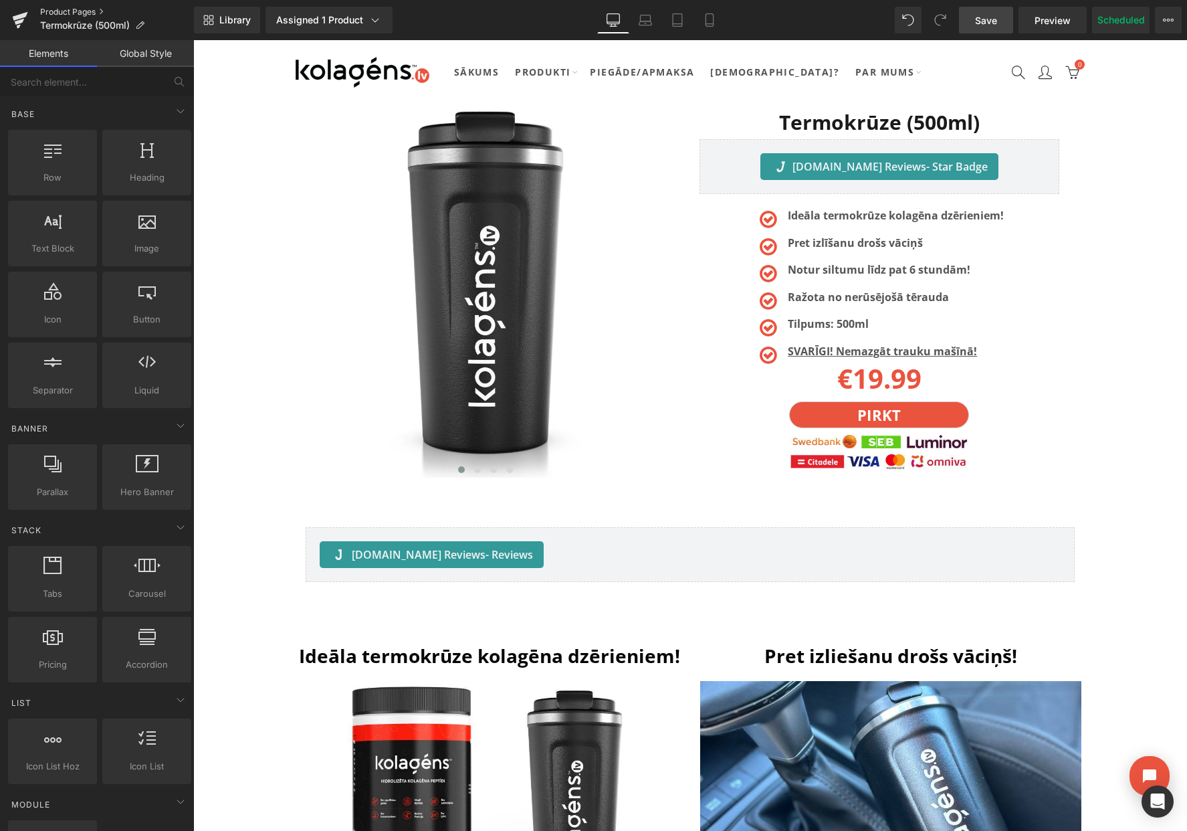
click at [63, 14] on link "Product Pages" at bounding box center [117, 12] width 154 height 11
